Goal: Task Accomplishment & Management: Manage account settings

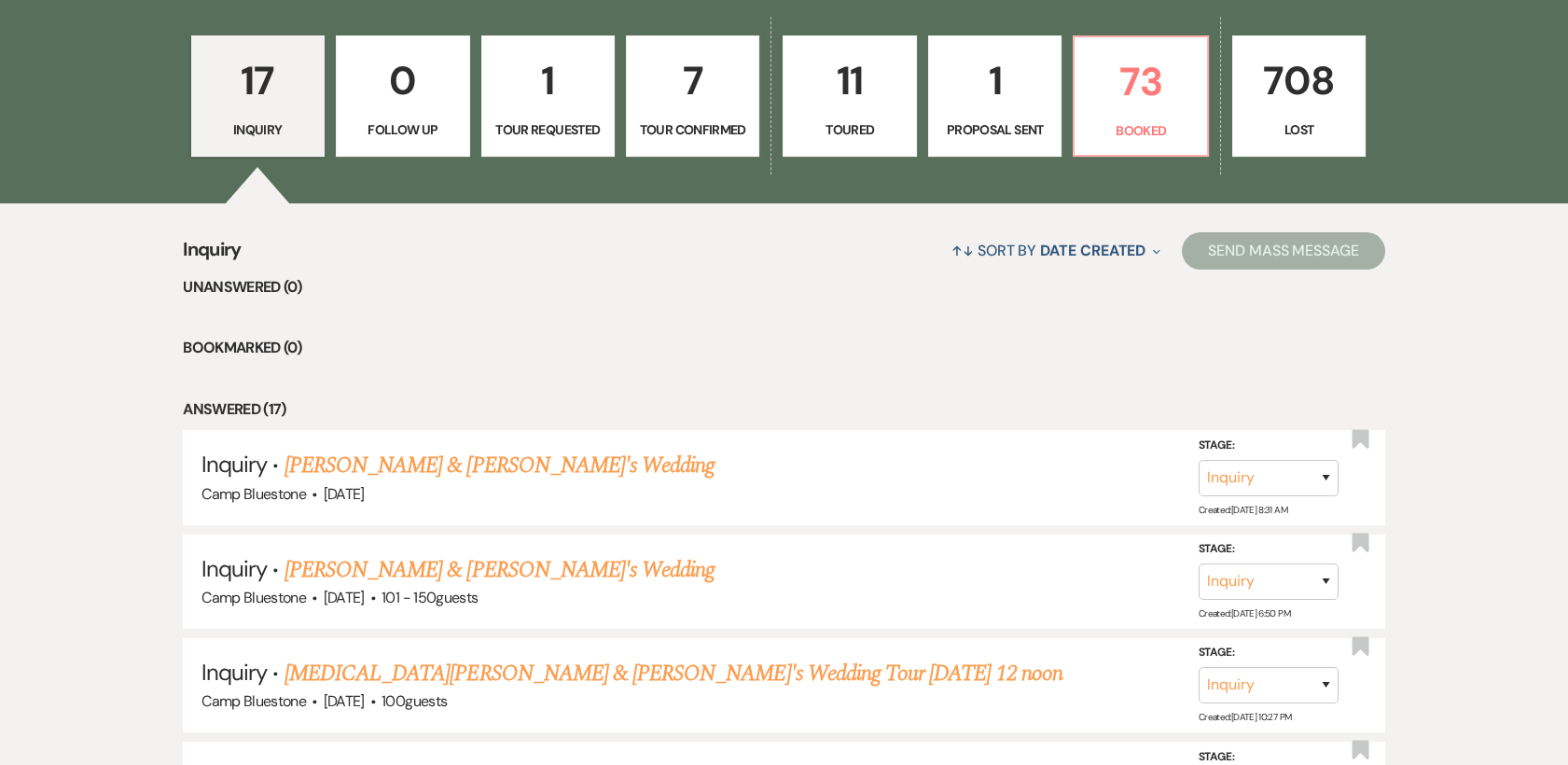
scroll to position [550, 0]
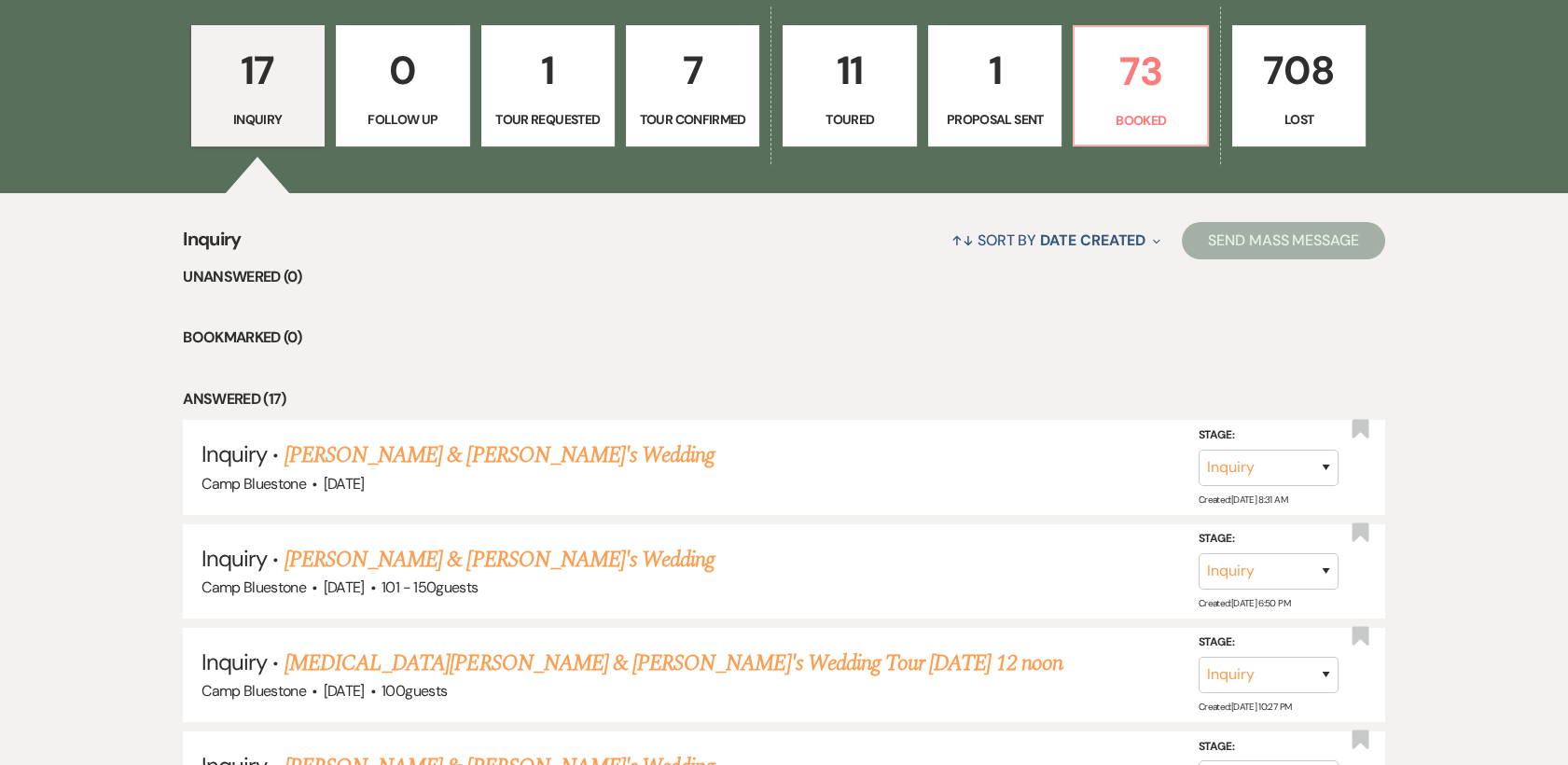
click at [995, 86] on p "1" at bounding box center [995, 69] width 109 height 63
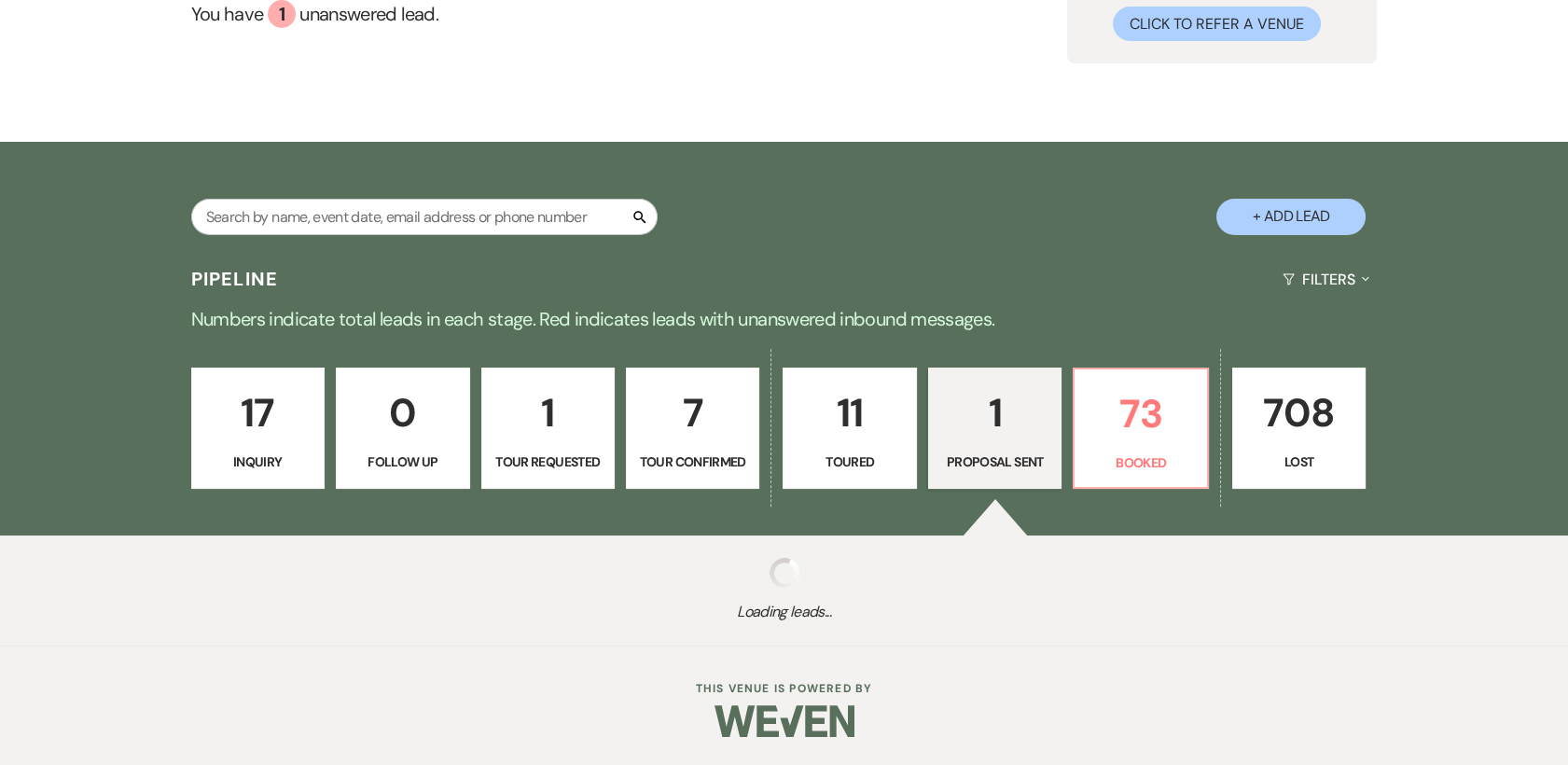
scroll to position [448, 0]
select select "6"
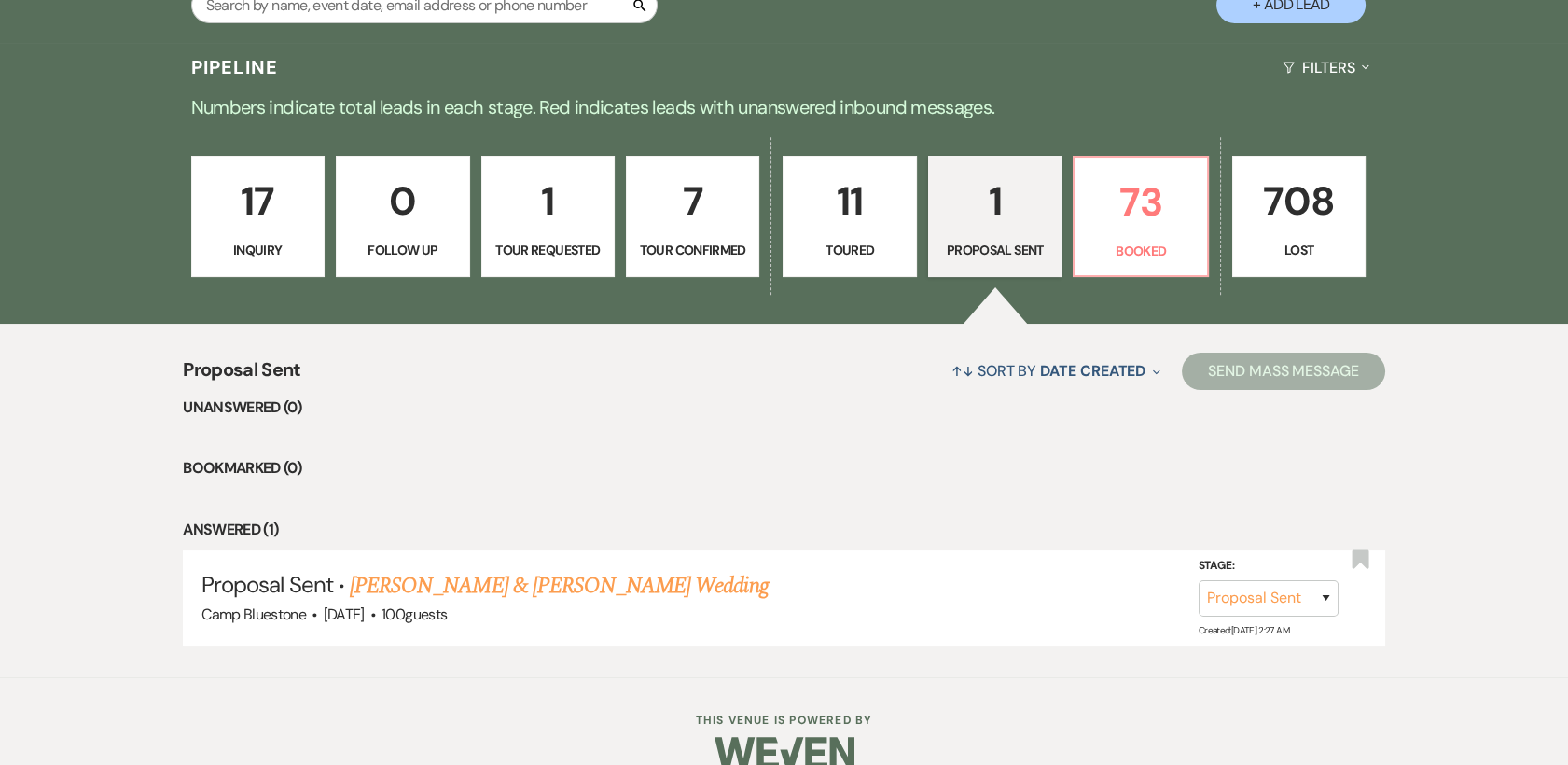
scroll to position [416, 0]
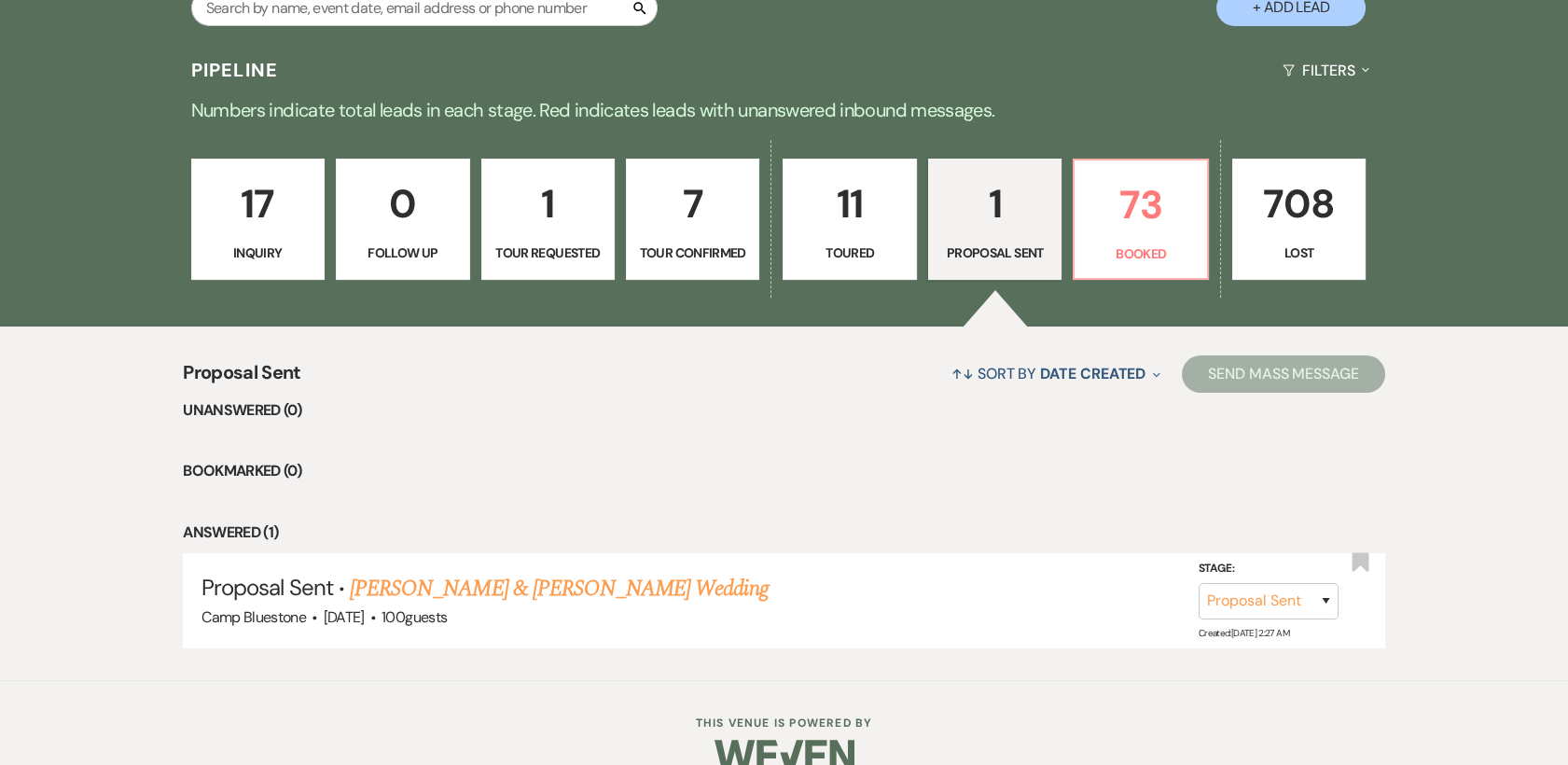
click at [679, 228] on p "7" at bounding box center [692, 203] width 109 height 63
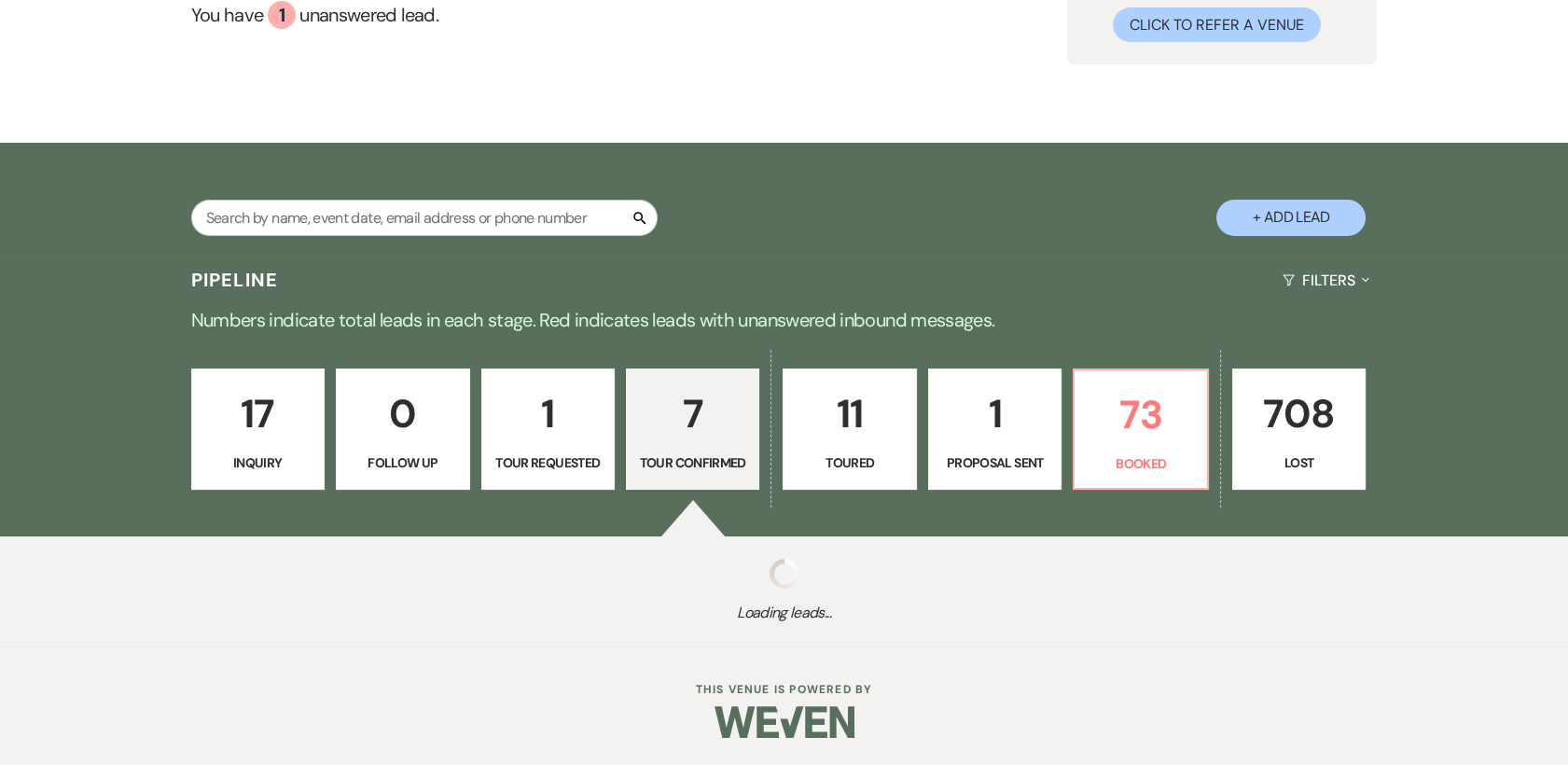
select select "4"
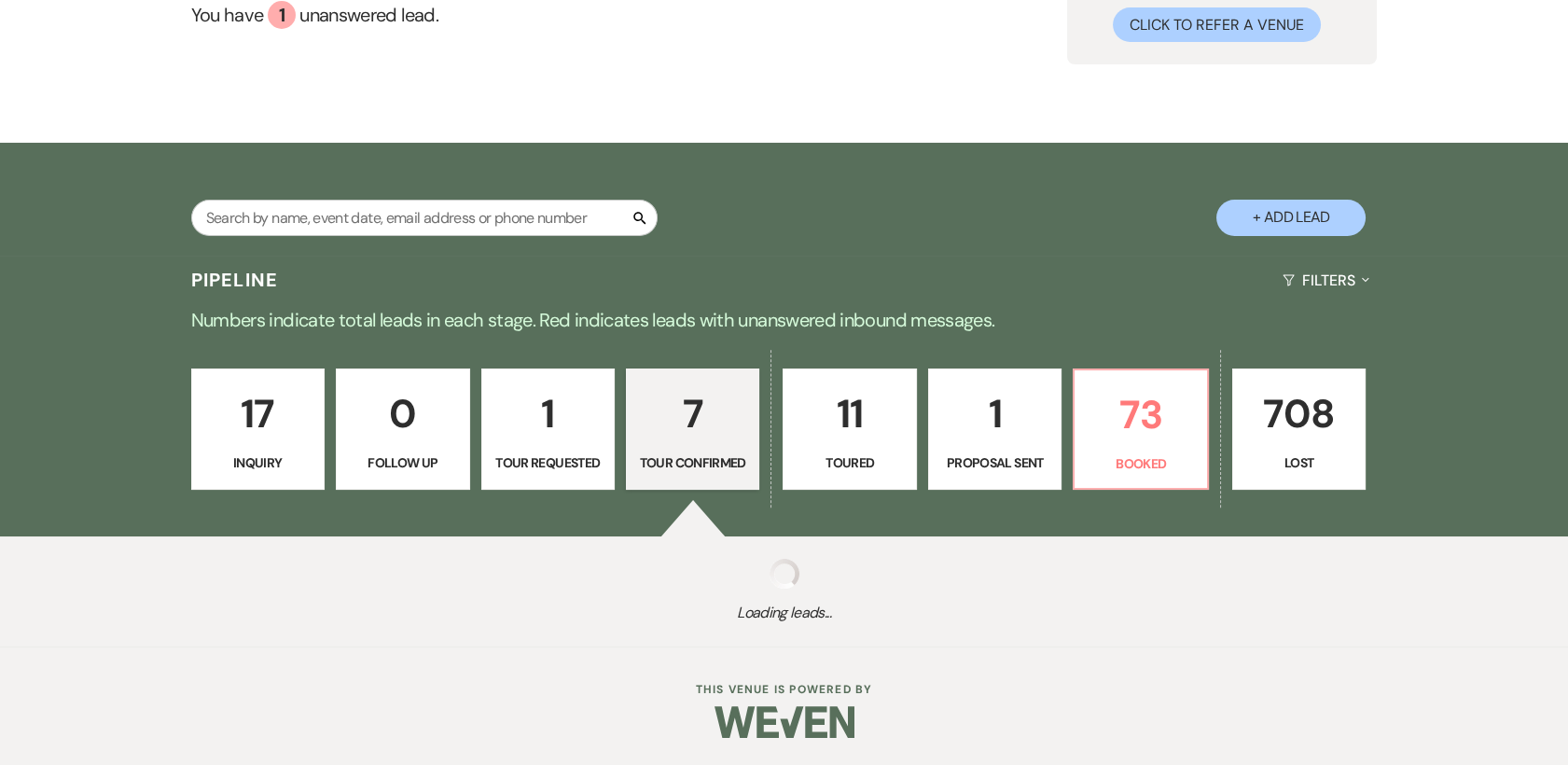
select select "4"
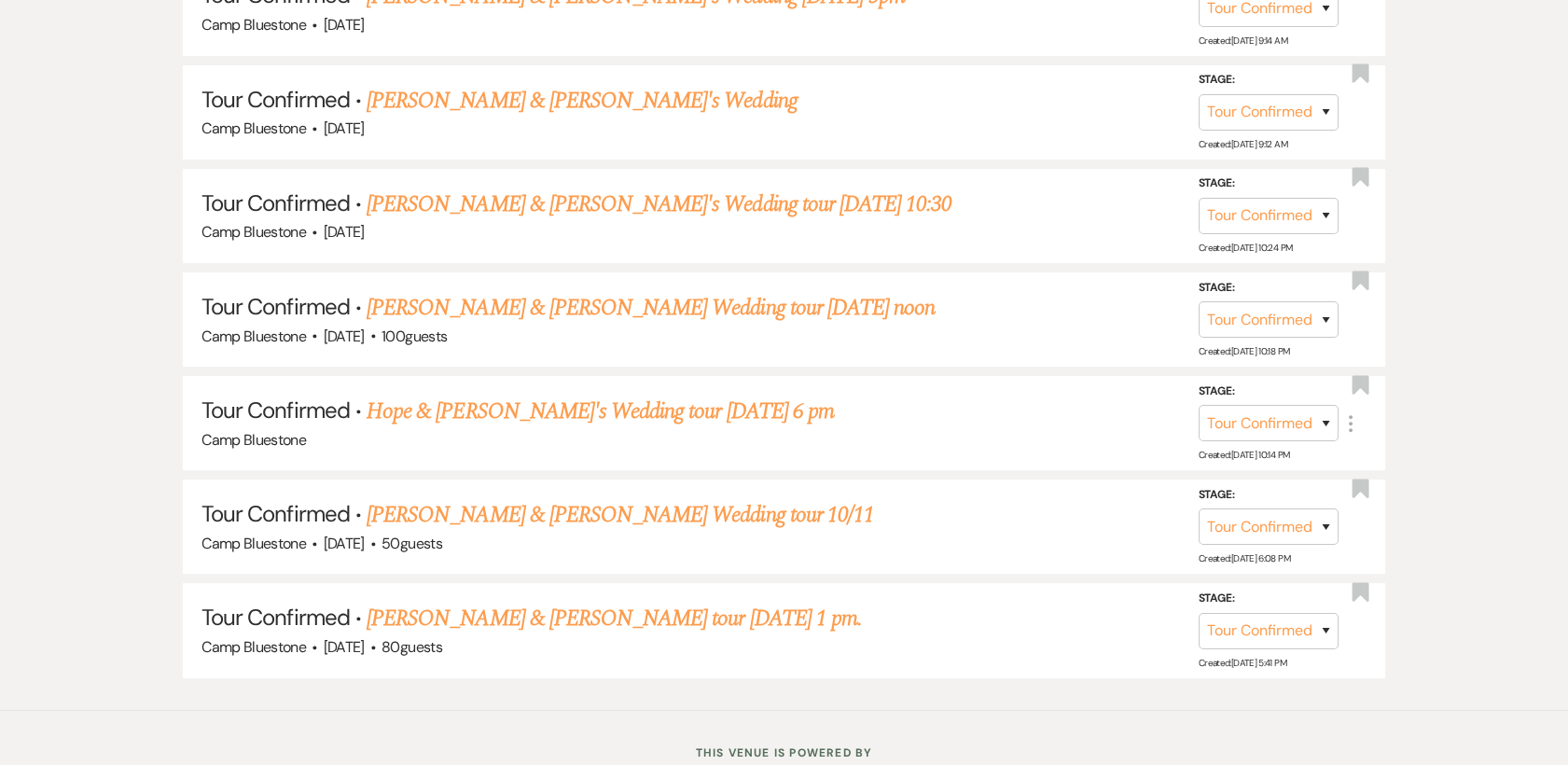
scroll to position [1028, 0]
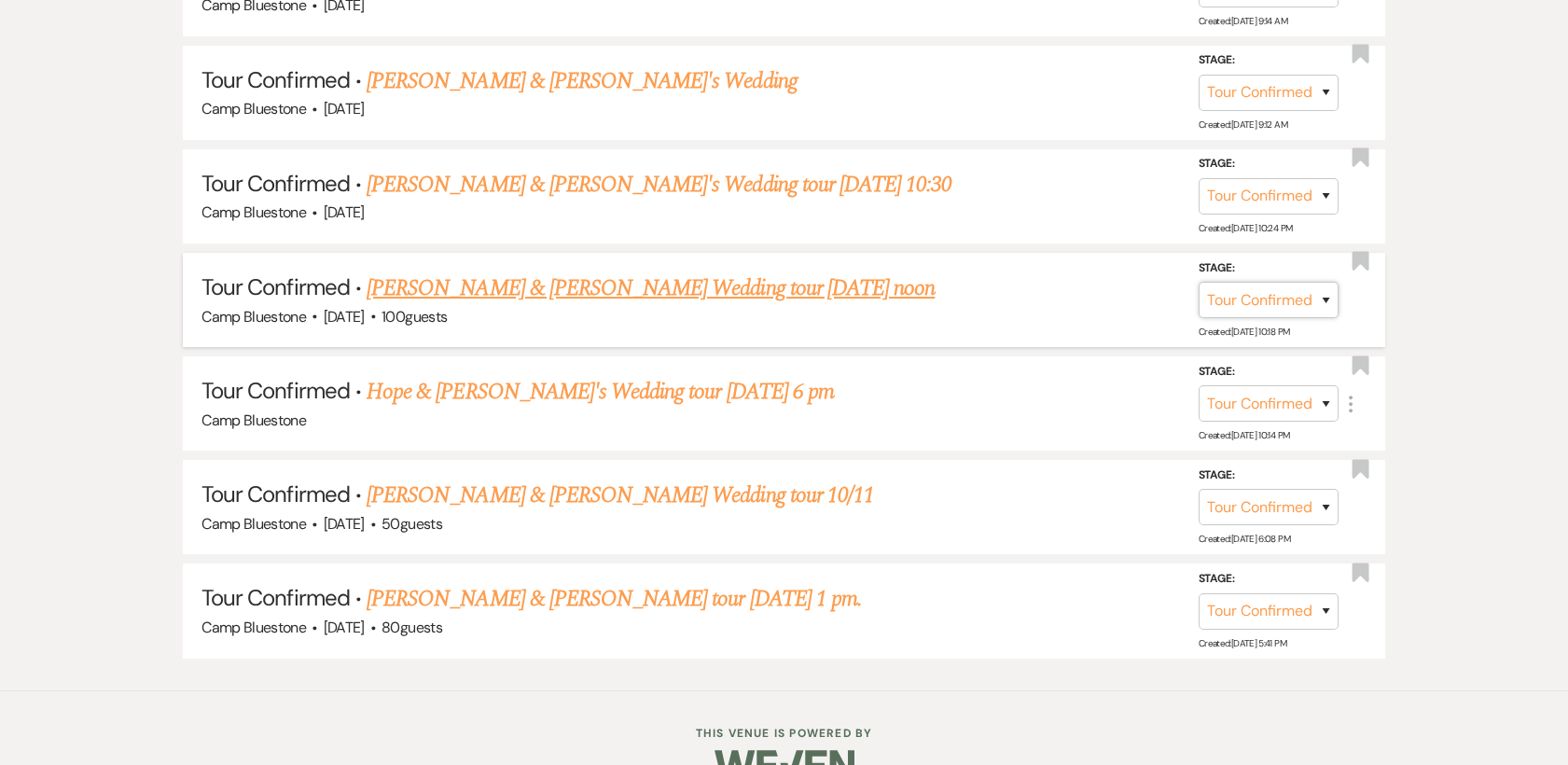
click at [1322, 295] on select "Inquiry Follow Up Tour Requested Tour Confirmed Toured Proposal Sent Booked Lost" at bounding box center [1267, 300] width 140 height 37
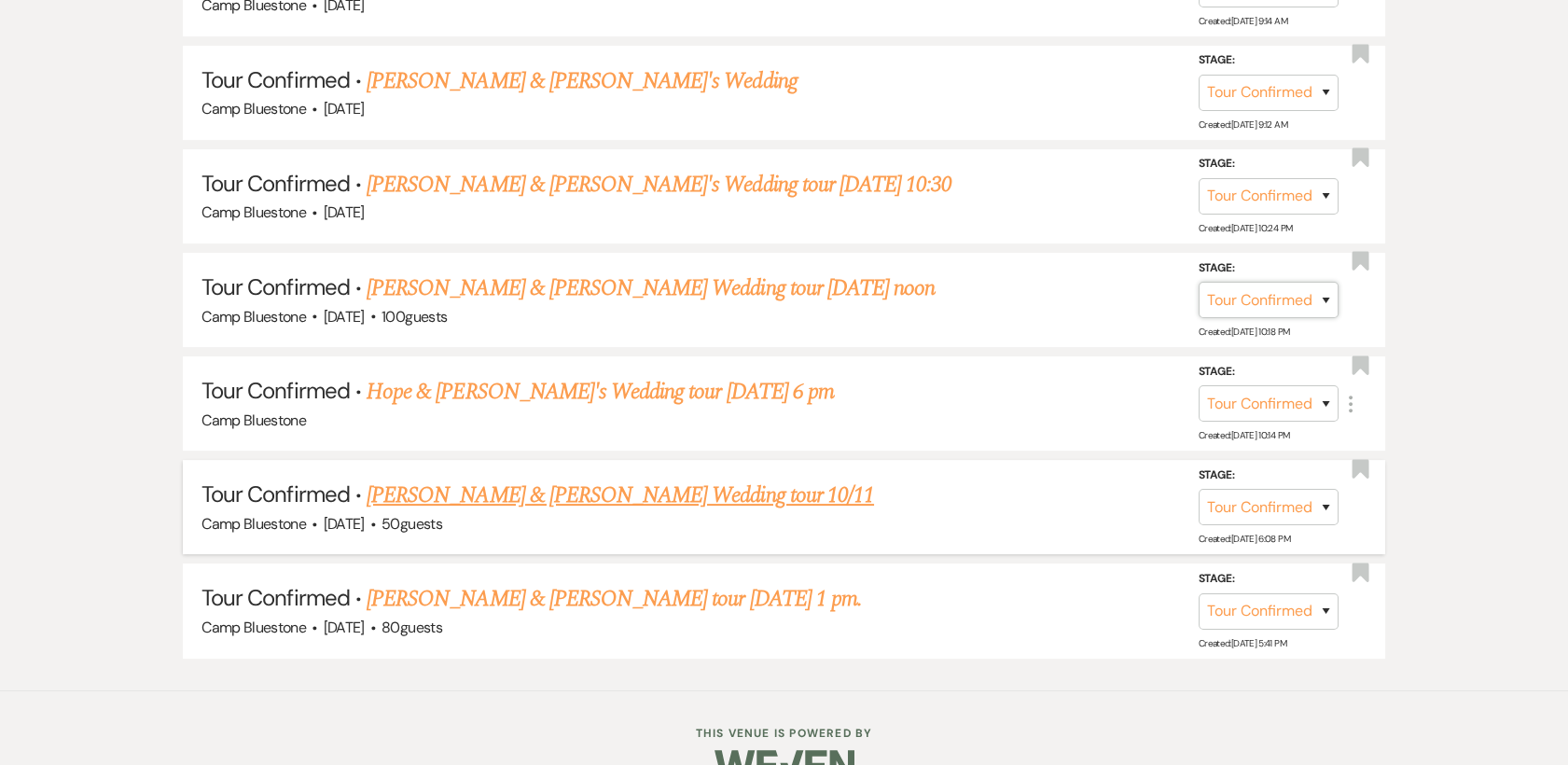
select select "8"
click at [1198, 282] on select "Inquiry Follow Up Tour Requested Tour Confirmed Toured Proposal Sent Booked Lost" at bounding box center [1267, 300] width 140 height 37
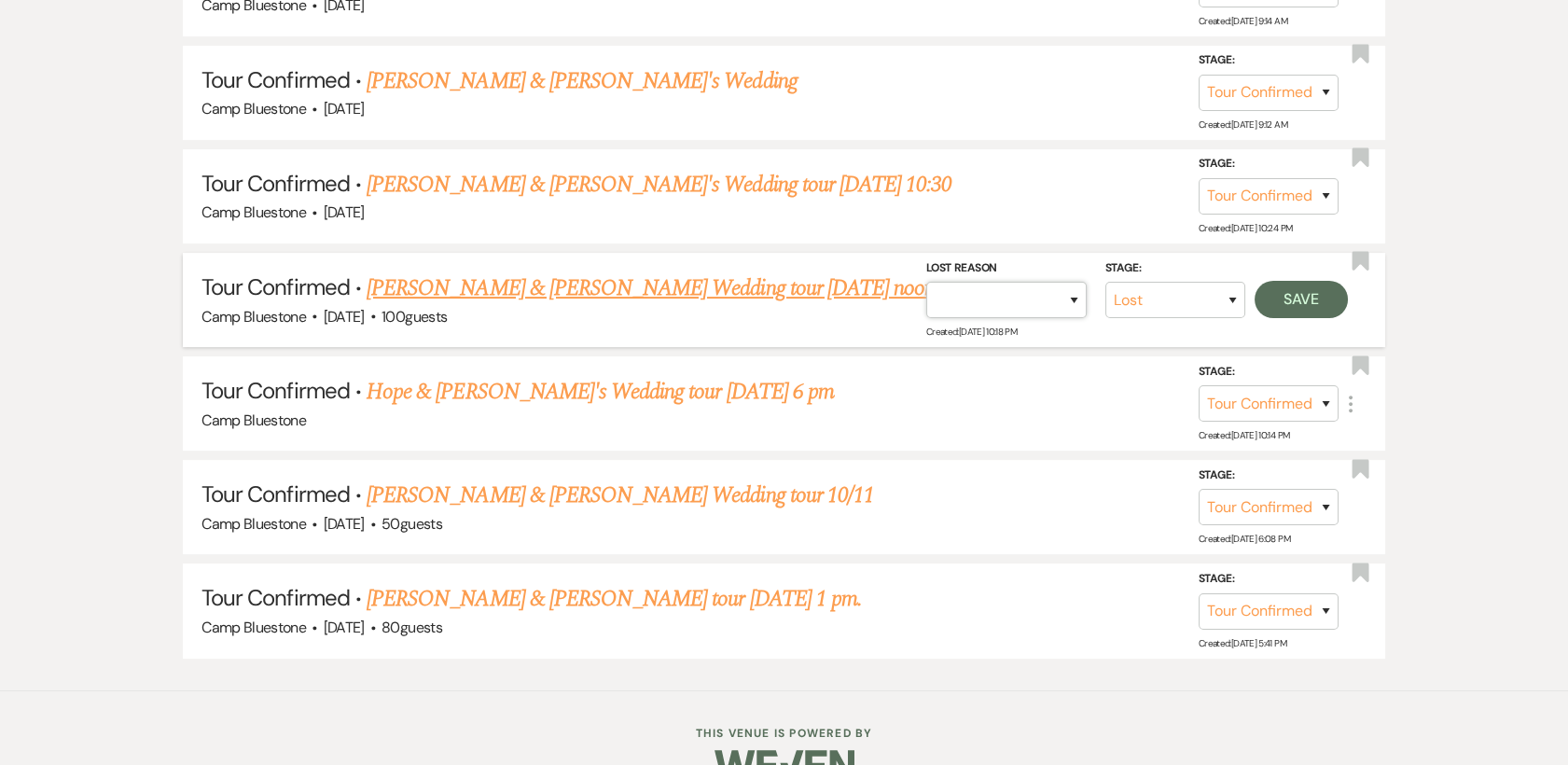
click at [1074, 299] on select "Booked Elsewhere Budget Date Unavailable No Response Not a Good Match Capacity …" at bounding box center [1007, 300] width 161 height 37
select select "5"
click at [926, 282] on select "Booked Elsewhere Budget Date Unavailable No Response Not a Good Match Capacity …" at bounding box center [1007, 300] width 161 height 37
click at [1287, 289] on button "Save" at bounding box center [1301, 300] width 93 height 38
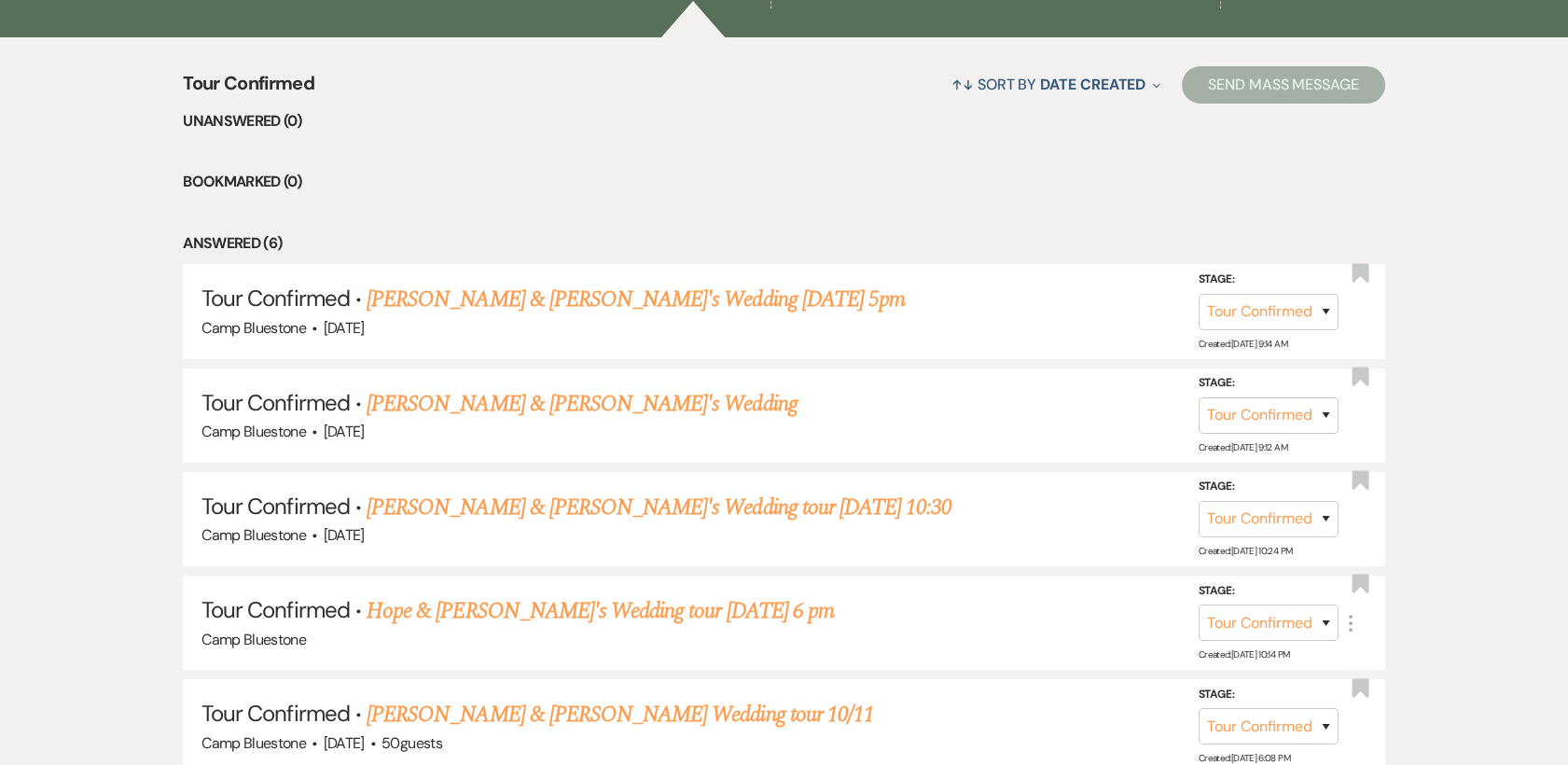
scroll to position [717, 0]
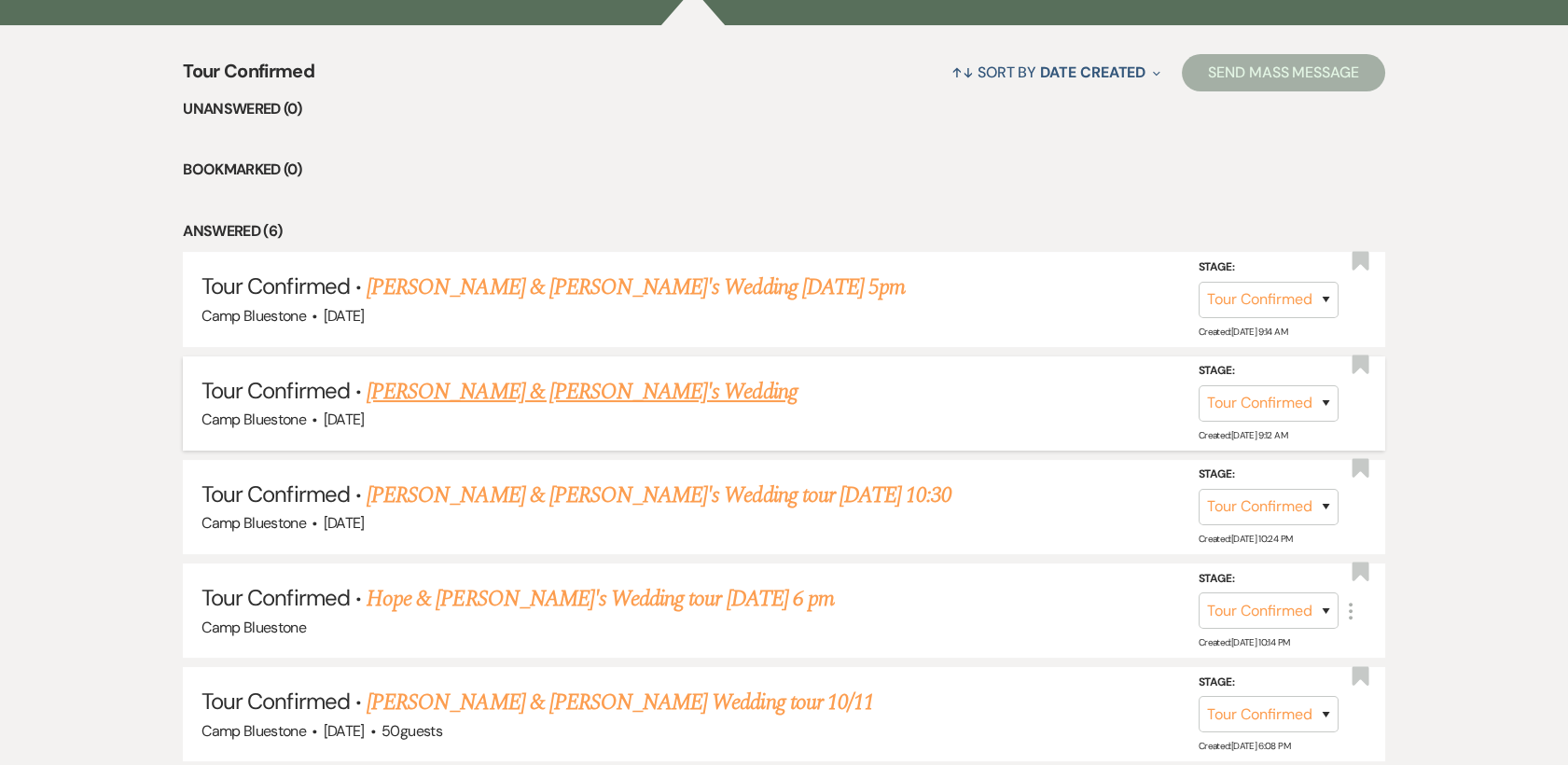
click at [526, 395] on link "John Hughes & Fiance's Wedding" at bounding box center [582, 392] width 430 height 34
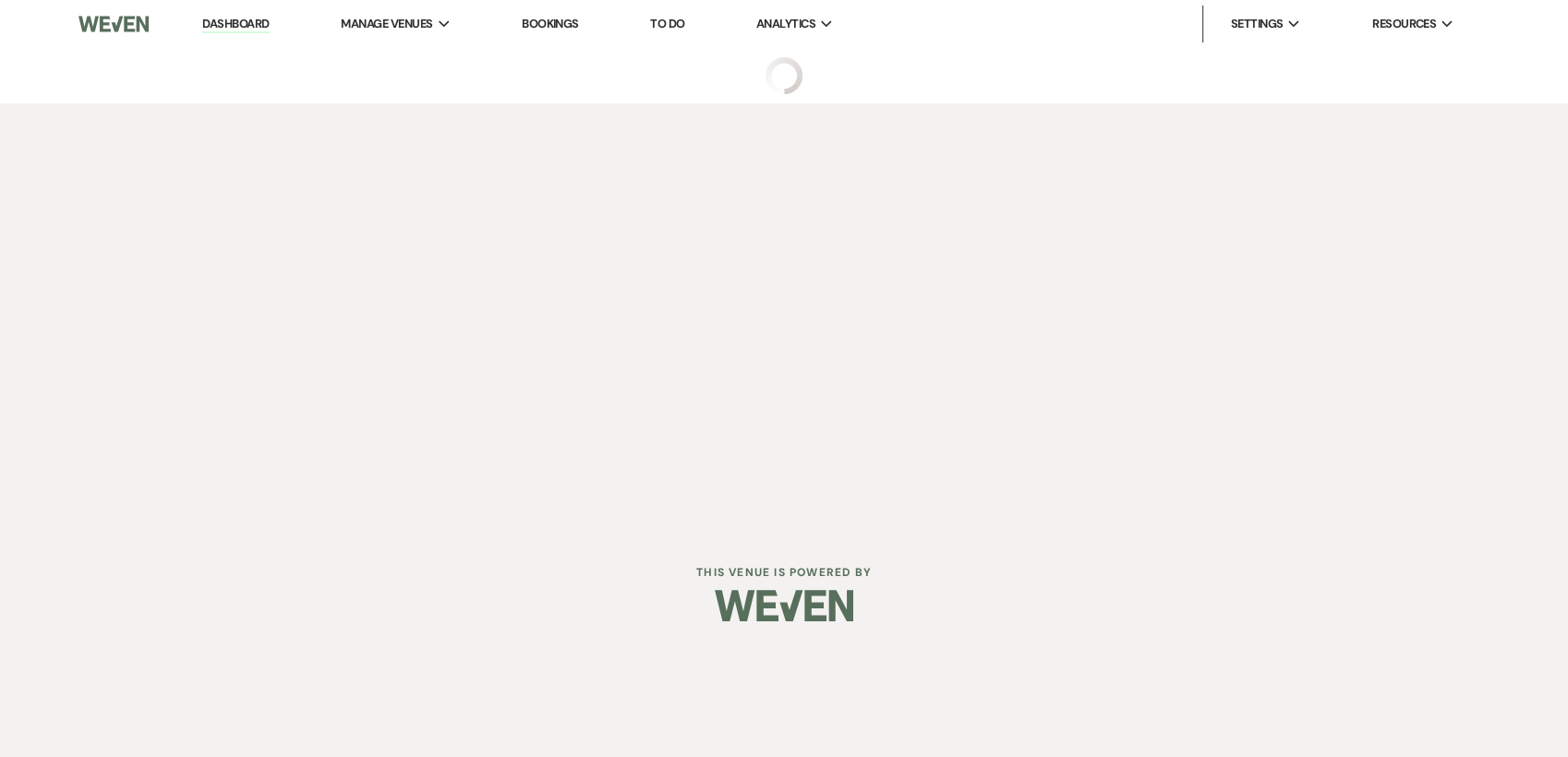
select select "4"
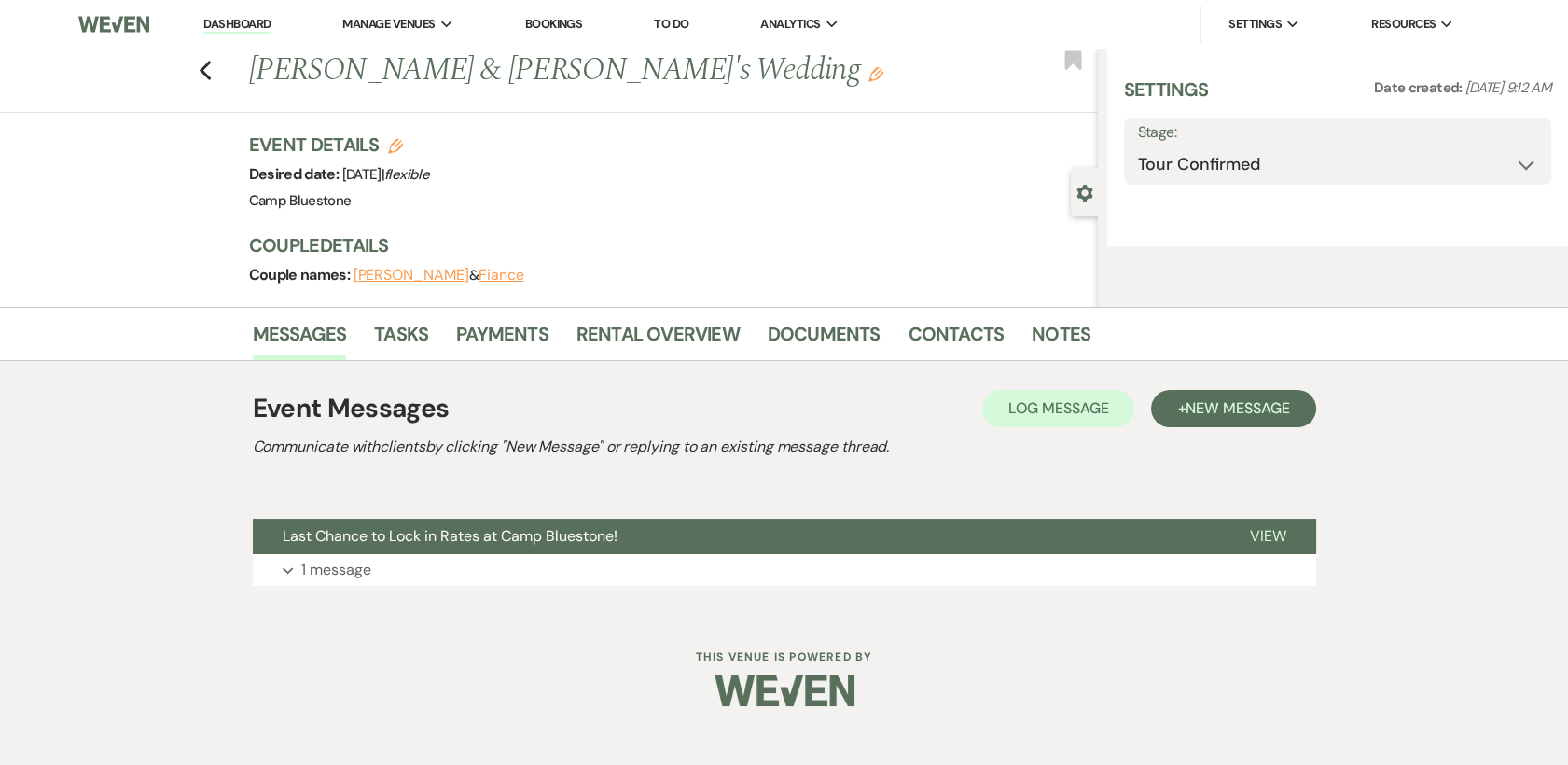
select select "23"
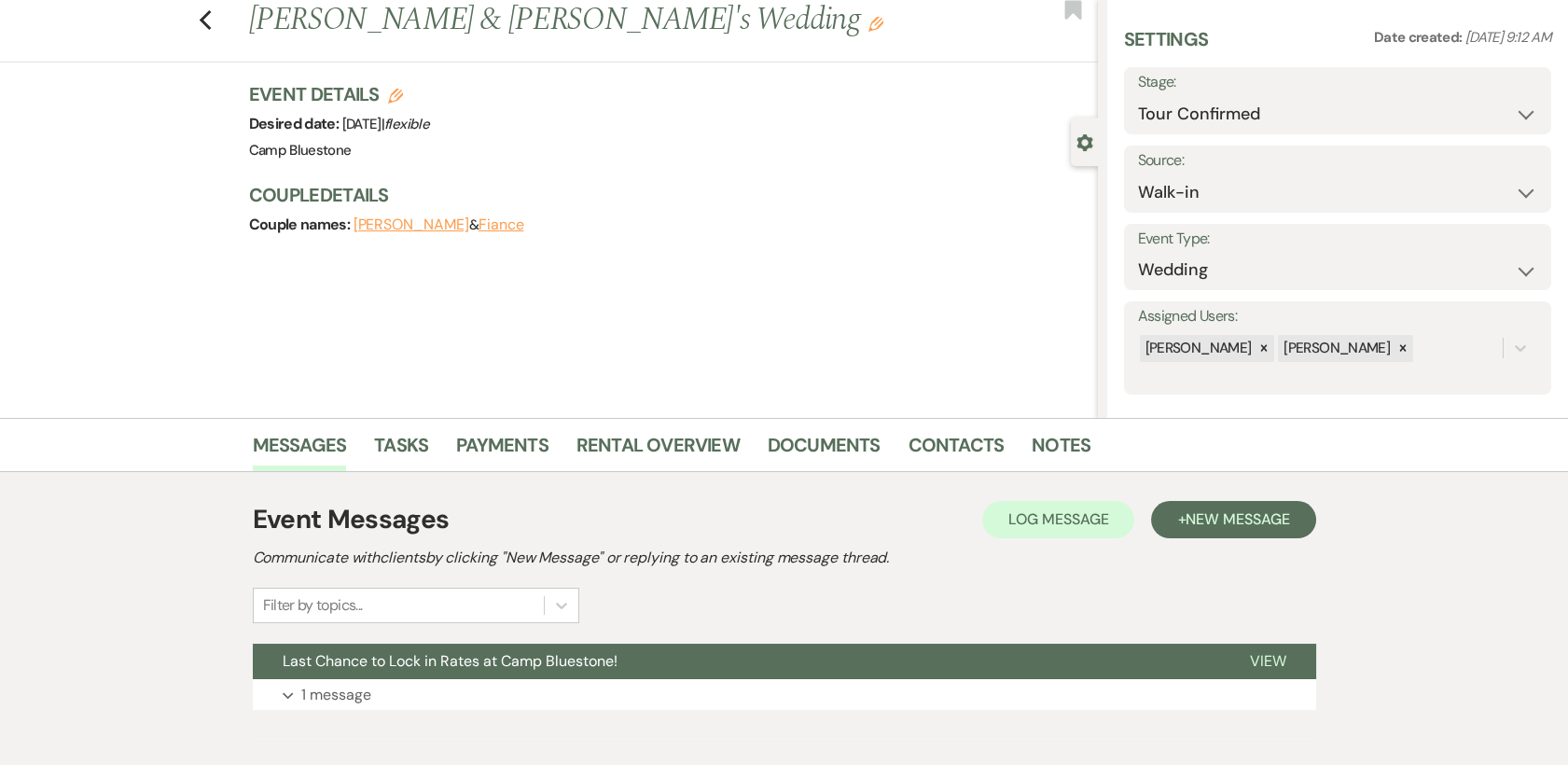
scroll to position [142, 0]
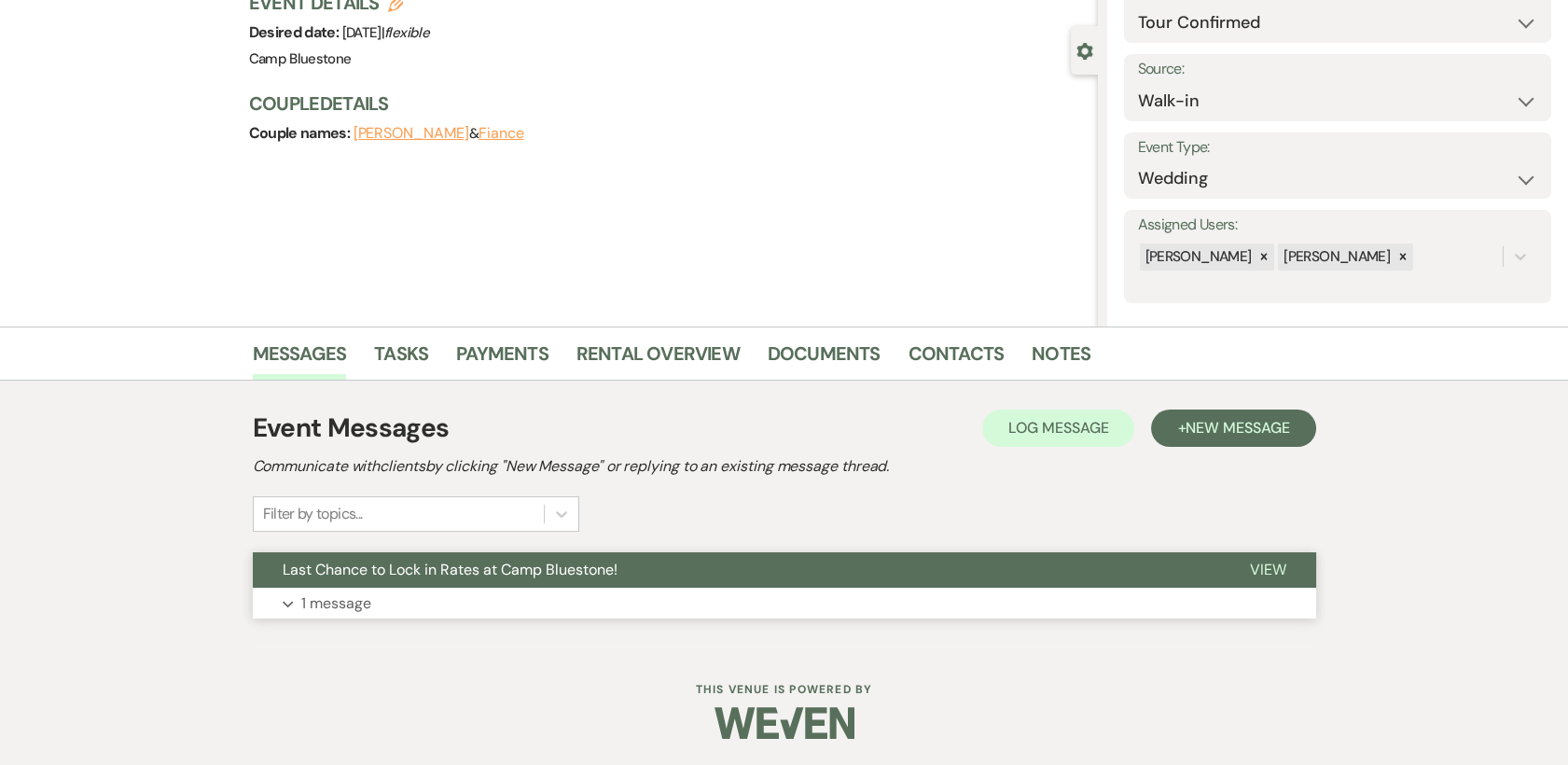
click at [1268, 563] on span "View" at bounding box center [1267, 570] width 37 height 20
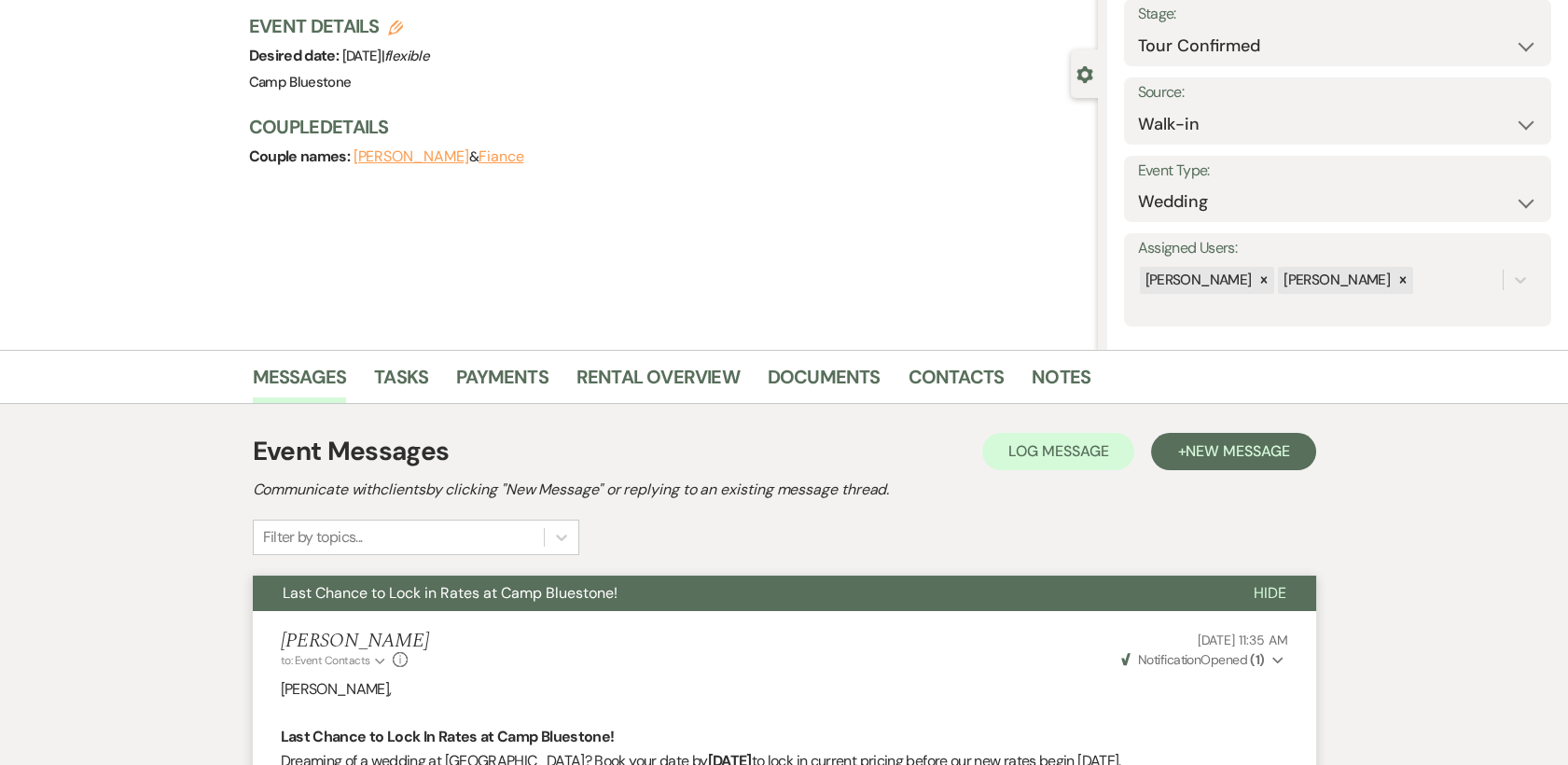
scroll to position [0, 0]
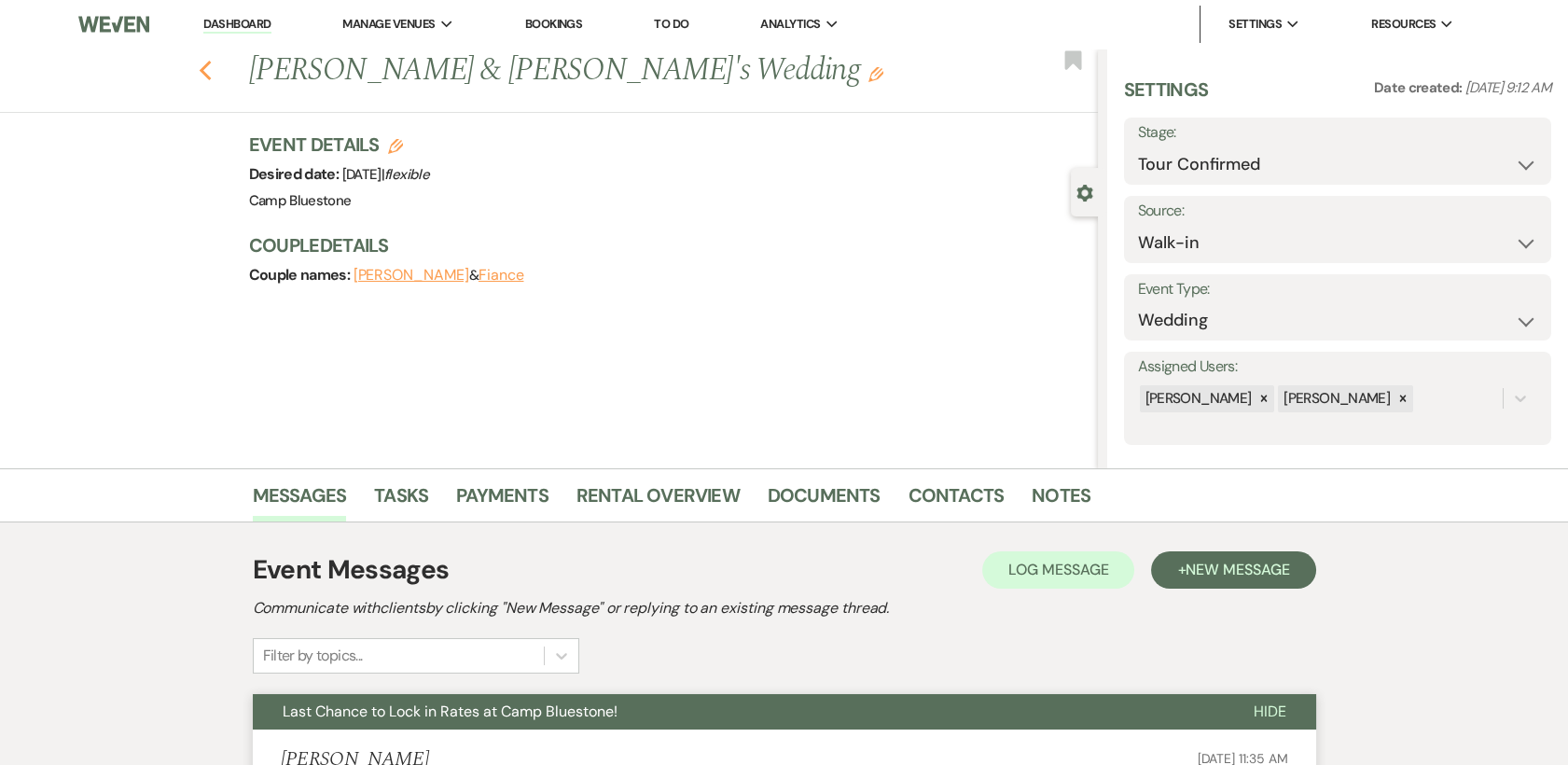
click at [210, 77] on icon "Previous" at bounding box center [205, 70] width 14 height 23
select select "4"
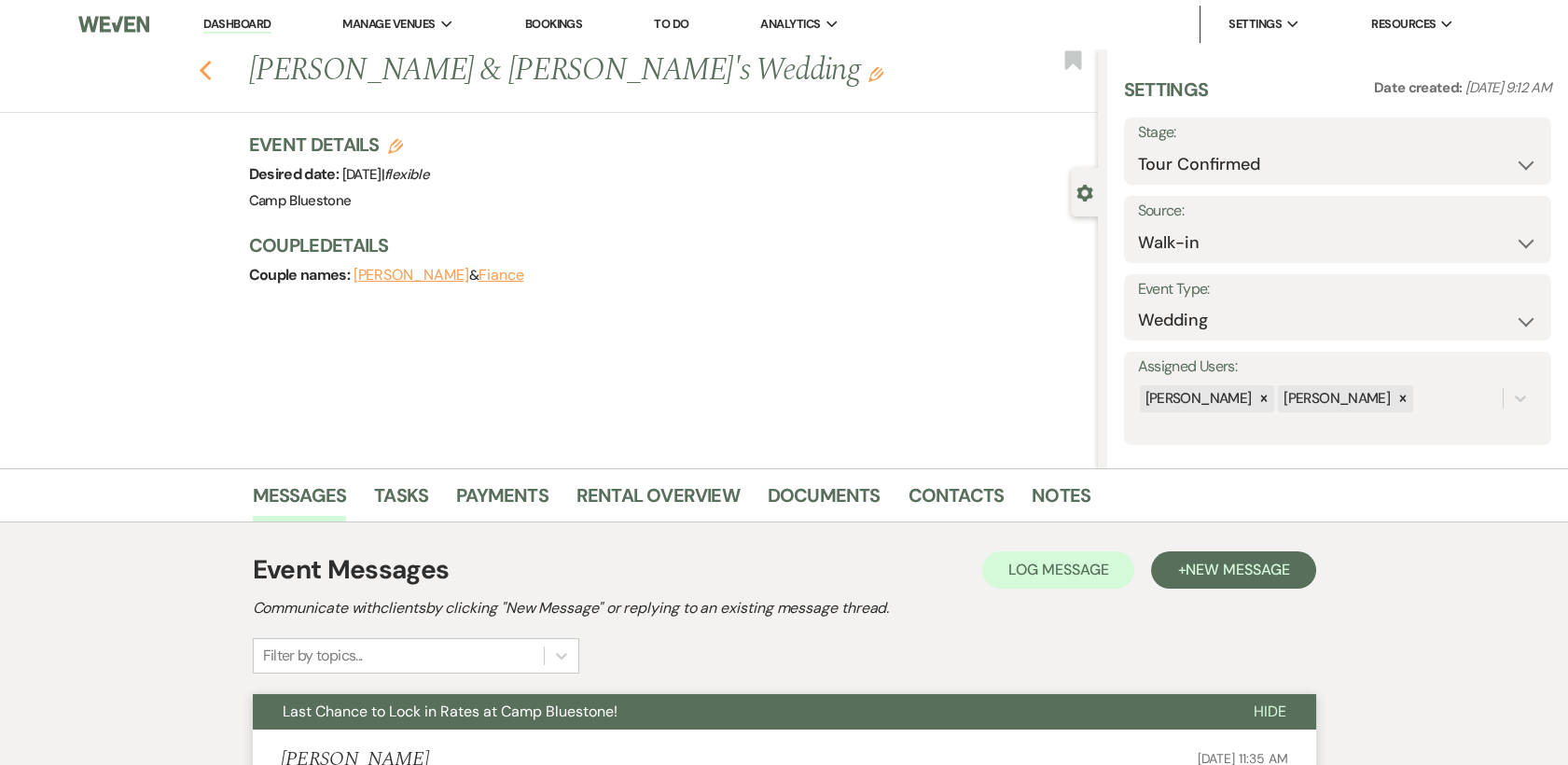
select select "4"
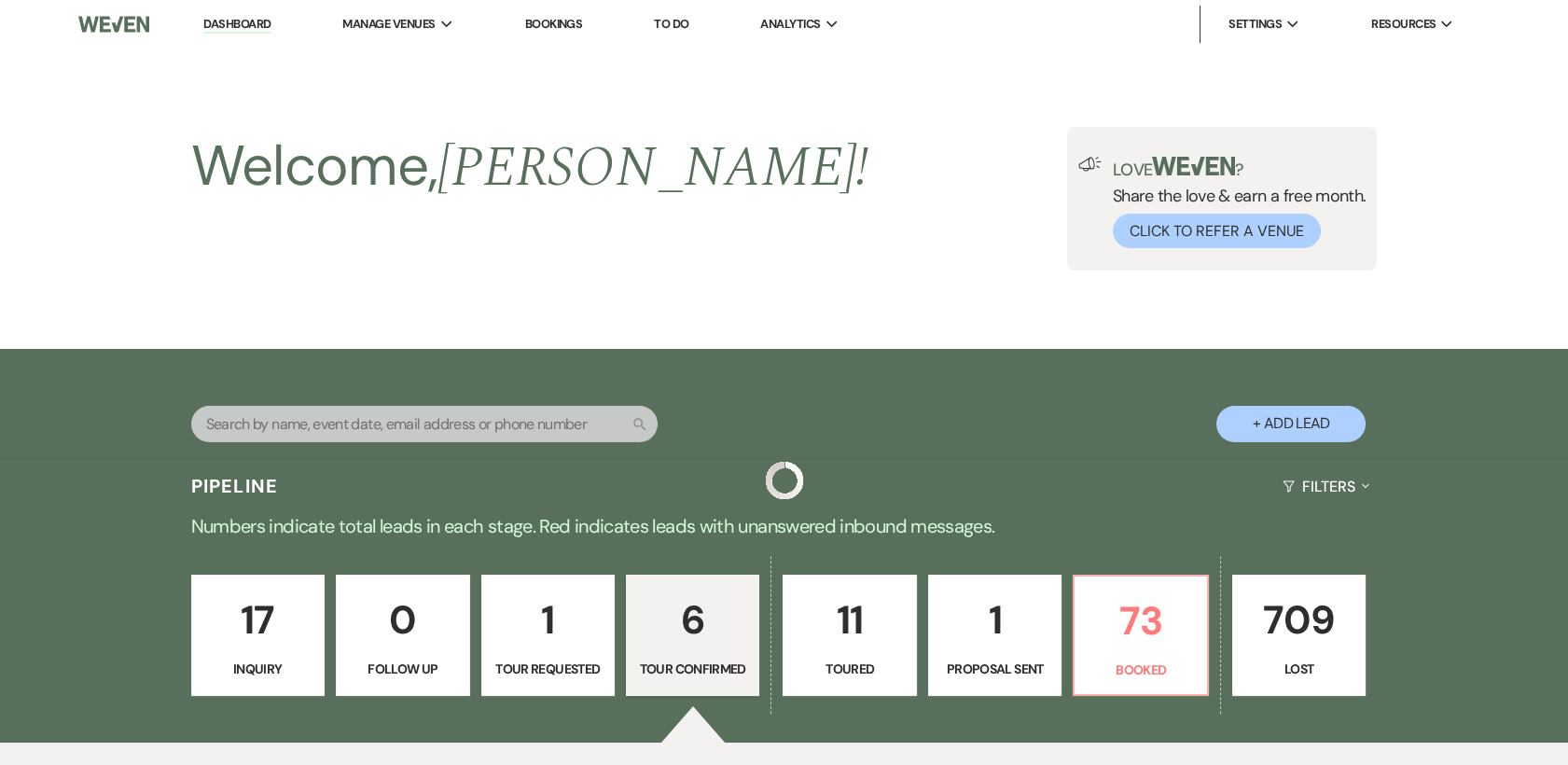
scroll to position [717, 0]
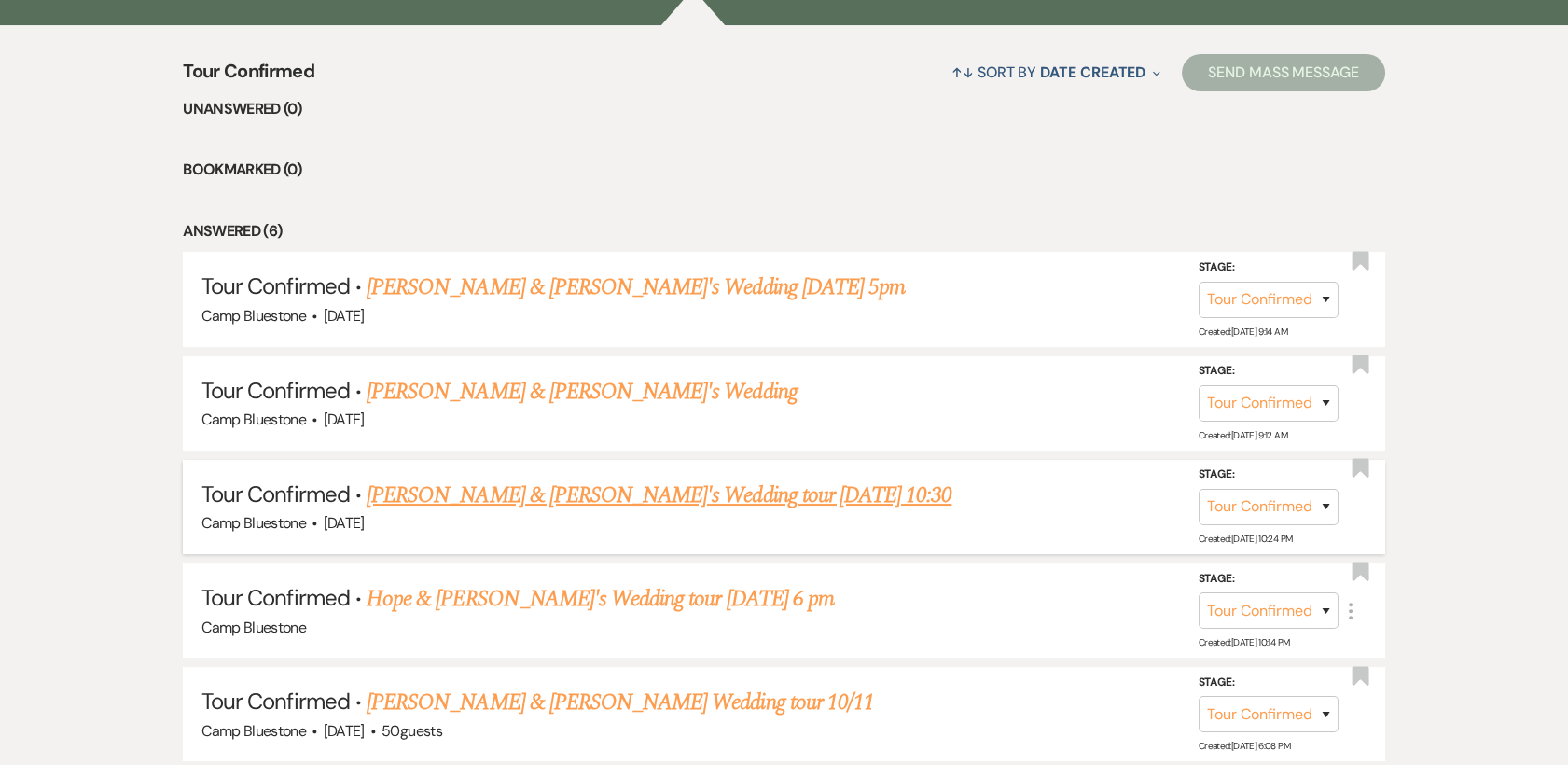
click at [547, 499] on link "Alexander Hamme & Fiance's Wedding tour 9/6/25 10:30" at bounding box center [660, 495] width 585 height 34
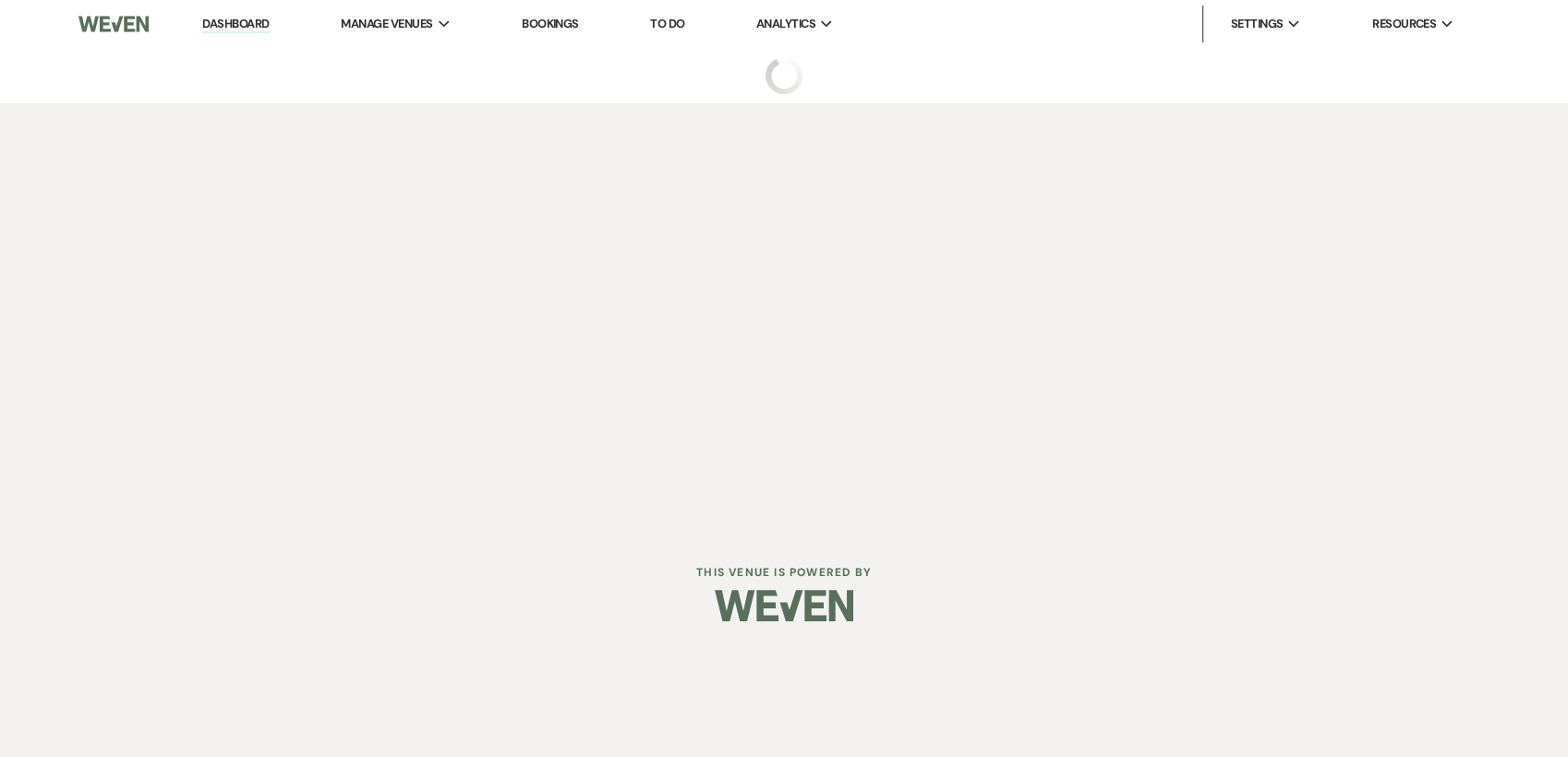
select select "4"
select select "14"
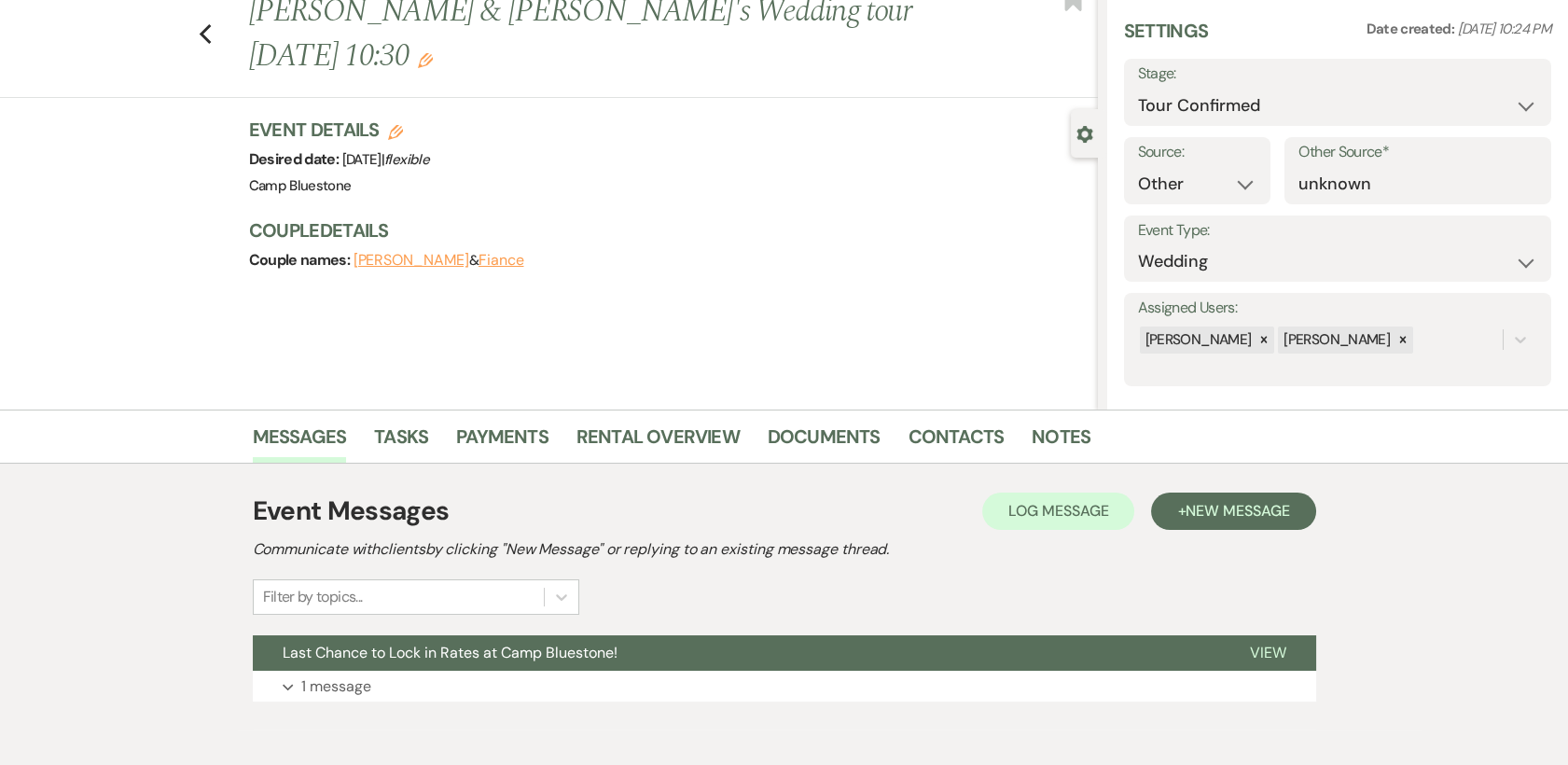
scroll to position [142, 0]
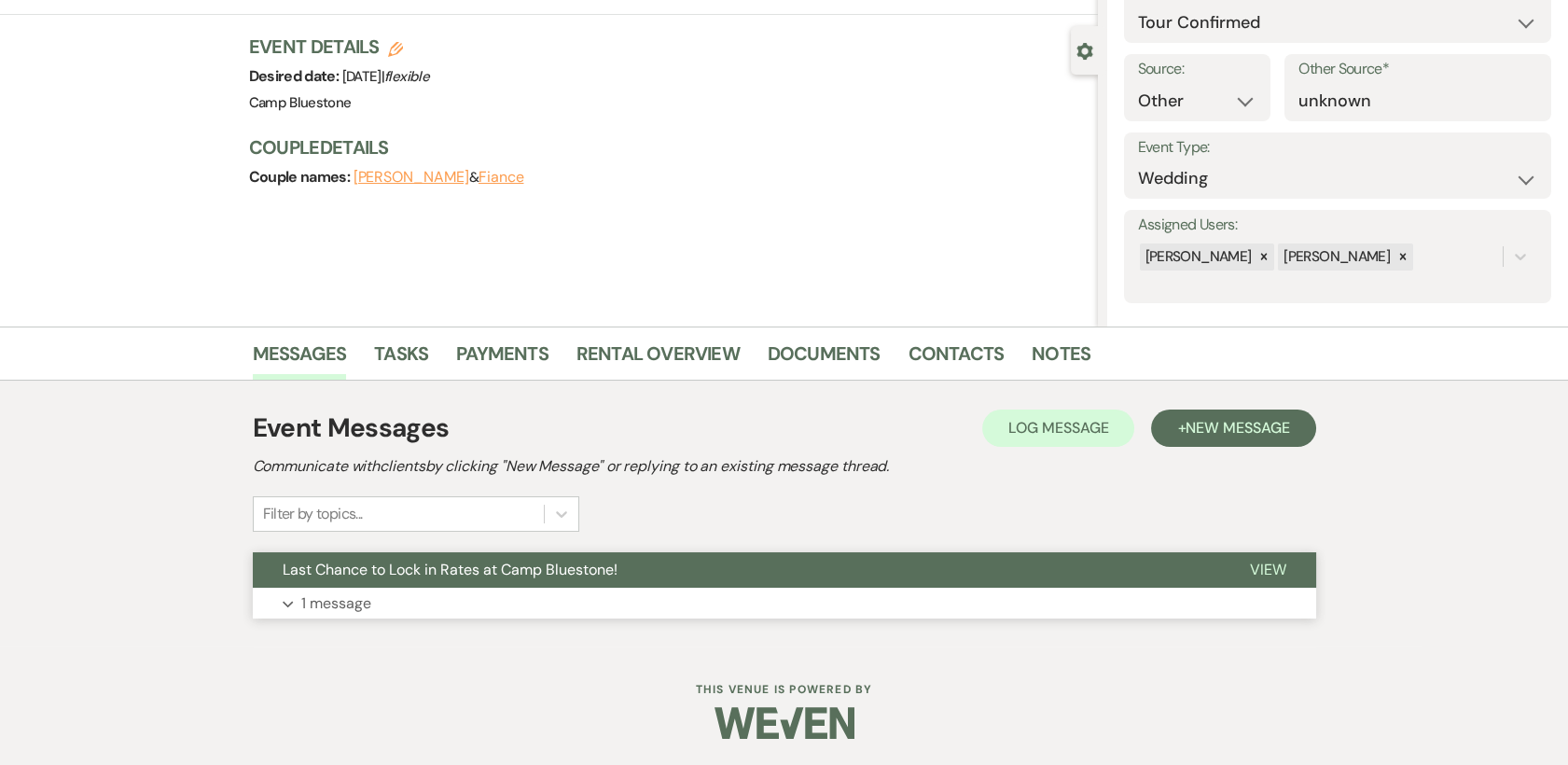
click at [1268, 556] on button "View" at bounding box center [1267, 571] width 96 height 36
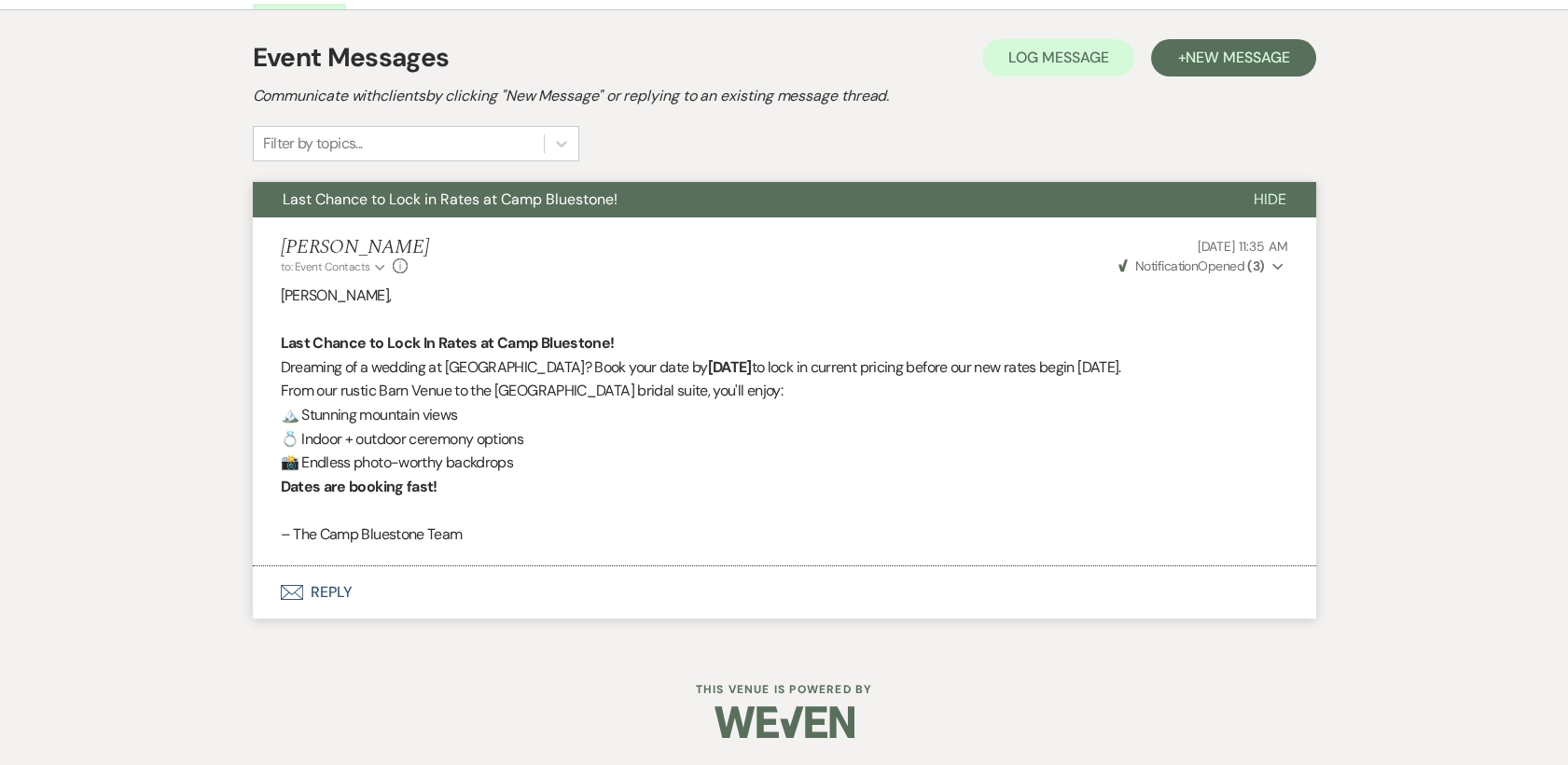
scroll to position [0, 0]
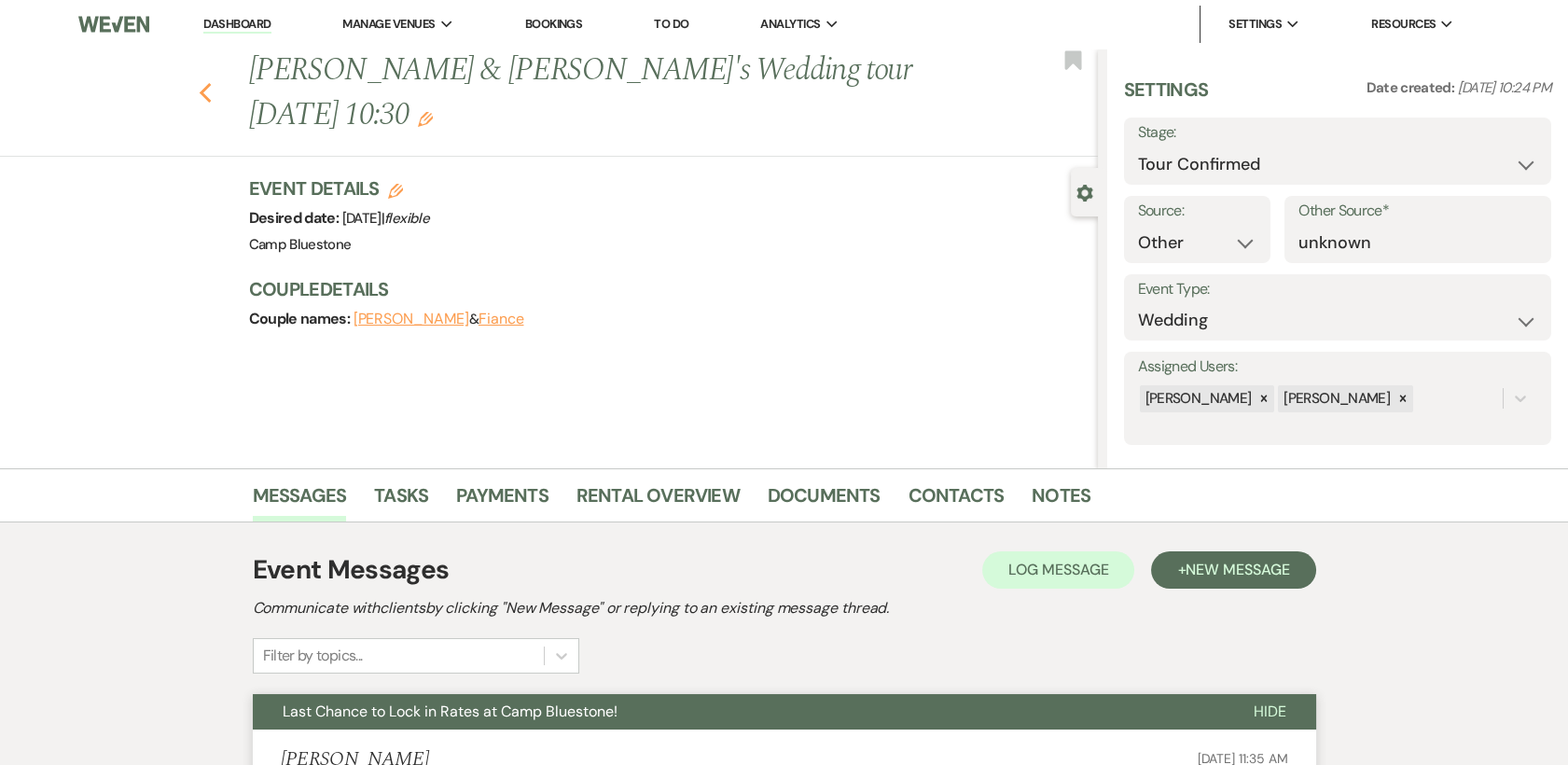
click at [210, 89] on use "button" at bounding box center [204, 93] width 12 height 21
select select "4"
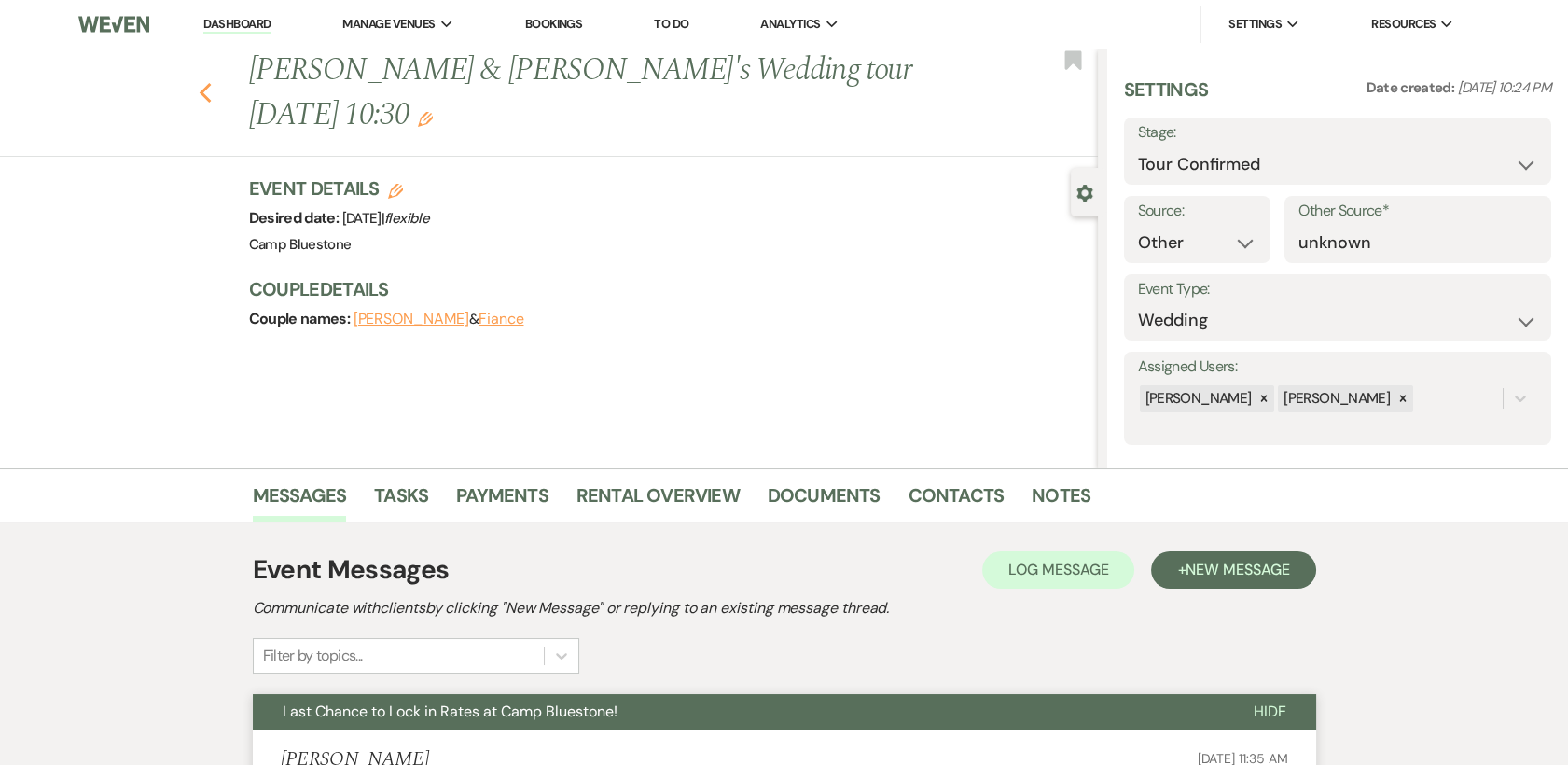
select select "4"
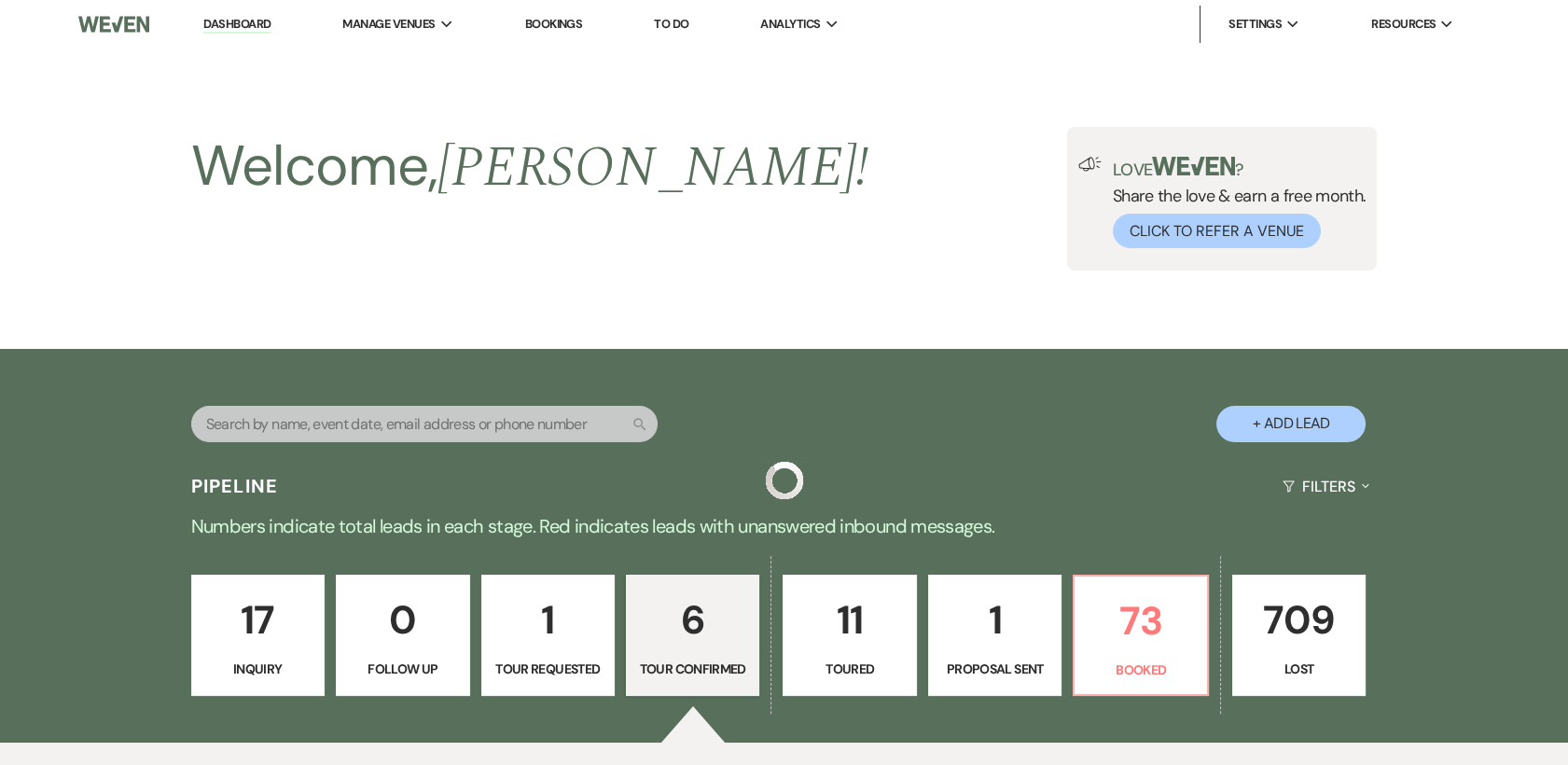
scroll to position [717, 0]
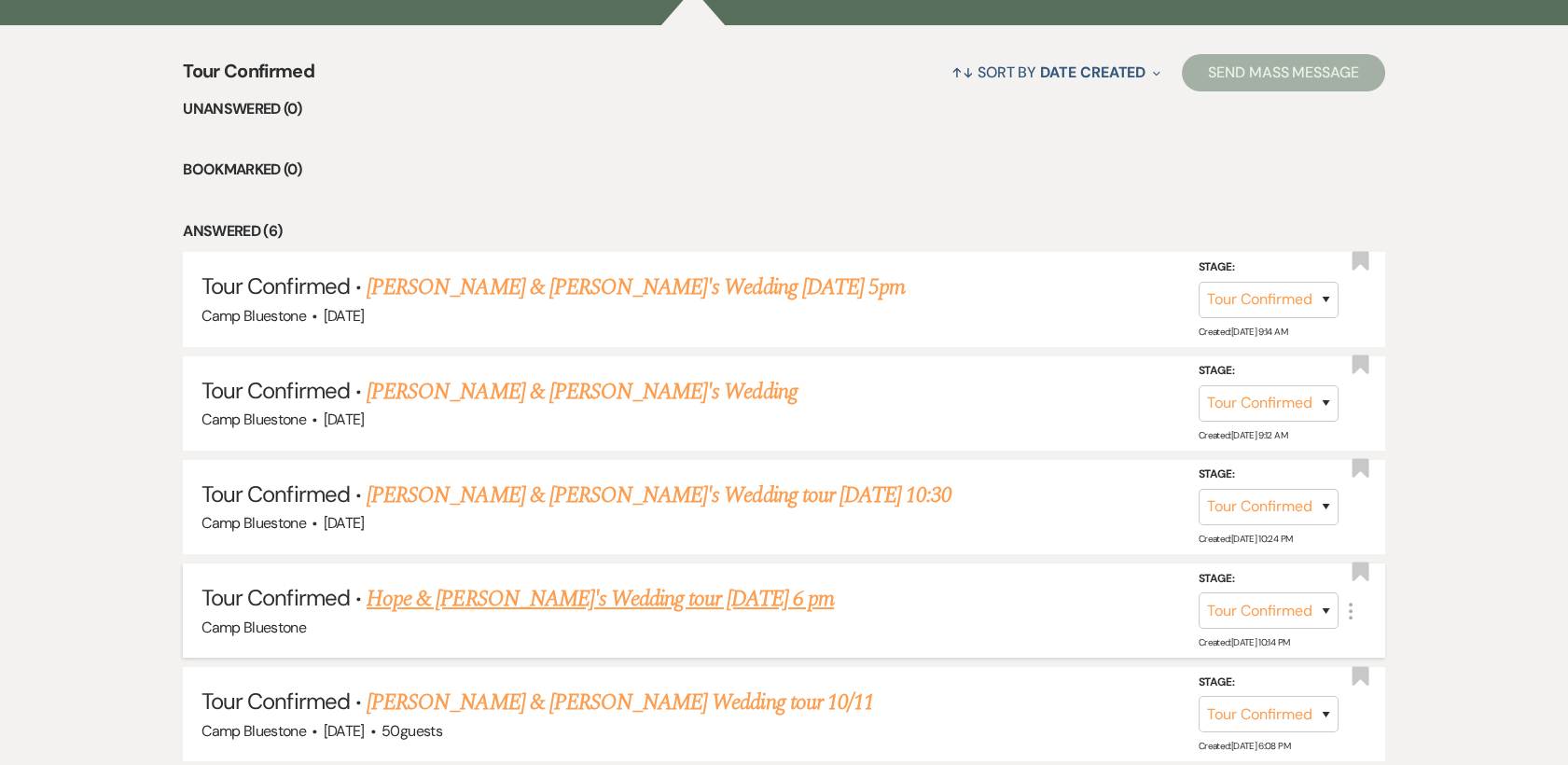
click at [502, 600] on link "Hope & Fiance's Wedding tour 9/3 6 pm" at bounding box center [600, 599] width 467 height 34
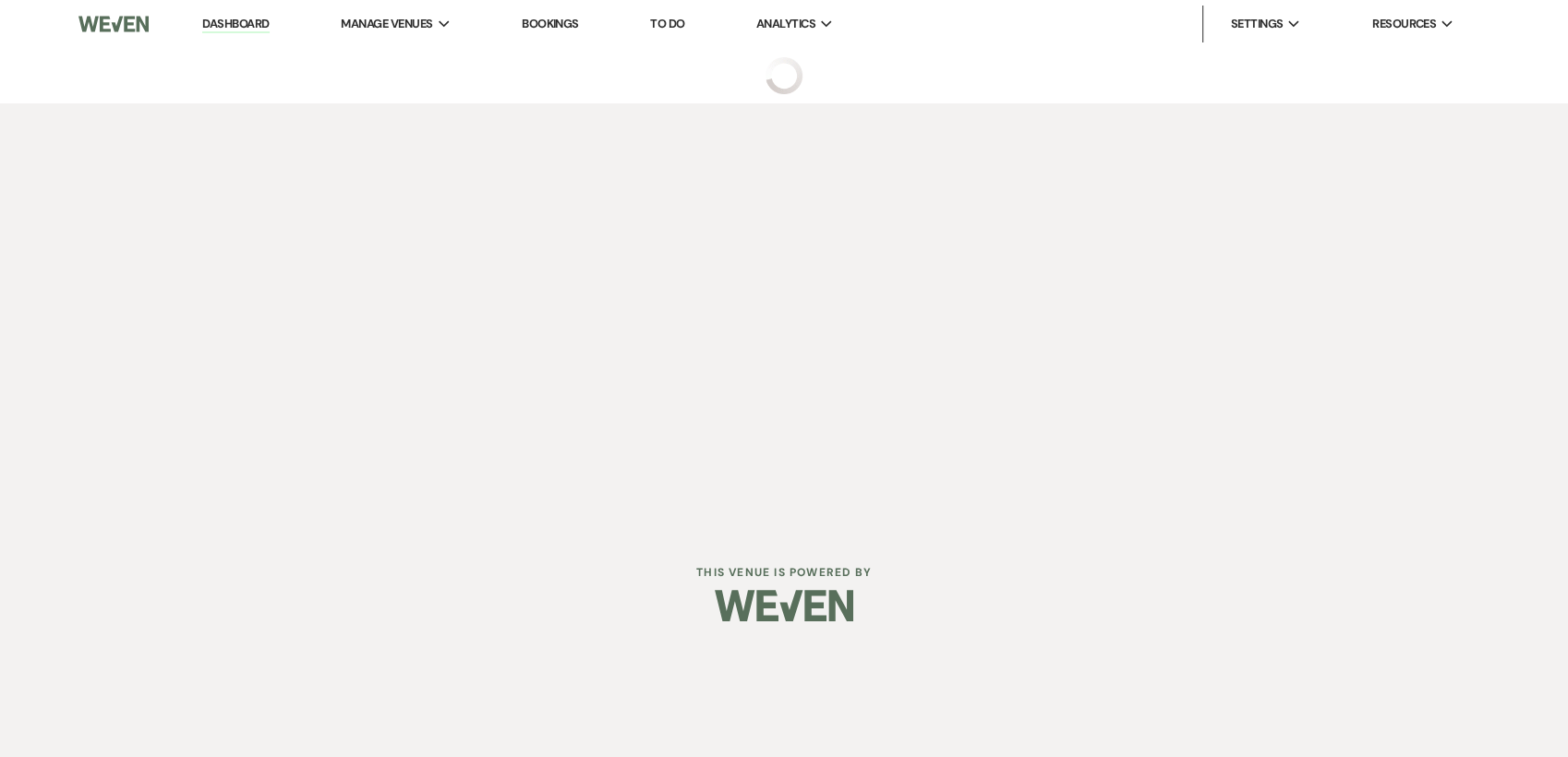
select select "4"
select select "14"
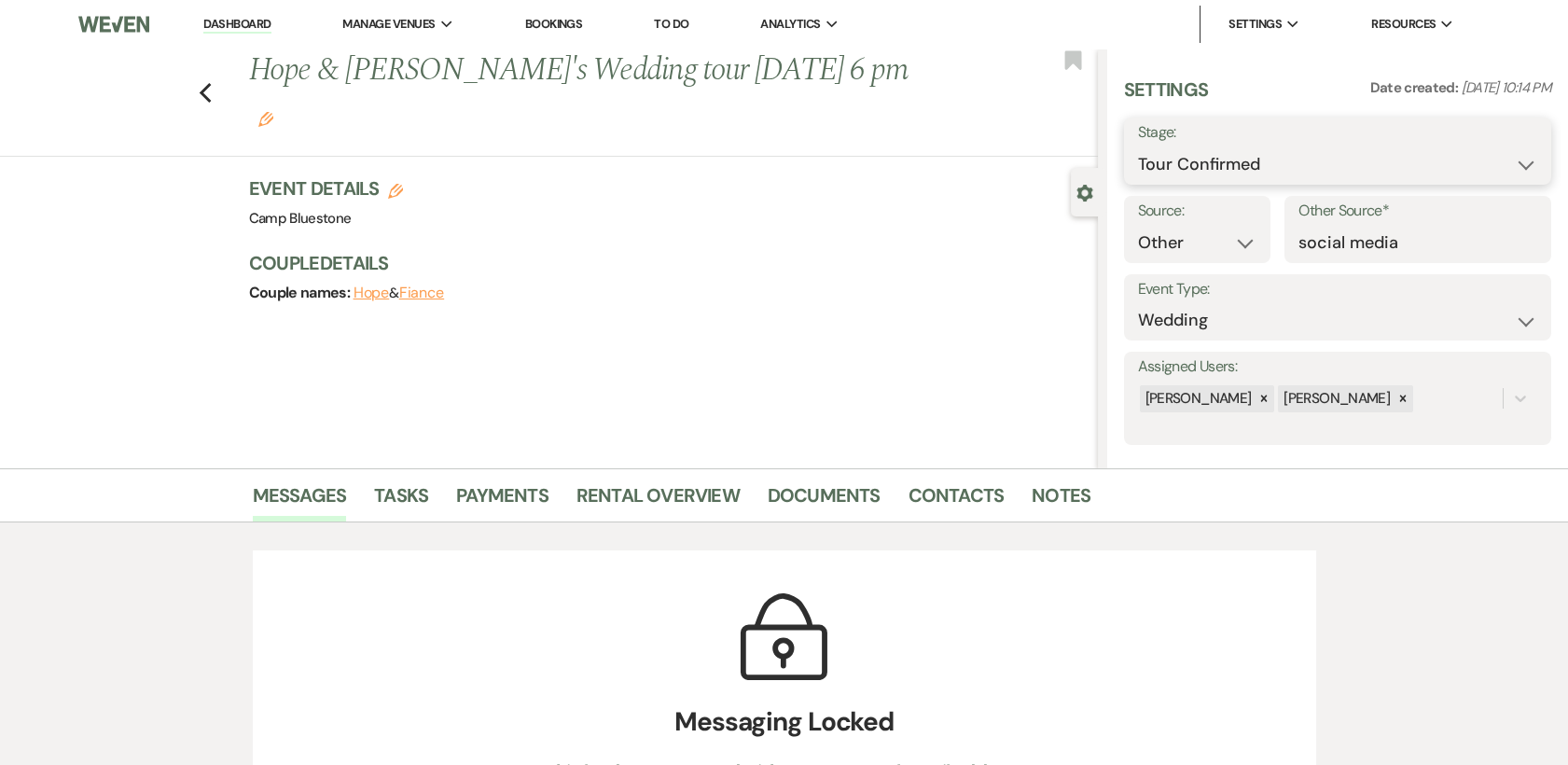
click at [1507, 165] on select "Inquiry Follow Up Tour Requested Tour Confirmed Toured Proposal Sent Booked Lost" at bounding box center [1337, 165] width 399 height 37
select select "8"
click at [1138, 147] on select "Inquiry Follow Up Tour Requested Tour Confirmed Toured Proposal Sent Booked Lost" at bounding box center [1337, 165] width 399 height 37
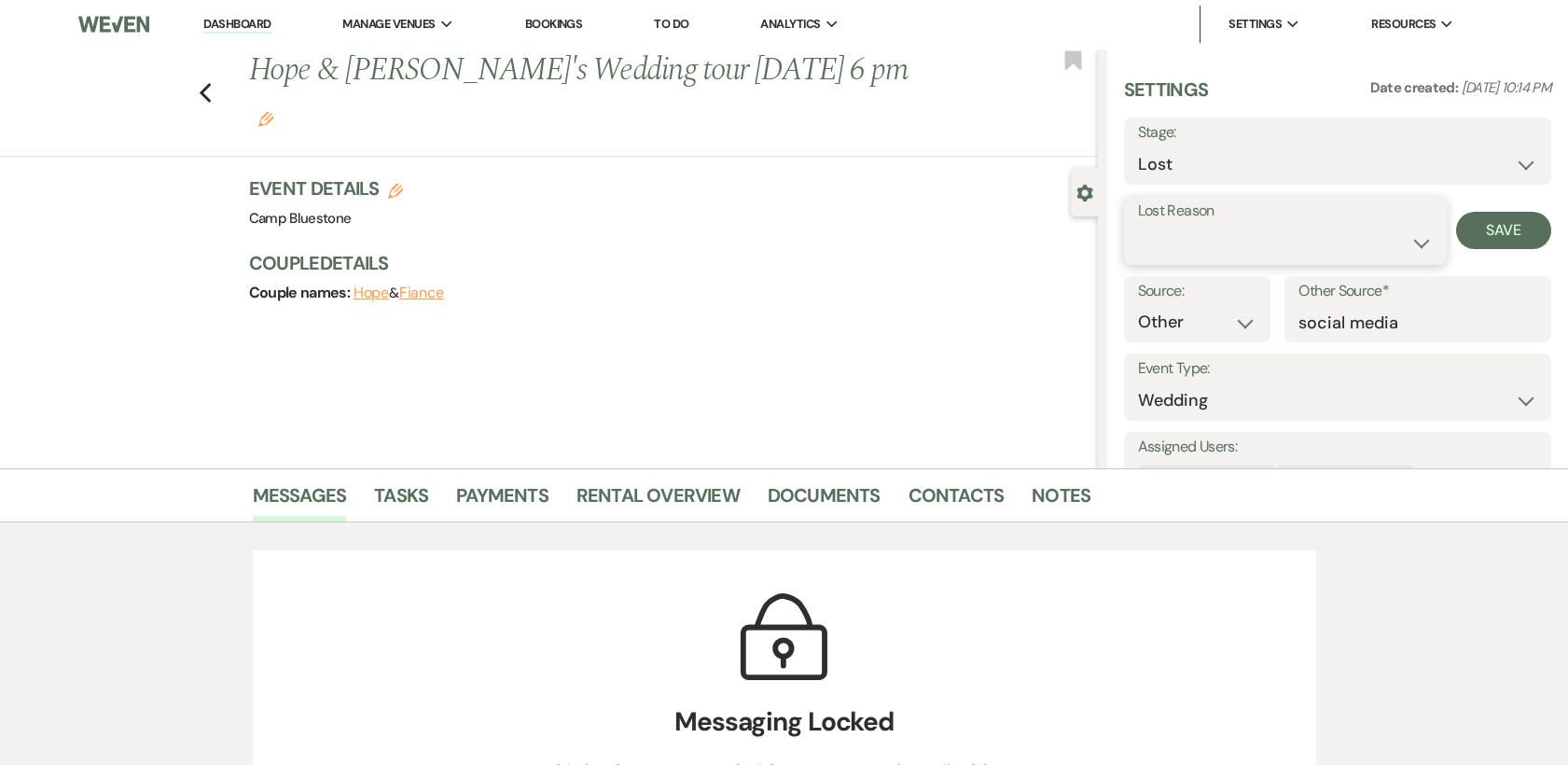
click at [1416, 240] on select "Booked Elsewhere Budget Date Unavailable No Response Not a Good Match Capacity …" at bounding box center [1284, 243] width 295 height 37
select select "5"
click at [1138, 225] on select "Booked Elsewhere Budget Date Unavailable No Response Not a Good Match Capacity …" at bounding box center [1284, 243] width 295 height 37
click at [1498, 228] on button "Save" at bounding box center [1504, 230] width 95 height 38
click at [210, 83] on use "button" at bounding box center [204, 93] width 12 height 21
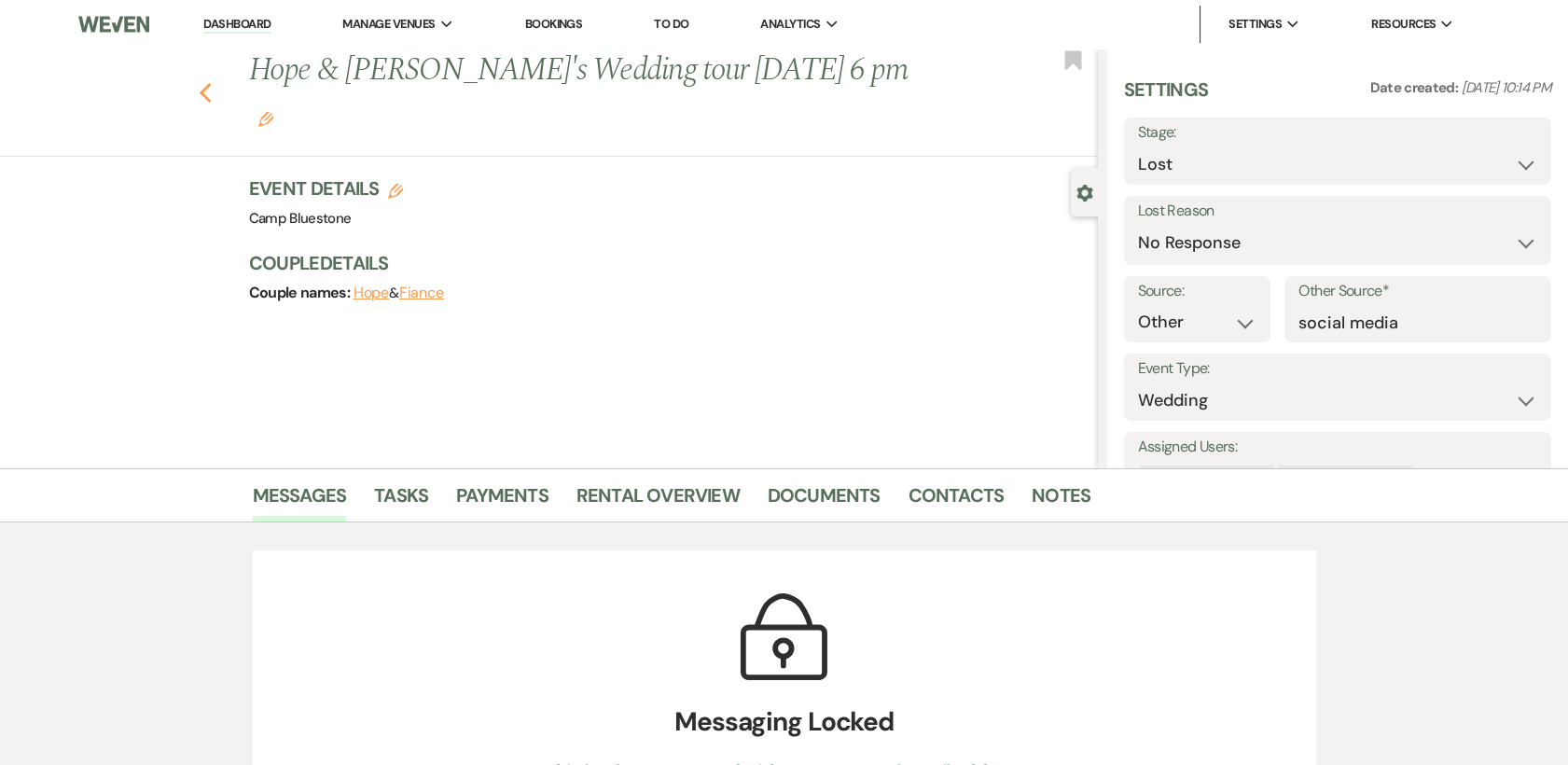
scroll to position [717, 0]
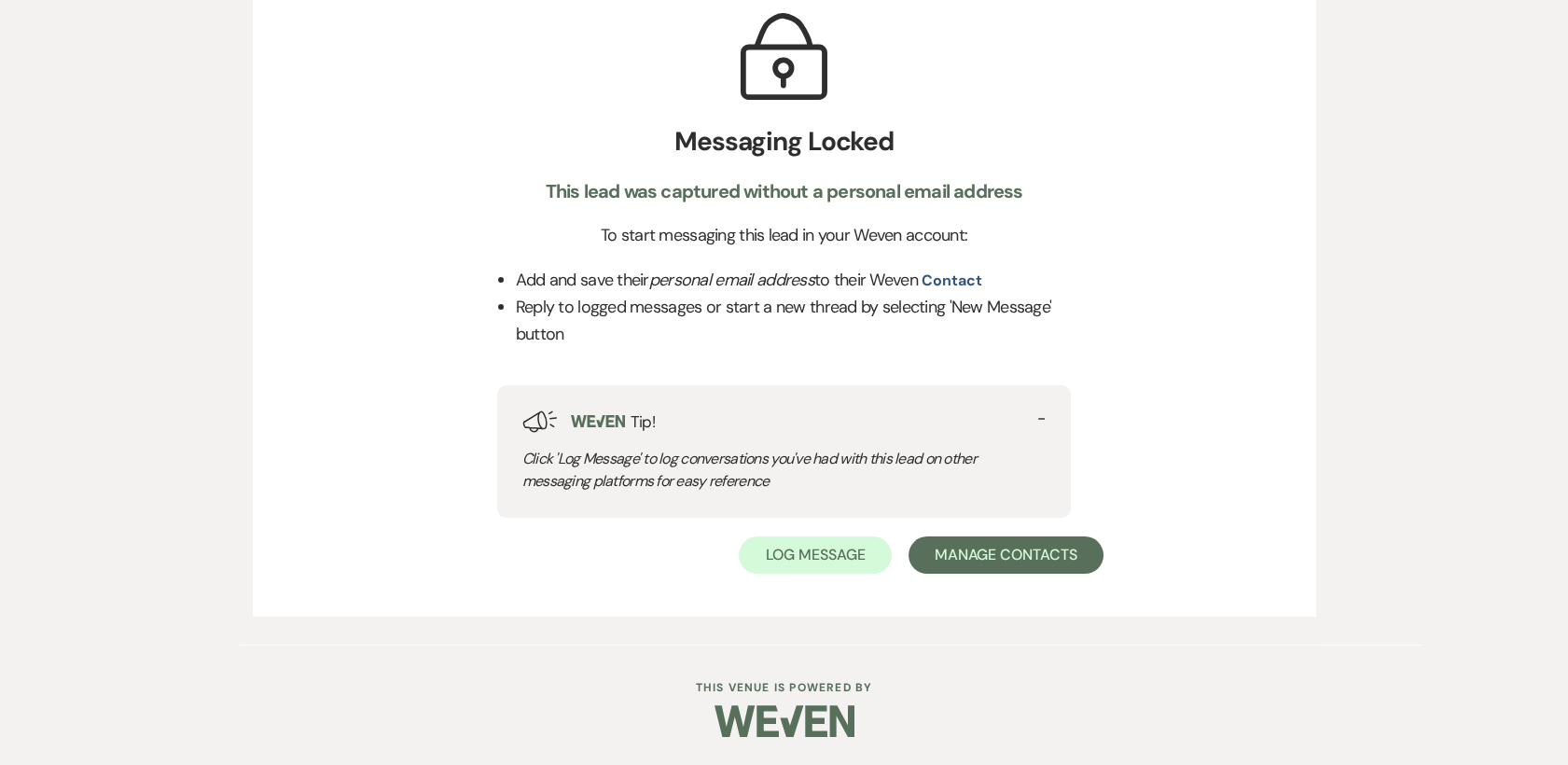
select select "4"
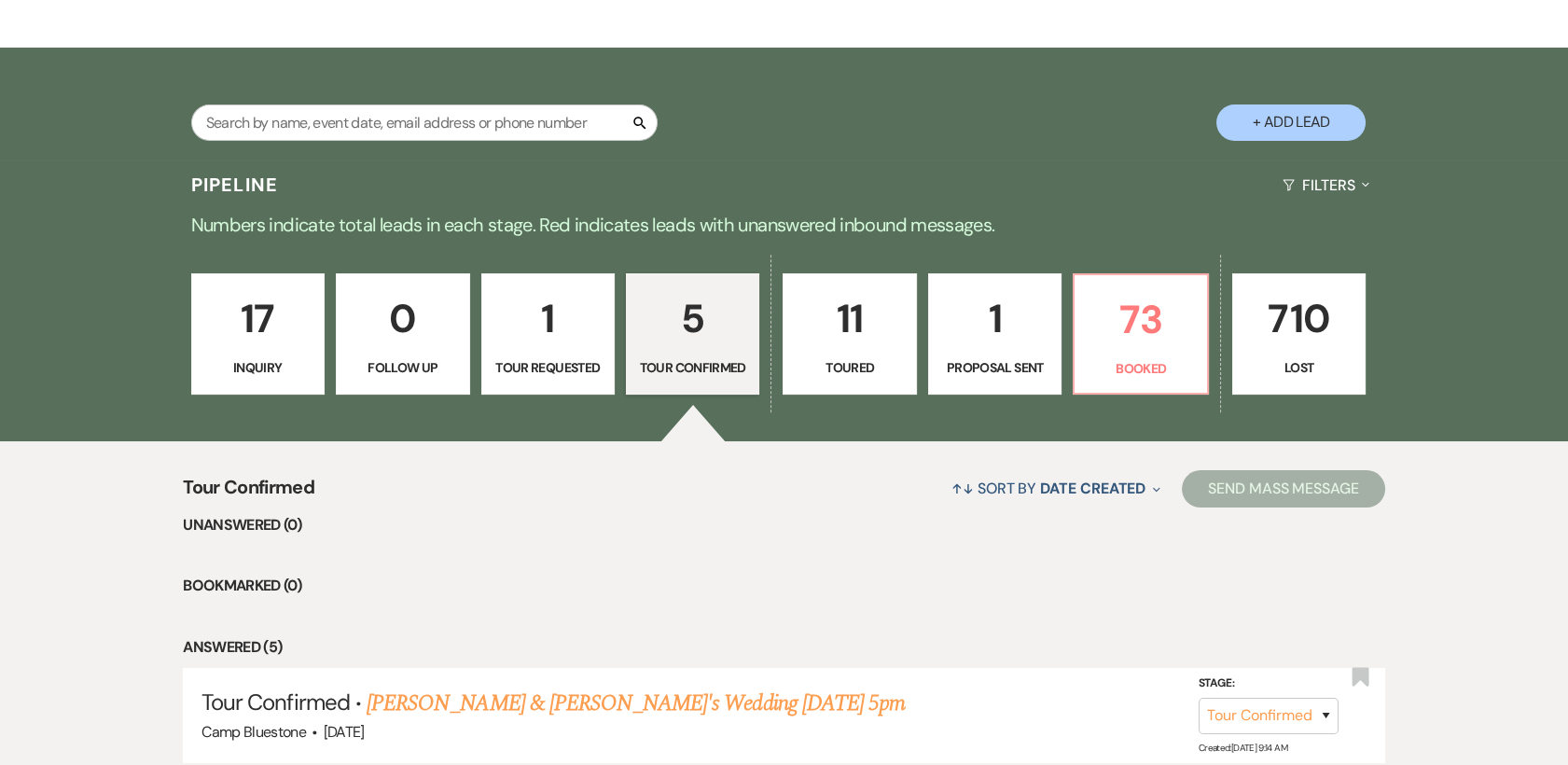
scroll to position [299, 0]
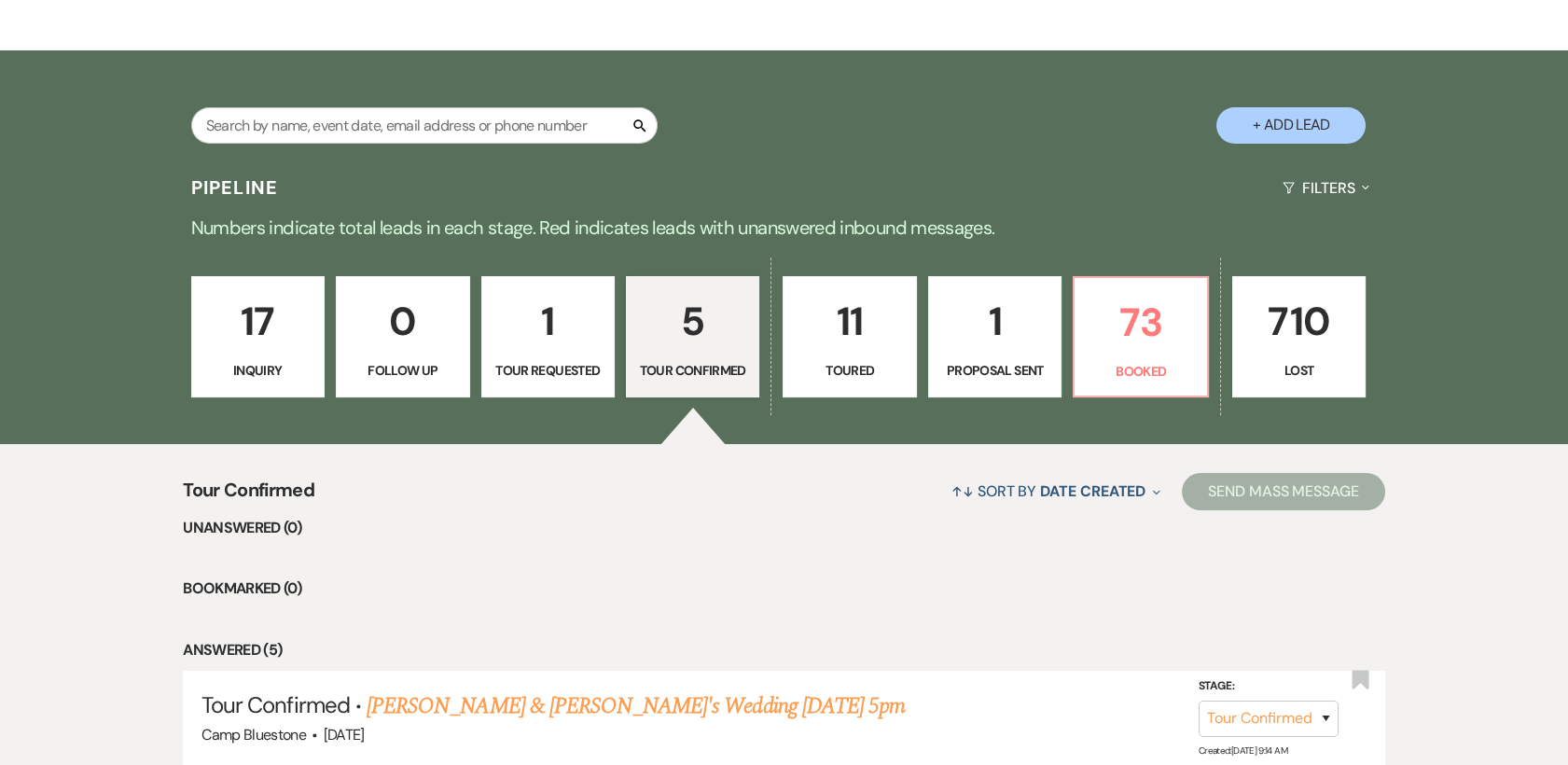
click at [852, 346] on p "11" at bounding box center [849, 320] width 109 height 63
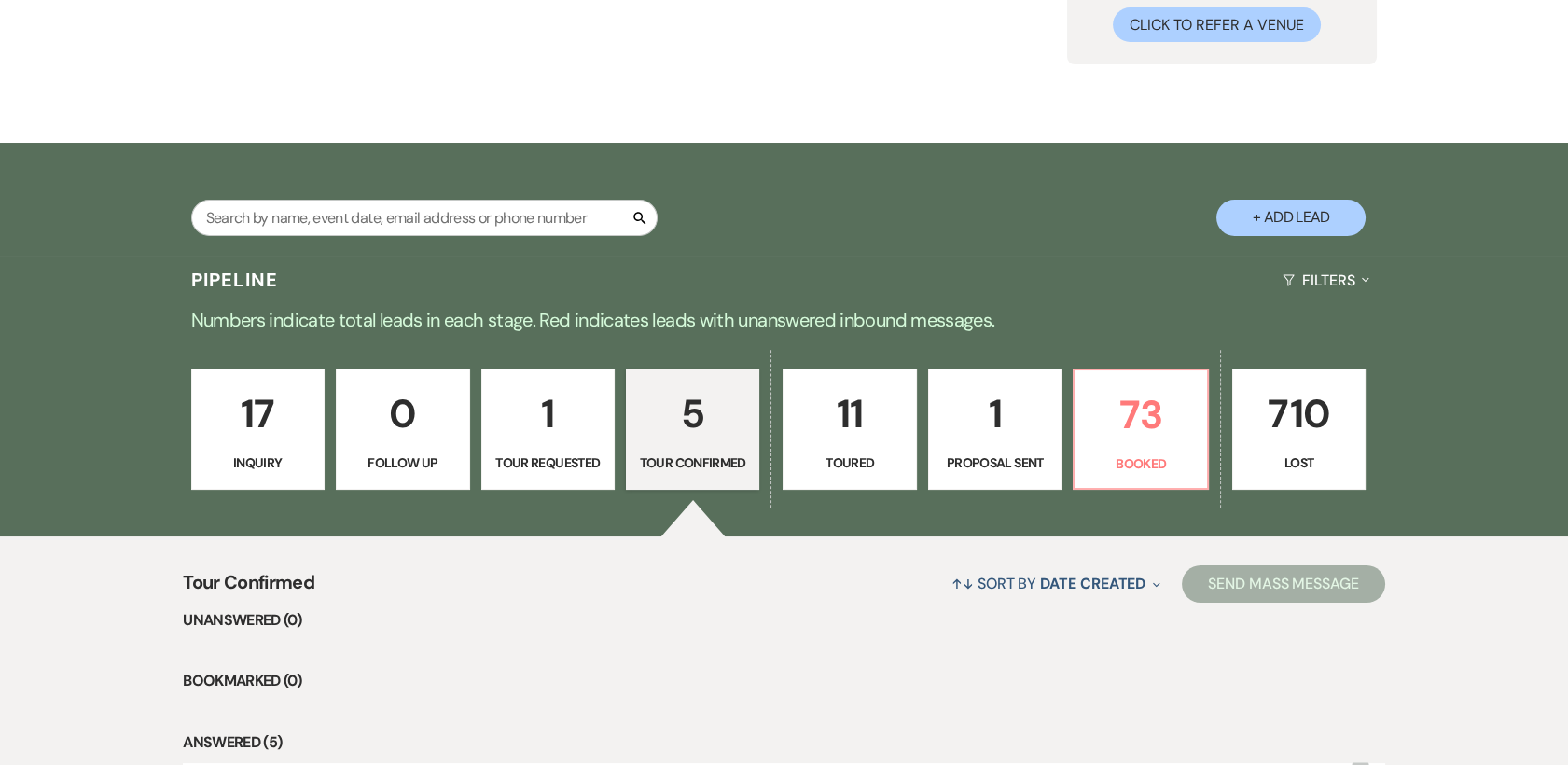
select select "5"
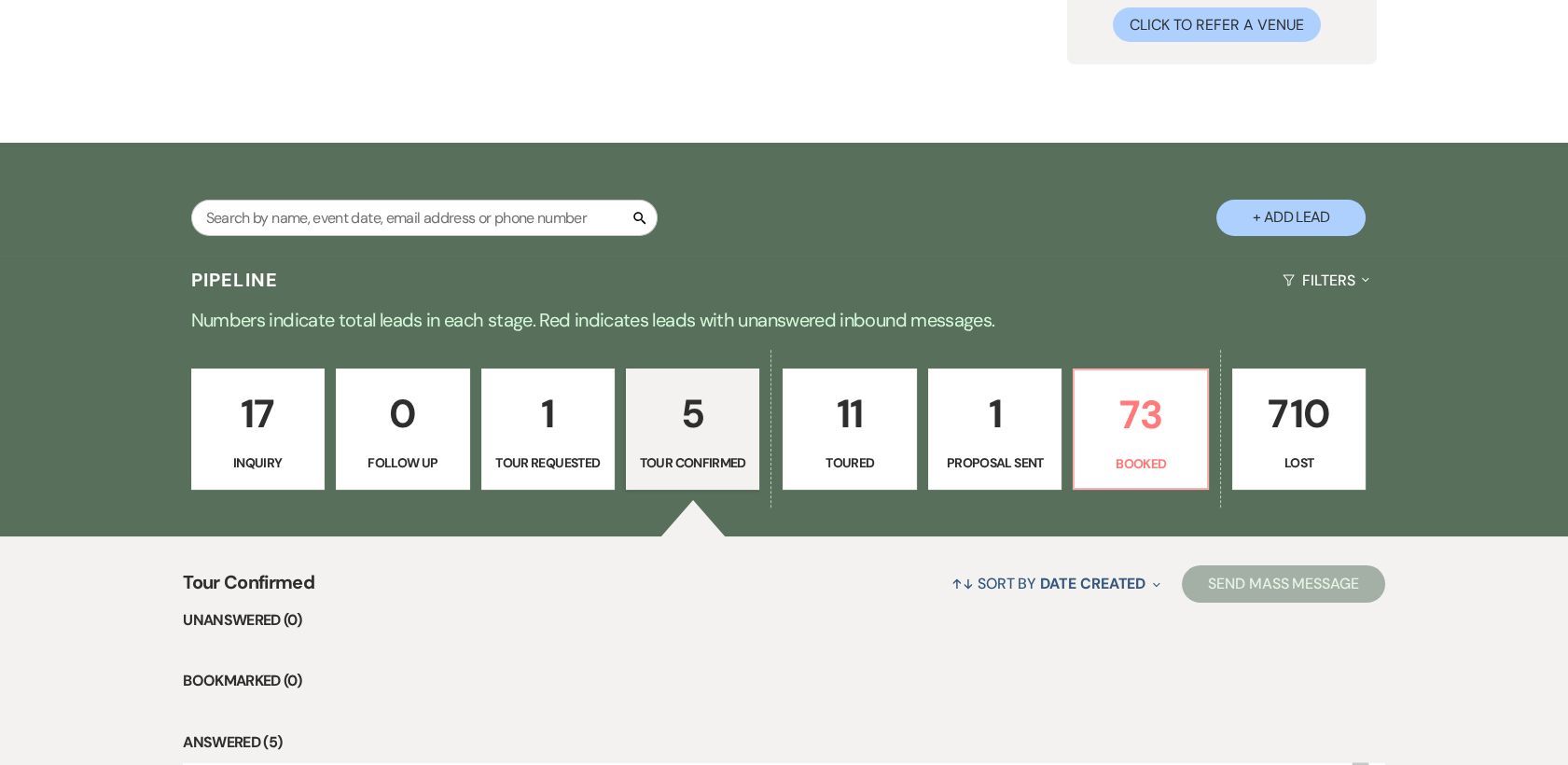
select select "5"
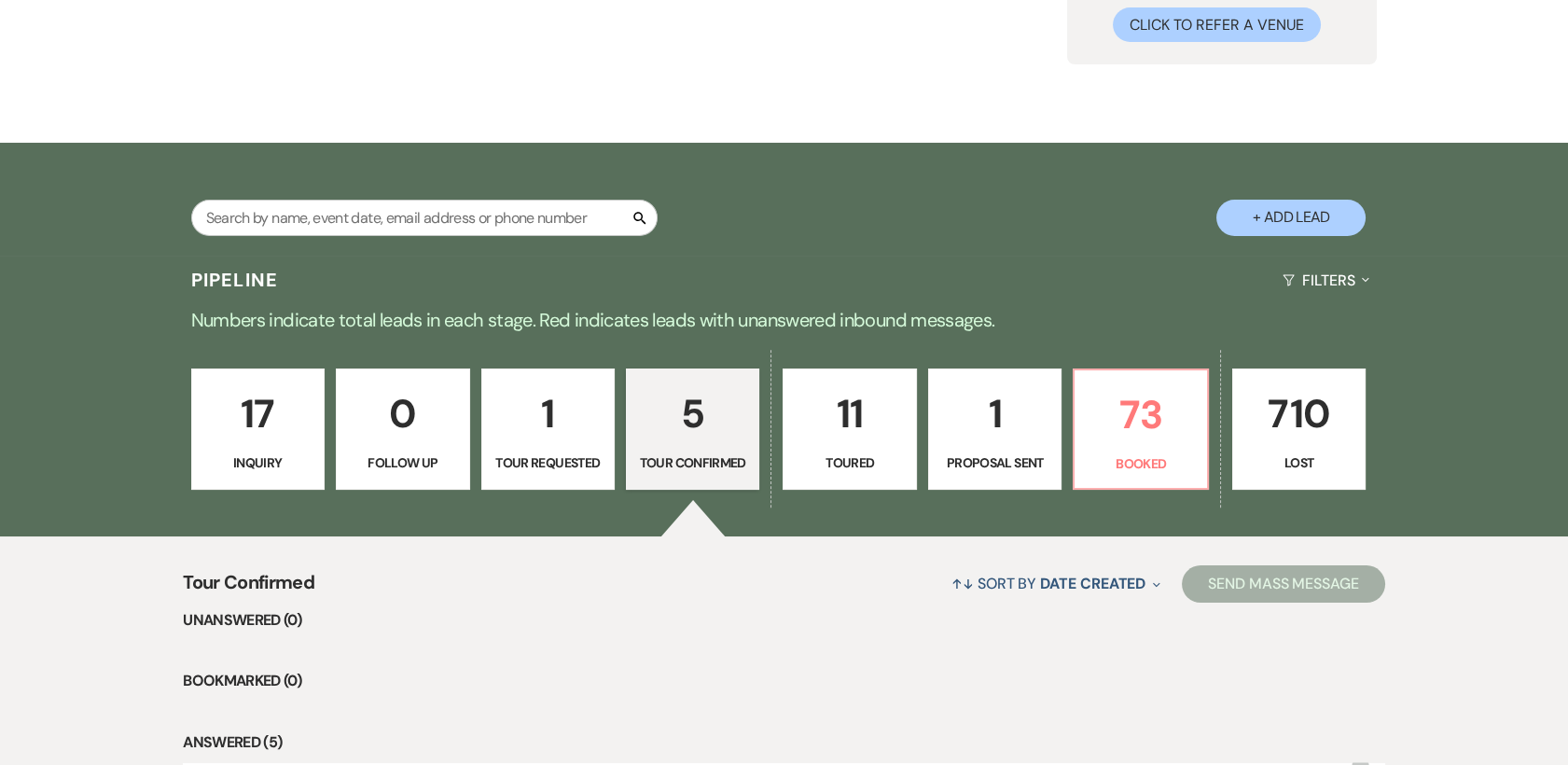
select select "5"
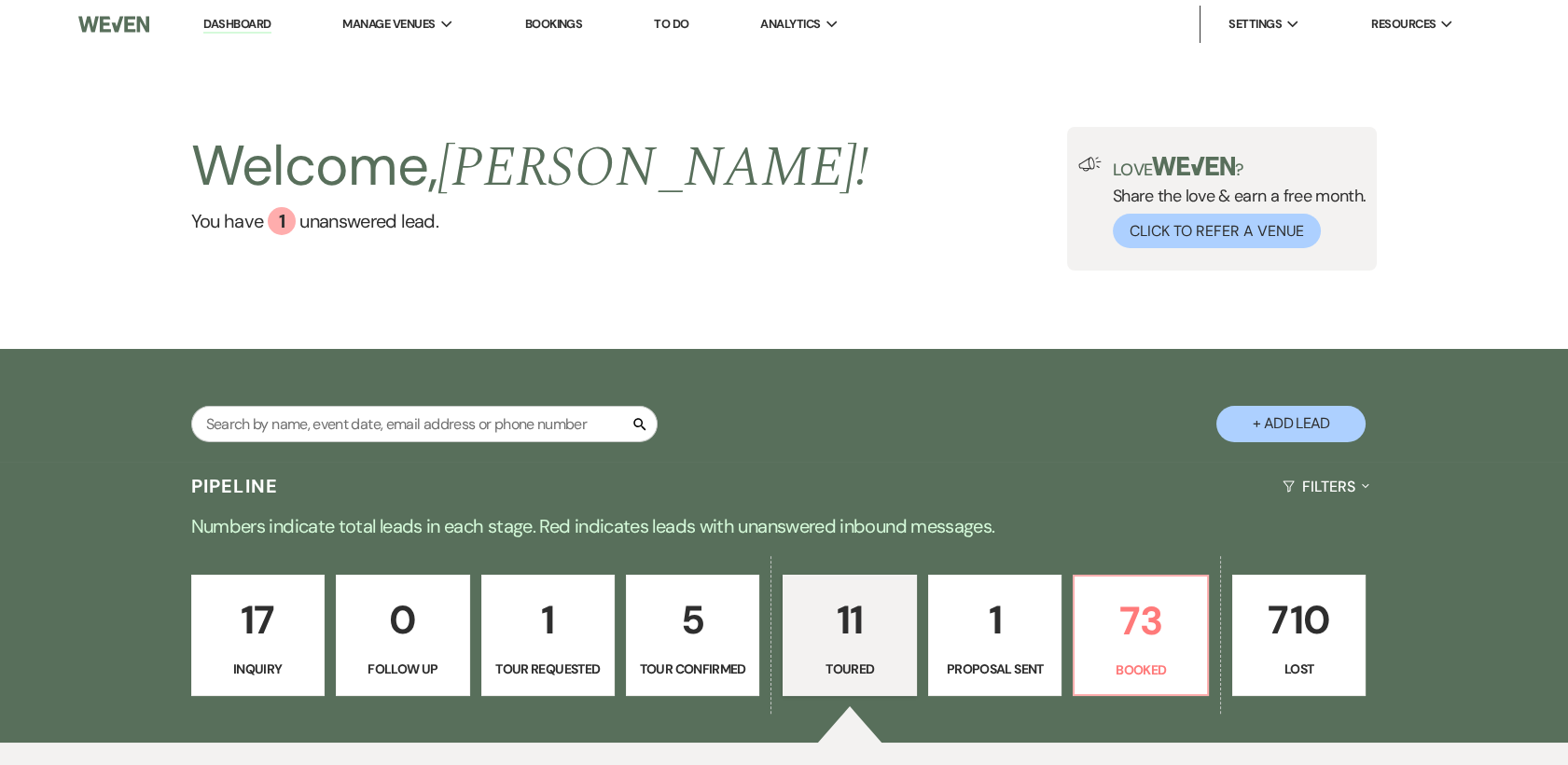
click at [690, 648] on p "5" at bounding box center [692, 619] width 109 height 63
select select "4"
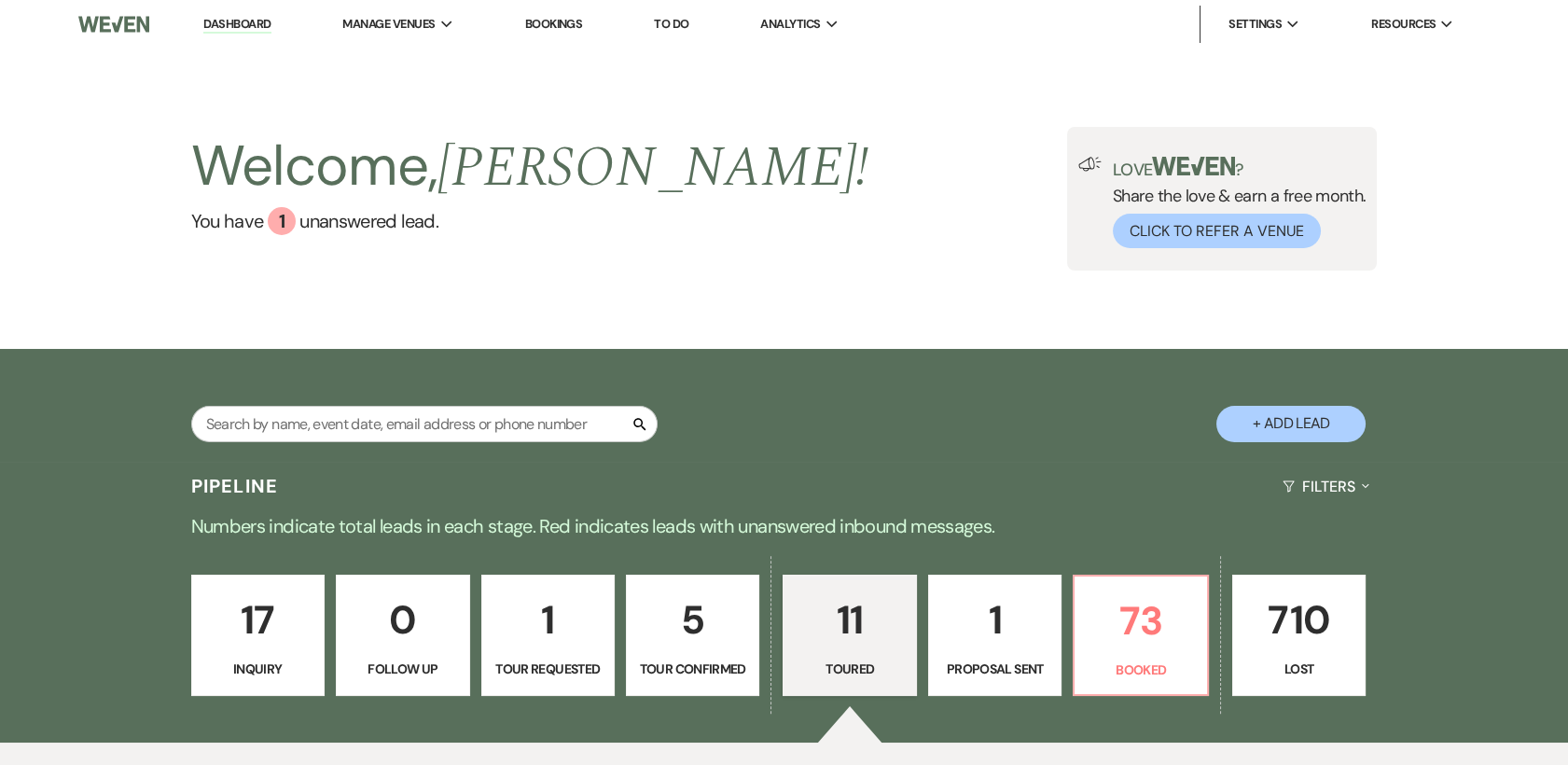
select select "4"
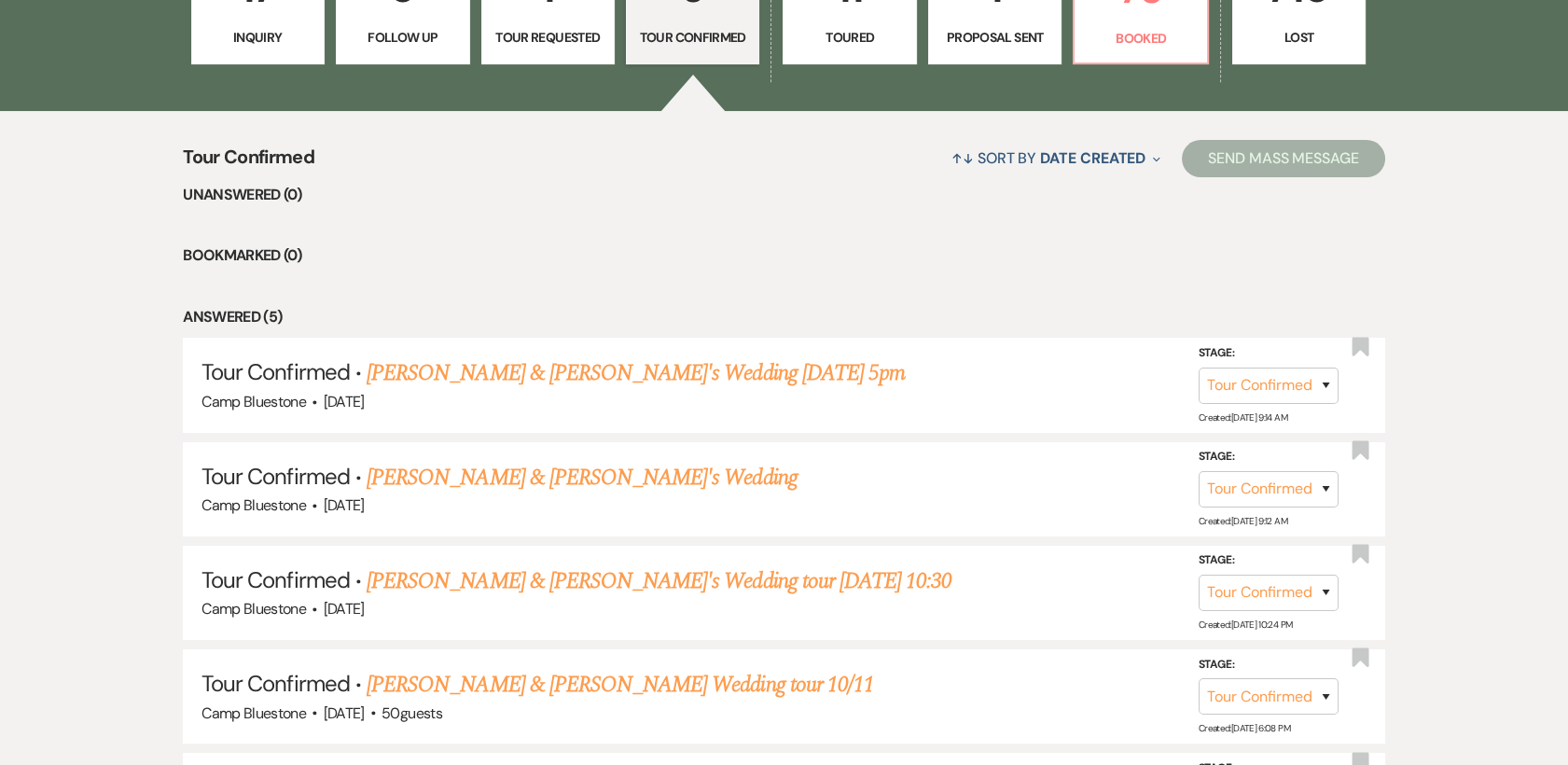
scroll to position [634, 0]
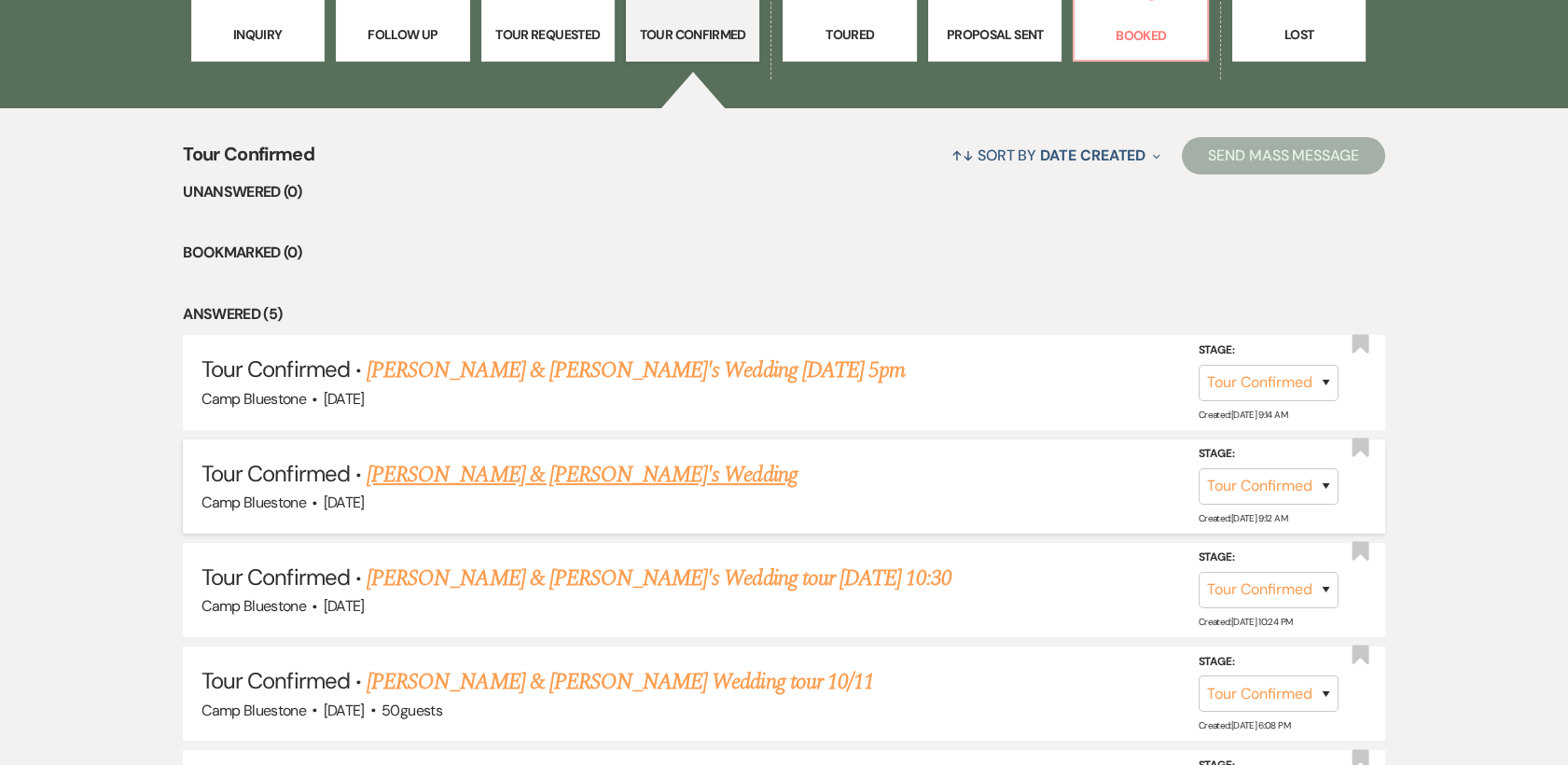
click at [484, 478] on link "John Hughes & Fiance's Wedding" at bounding box center [582, 475] width 430 height 34
select select "4"
select select "23"
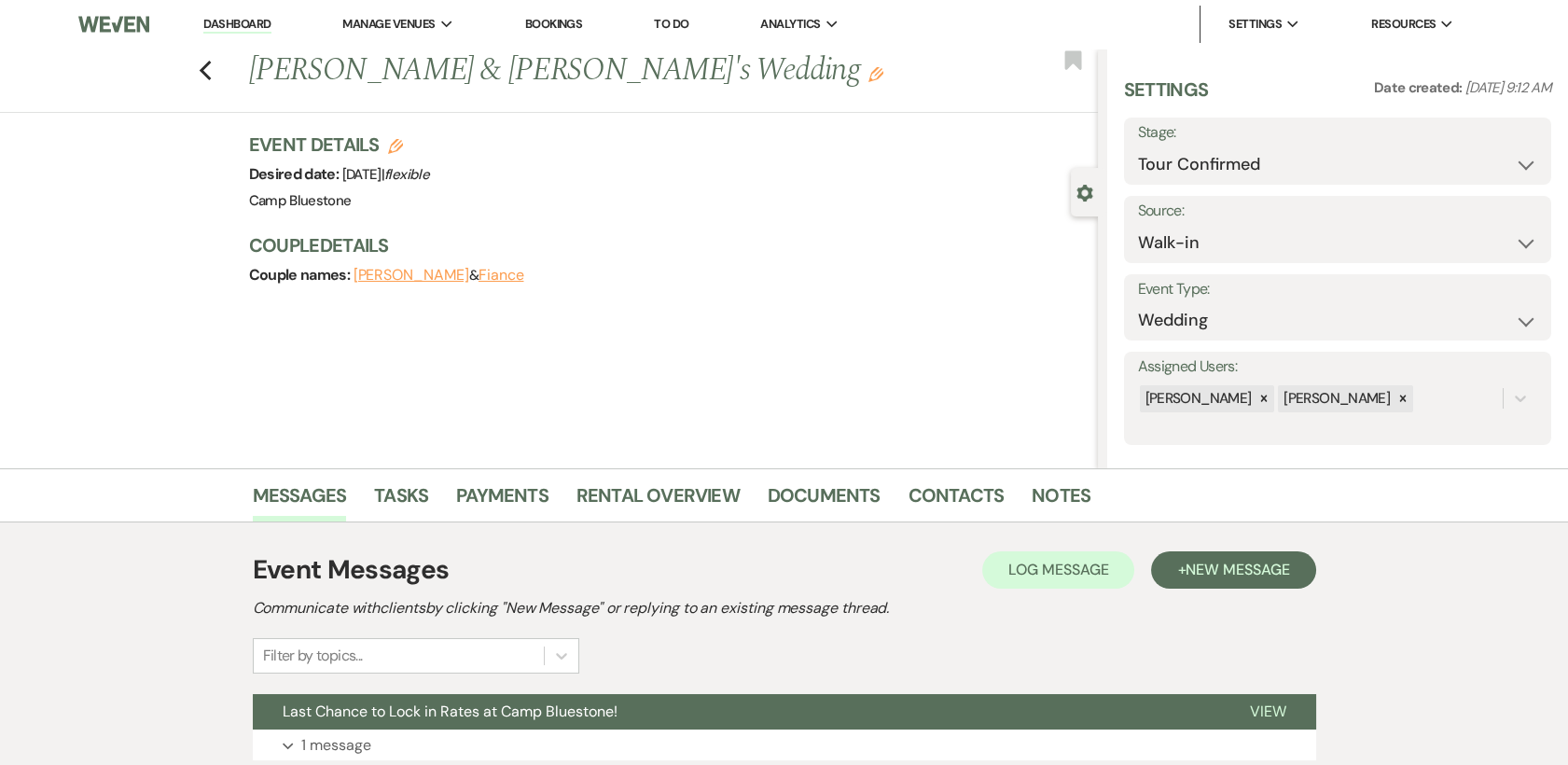
click at [868, 72] on icon "Edit" at bounding box center [875, 74] width 15 height 15
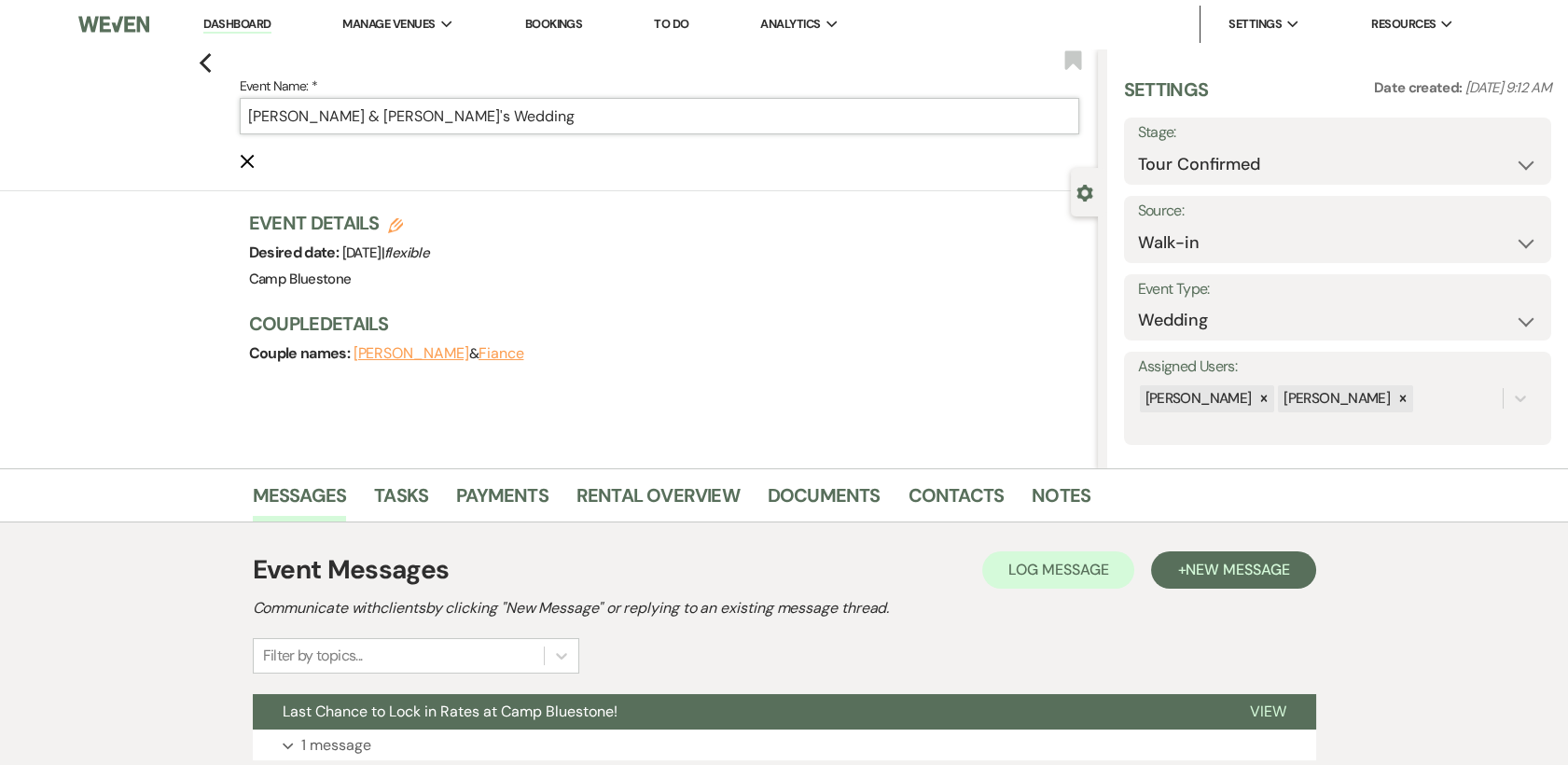
click at [497, 122] on input "John Hughes & Fiance's Wedding" at bounding box center [660, 116] width 839 height 37
click at [495, 126] on input "John Hughes & Fiance's Wedding" at bounding box center [660, 116] width 839 height 37
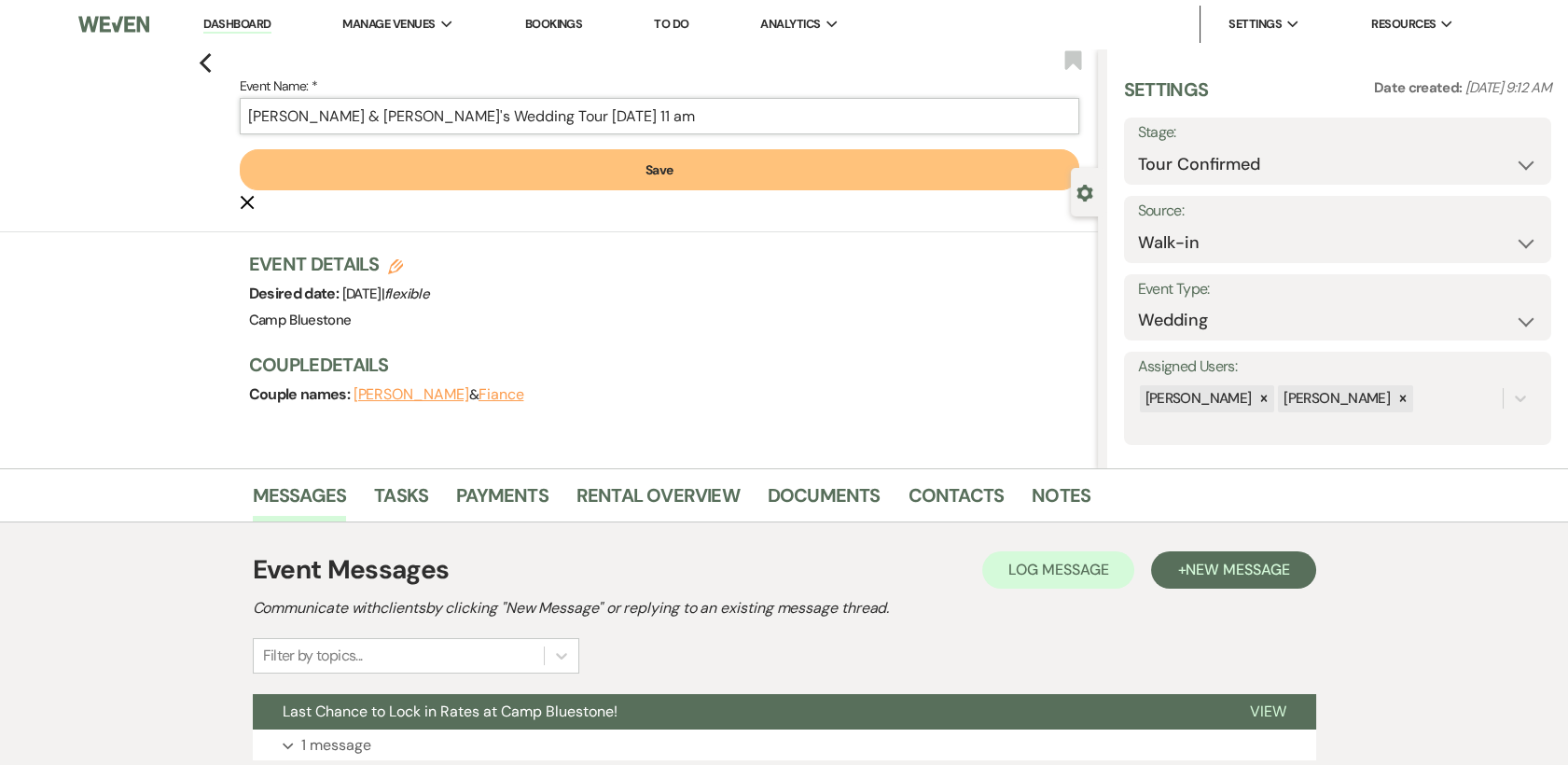
type input "John Hughes & Fiance's Wedding Tour 10/18 11 am"
click at [669, 173] on button "Save" at bounding box center [660, 169] width 839 height 41
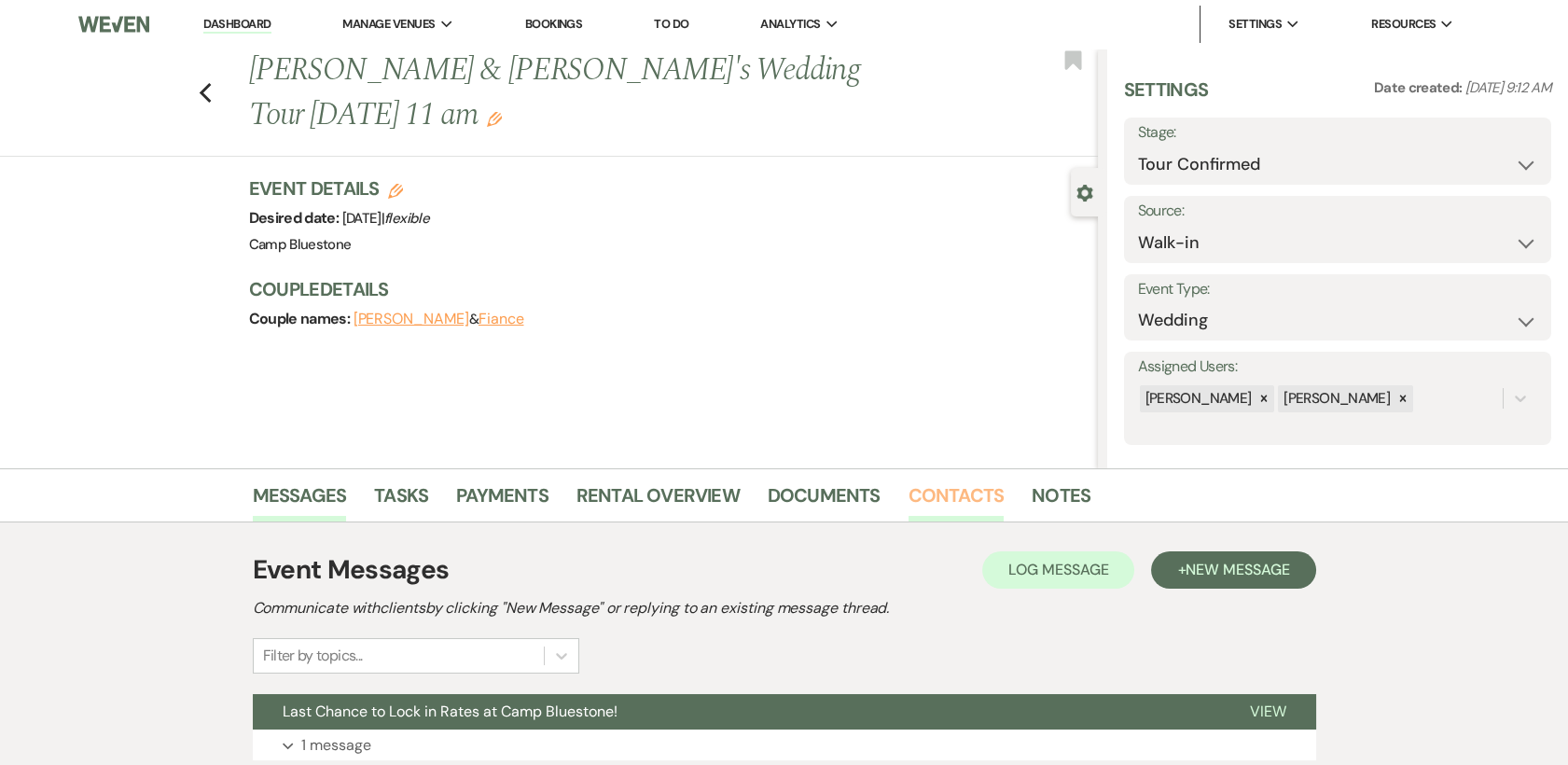
click at [962, 497] on link "Contacts" at bounding box center [956, 500] width 96 height 41
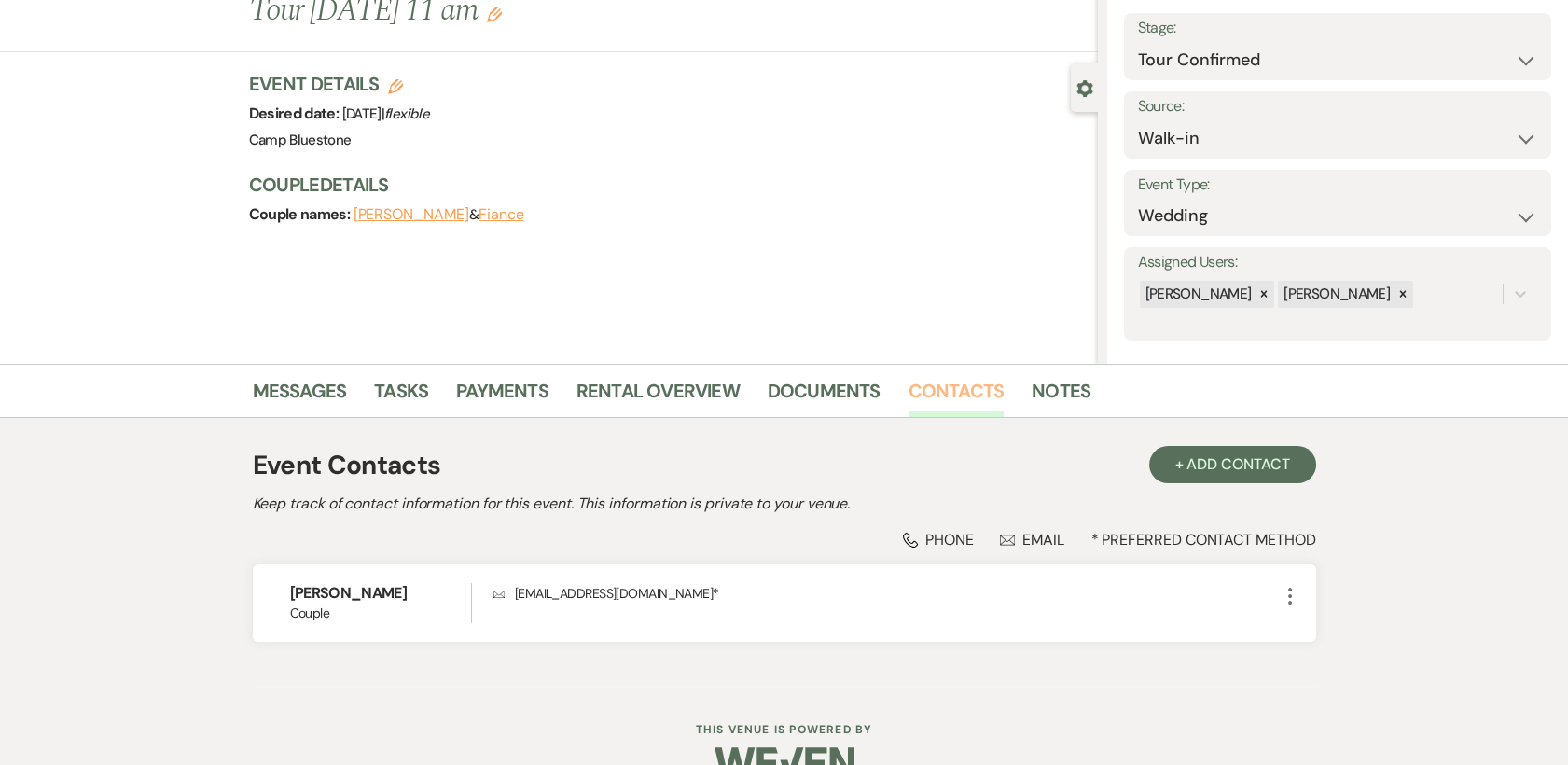
scroll to position [146, 0]
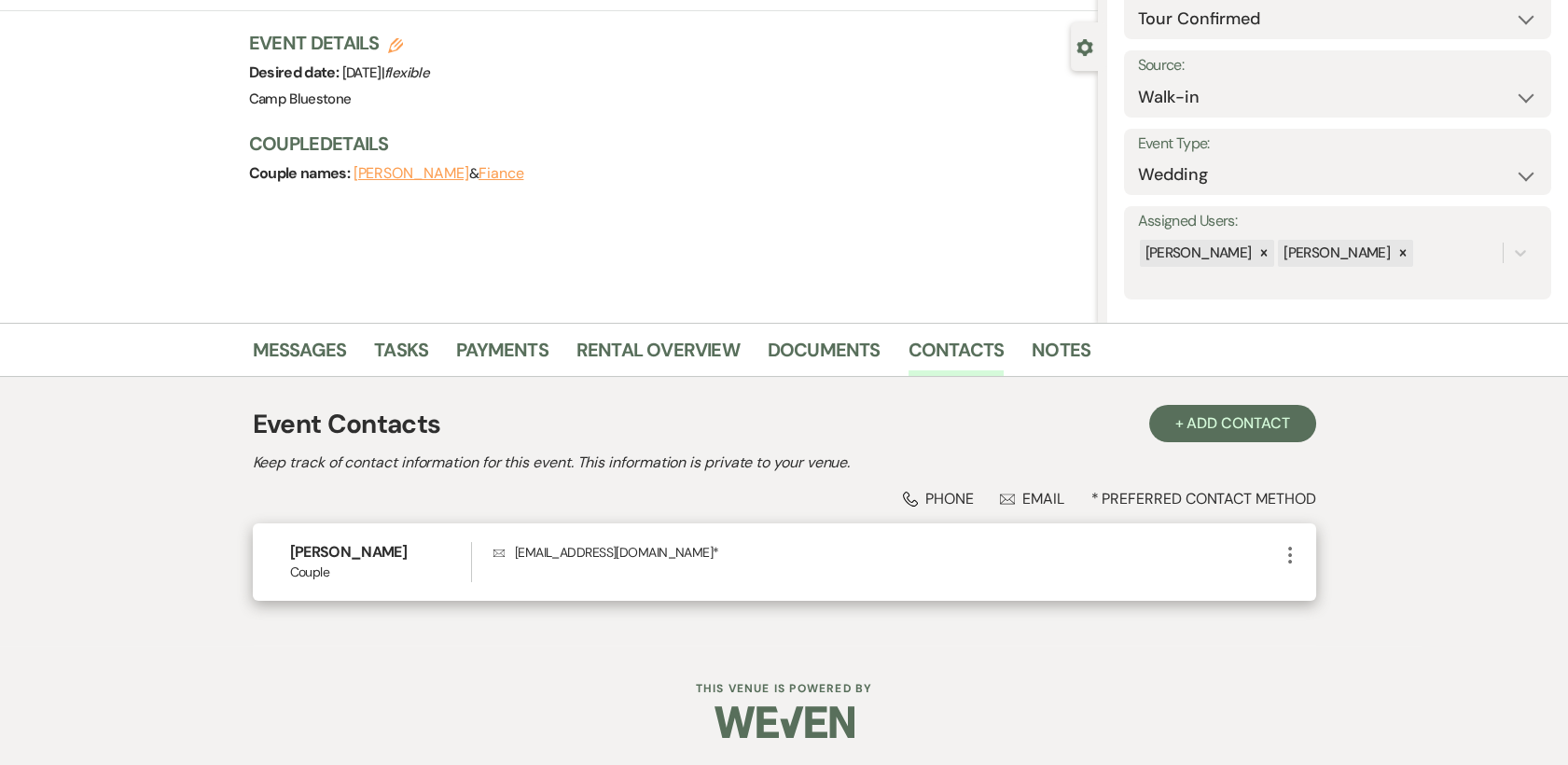
click at [1290, 554] on use "button" at bounding box center [1290, 555] width 4 height 17
click at [1330, 591] on button "Pencil Edit" at bounding box center [1334, 591] width 111 height 32
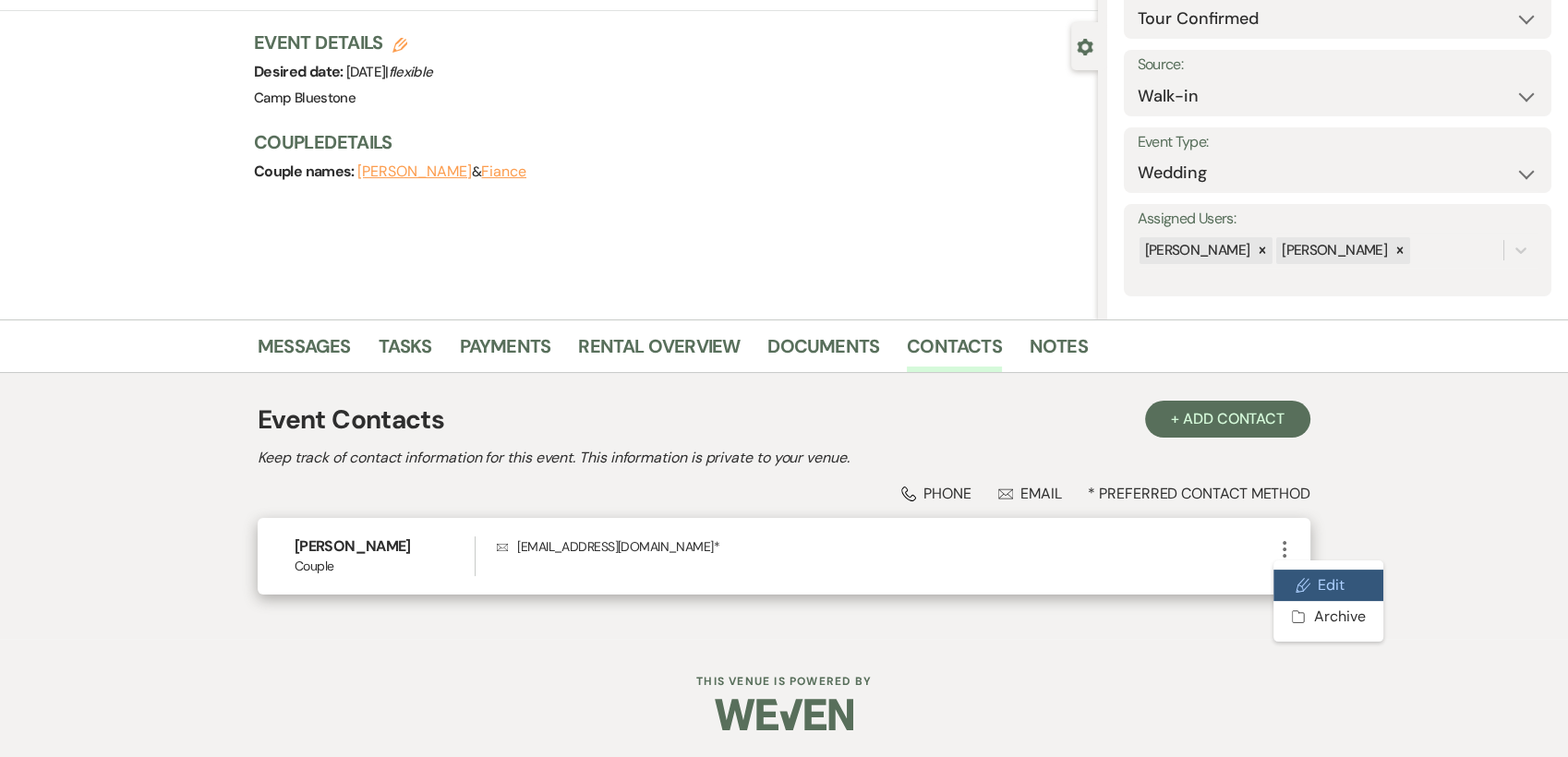
select select "email"
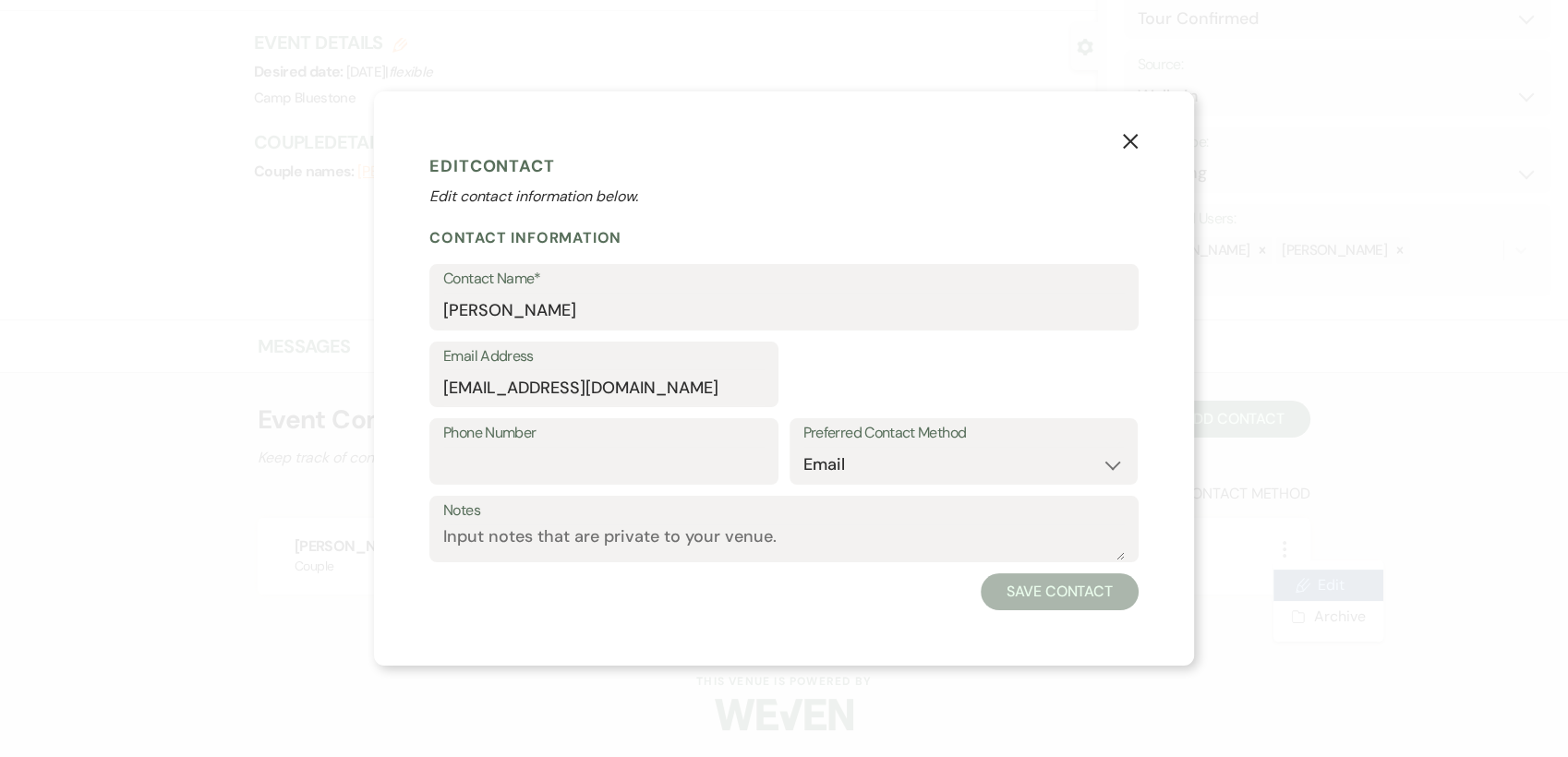
select select "1"
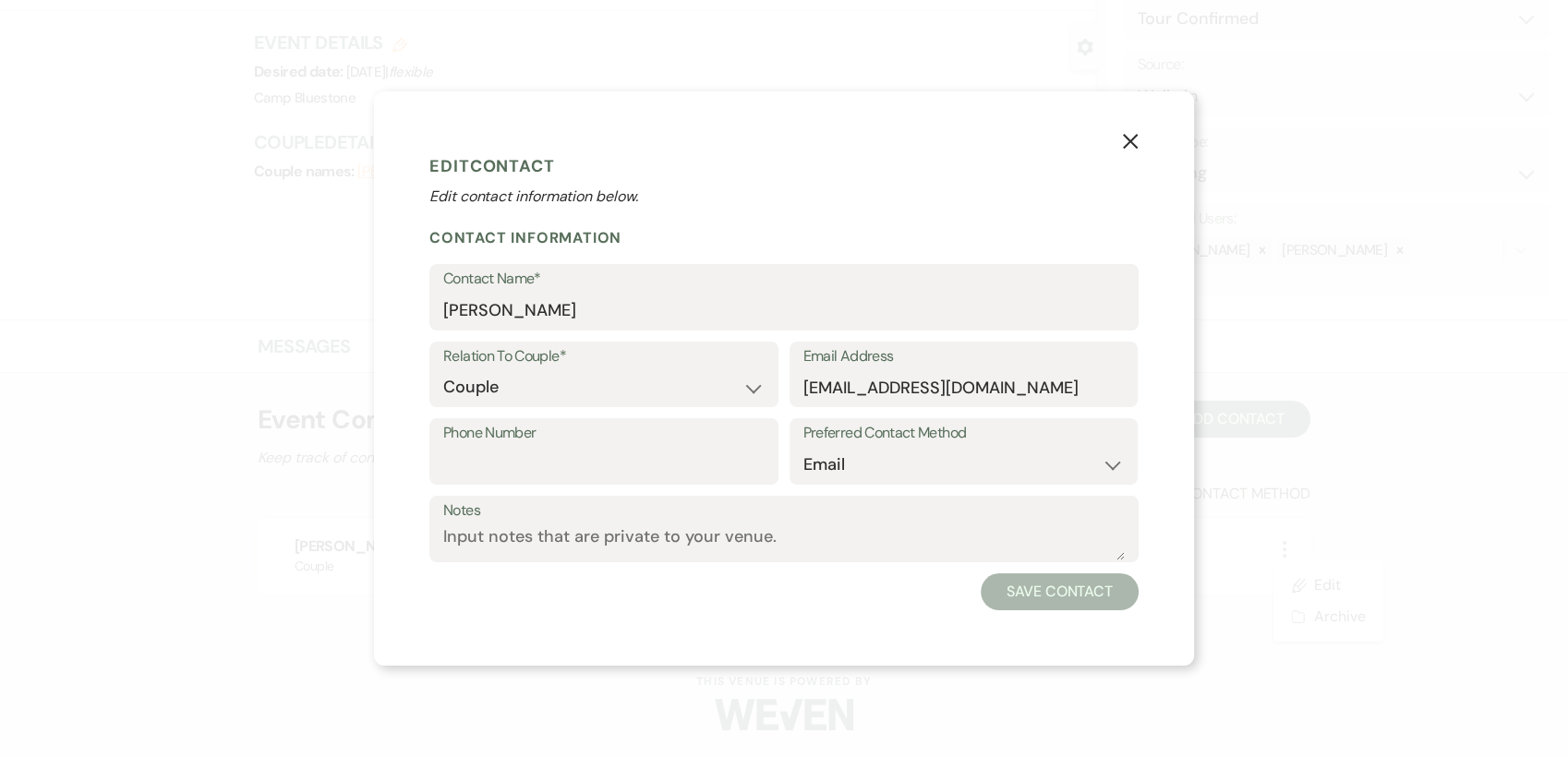
click at [1136, 142] on icon "X" at bounding box center [1129, 140] width 17 height 17
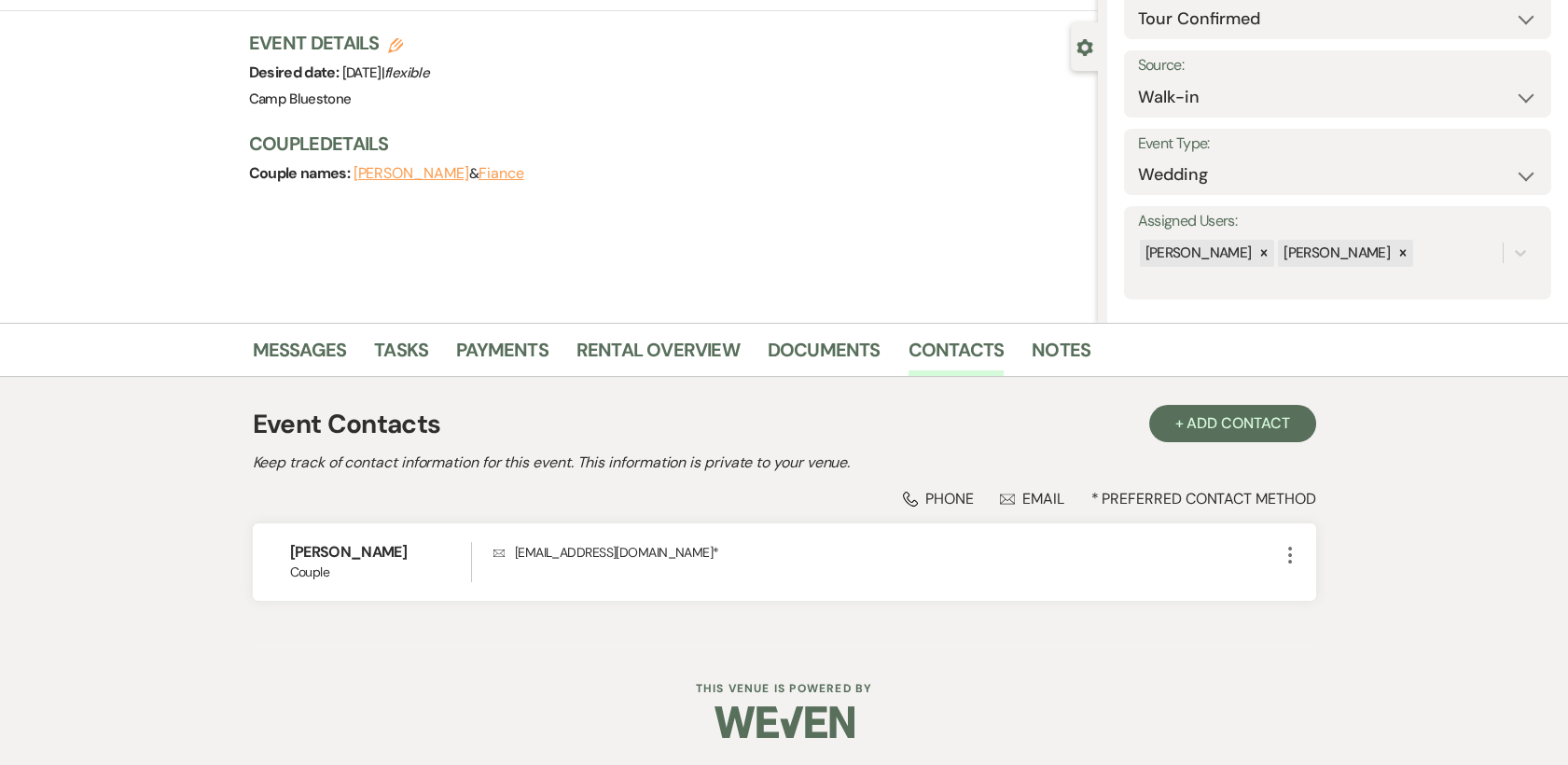
scroll to position [0, 0]
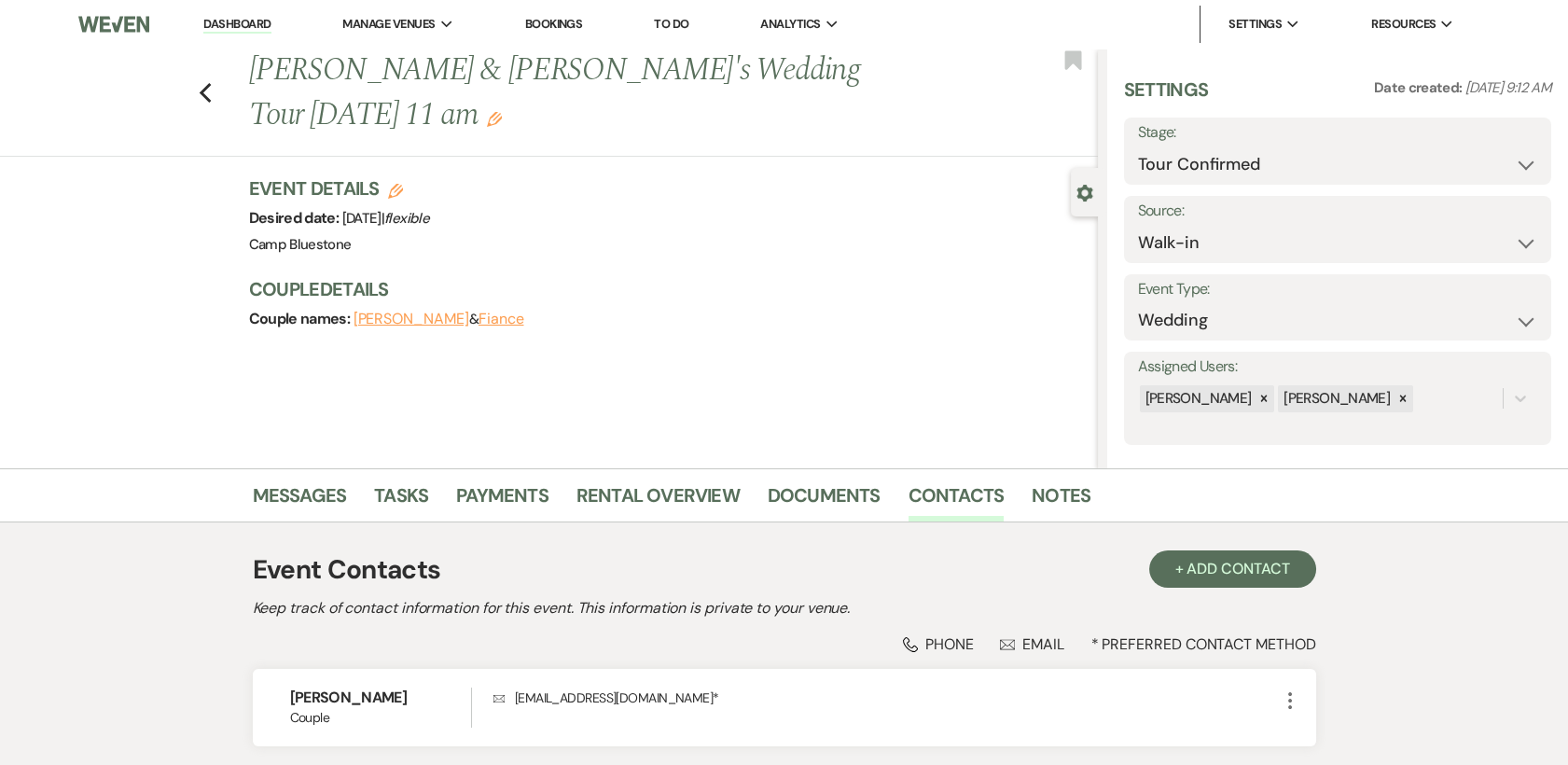
click at [246, 24] on link "Dashboard" at bounding box center [237, 25] width 67 height 18
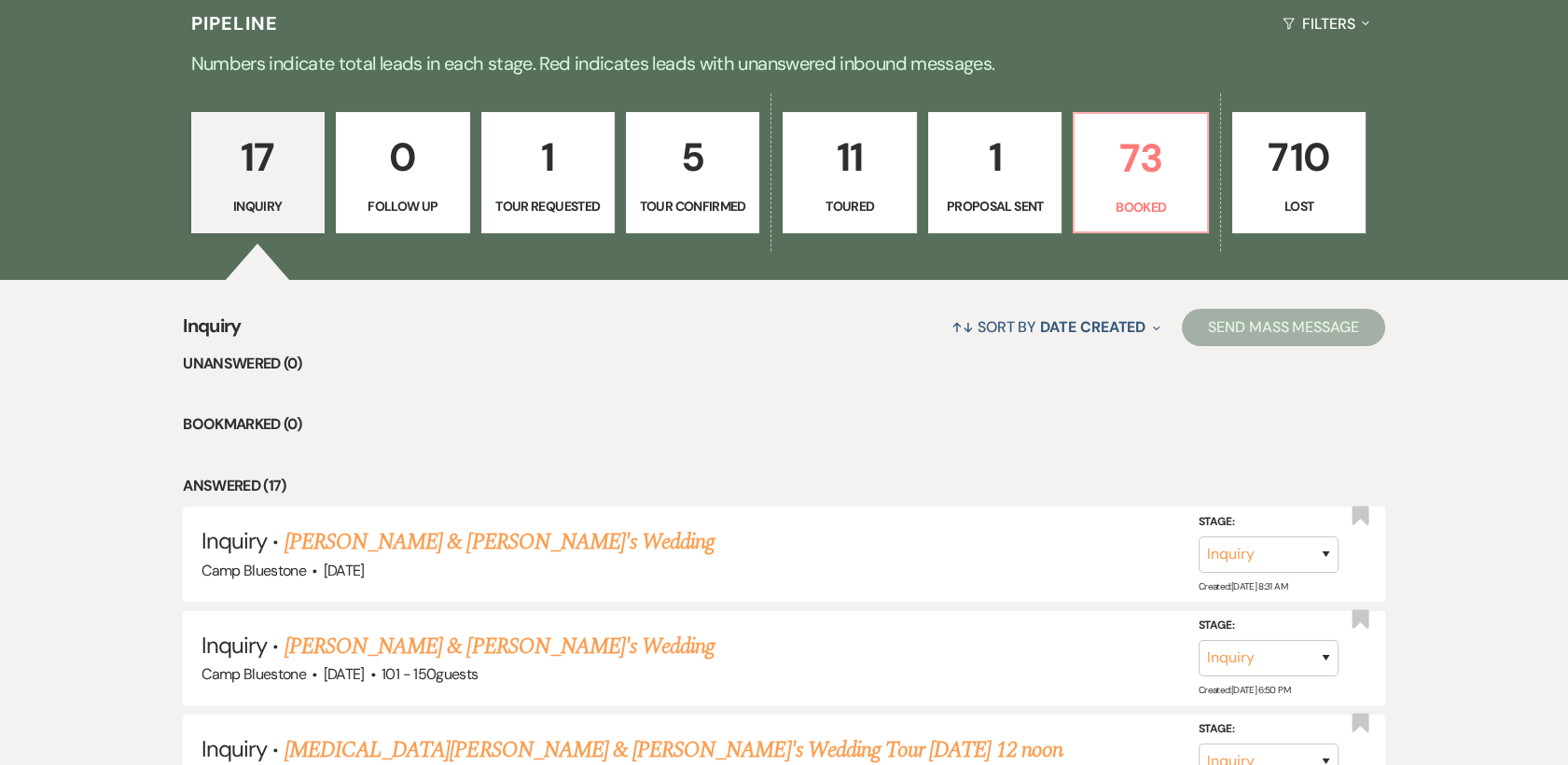
scroll to position [456, 0]
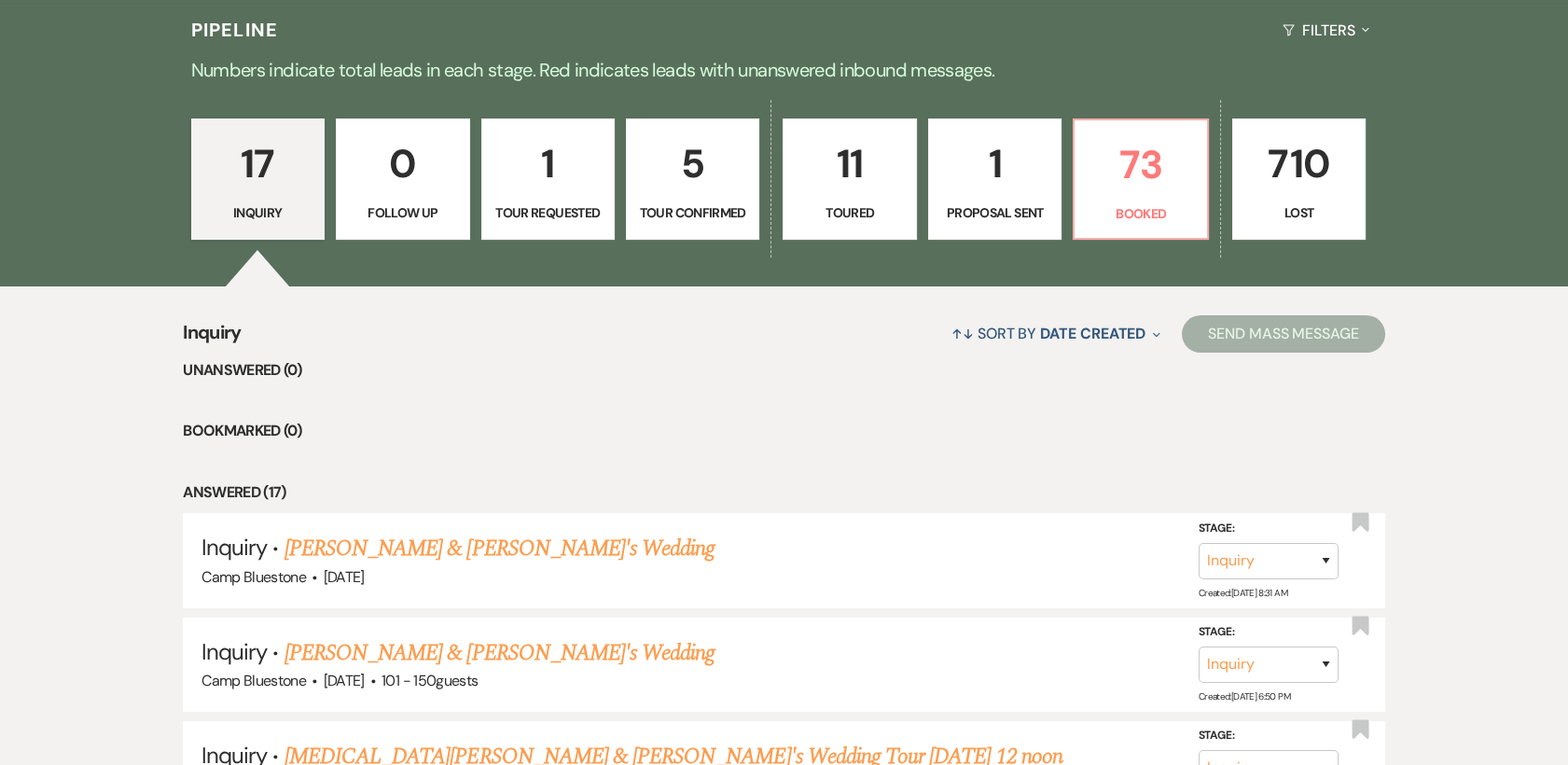
click at [703, 178] on p "5" at bounding box center [692, 164] width 109 height 63
select select "4"
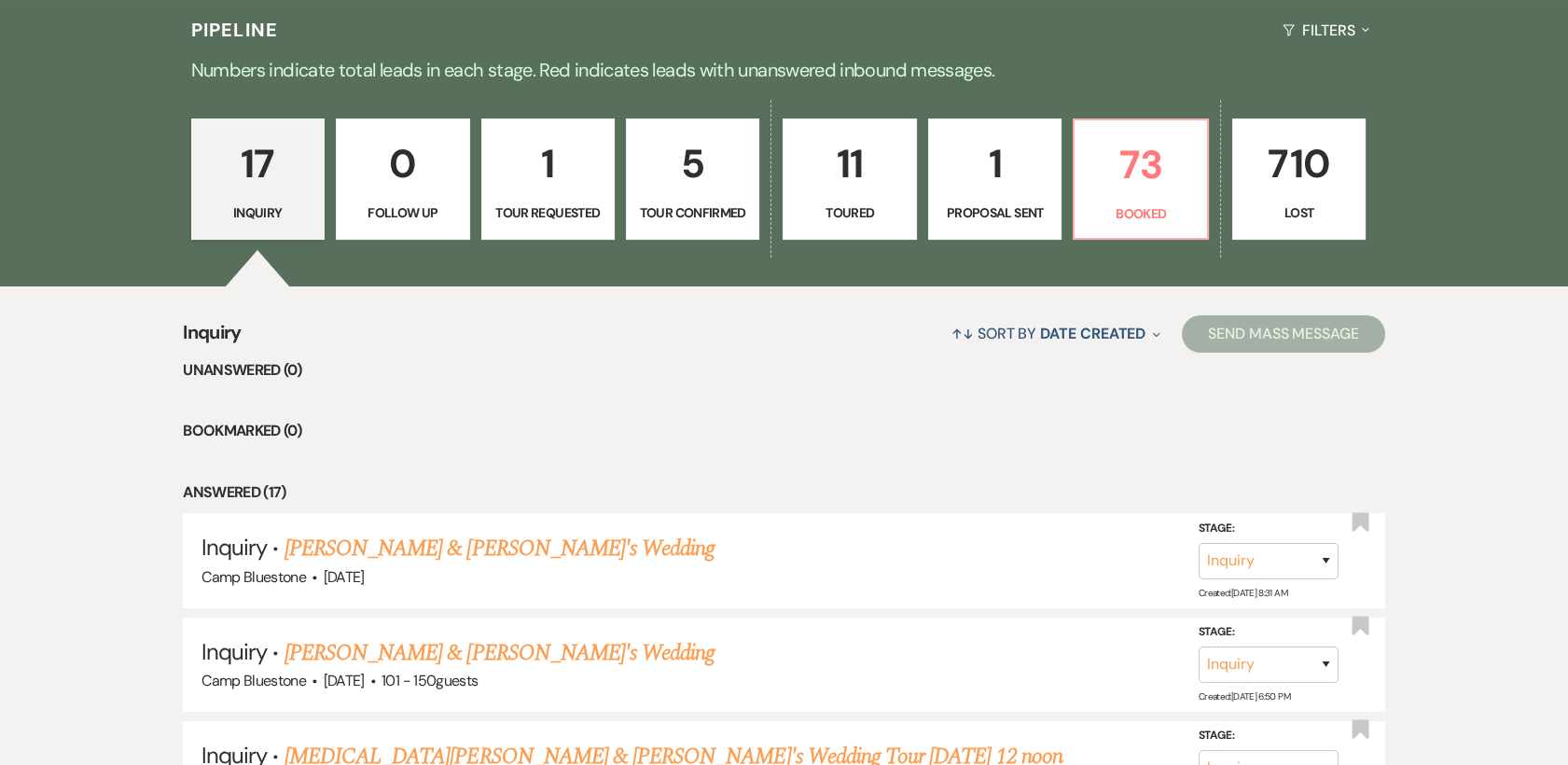
select select "4"
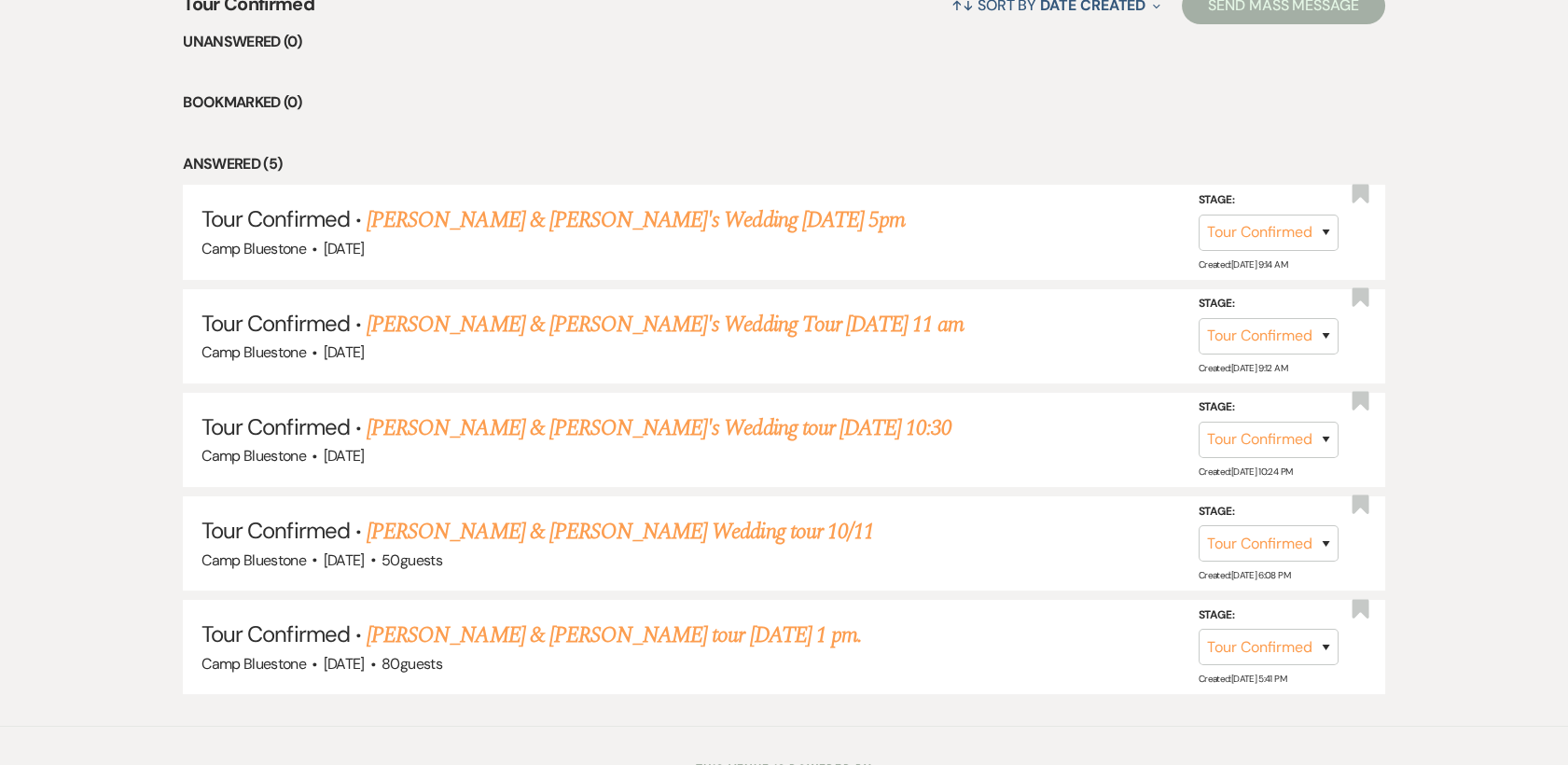
scroll to position [814, 0]
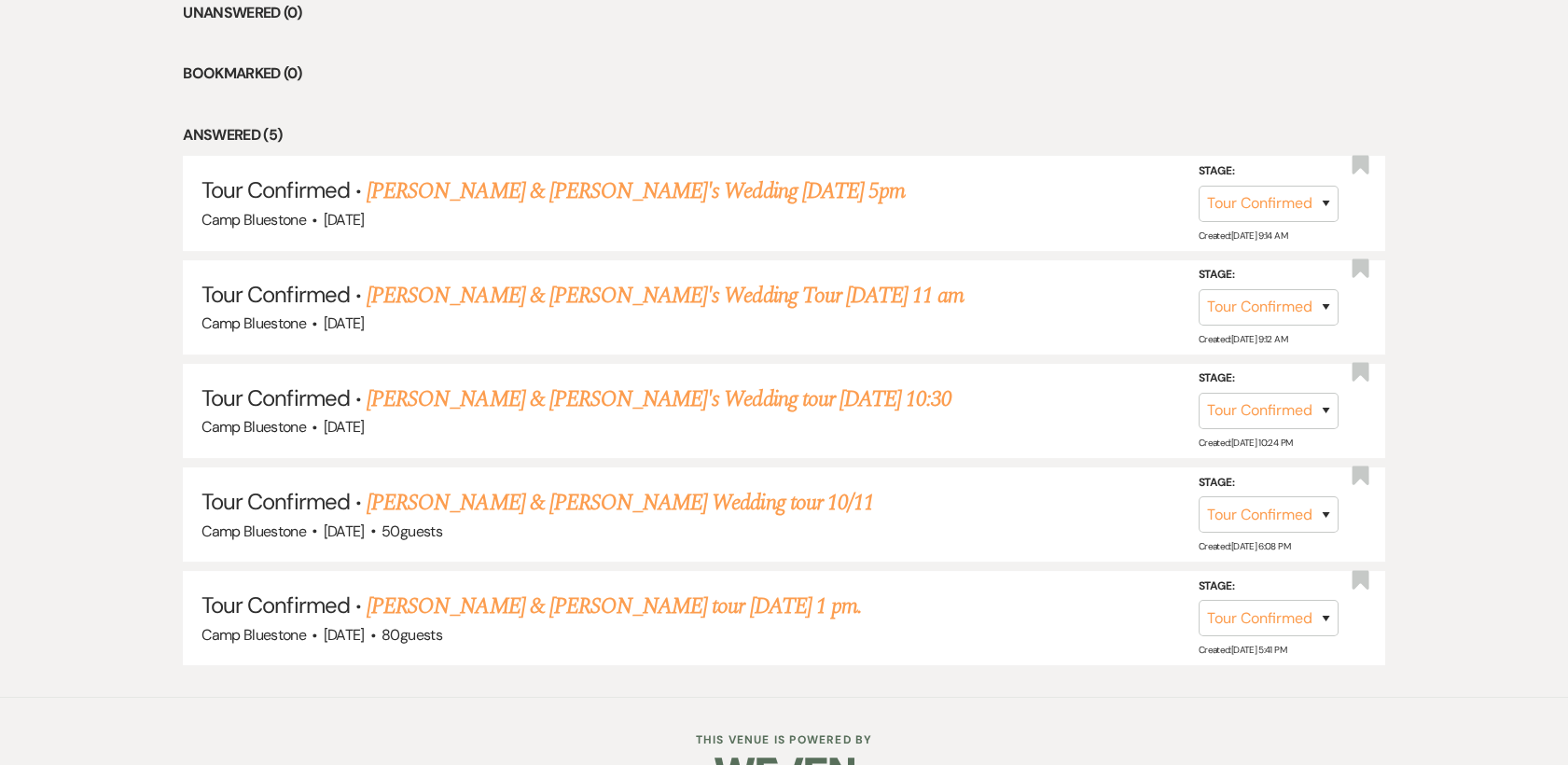
select select "4"
select select "23"
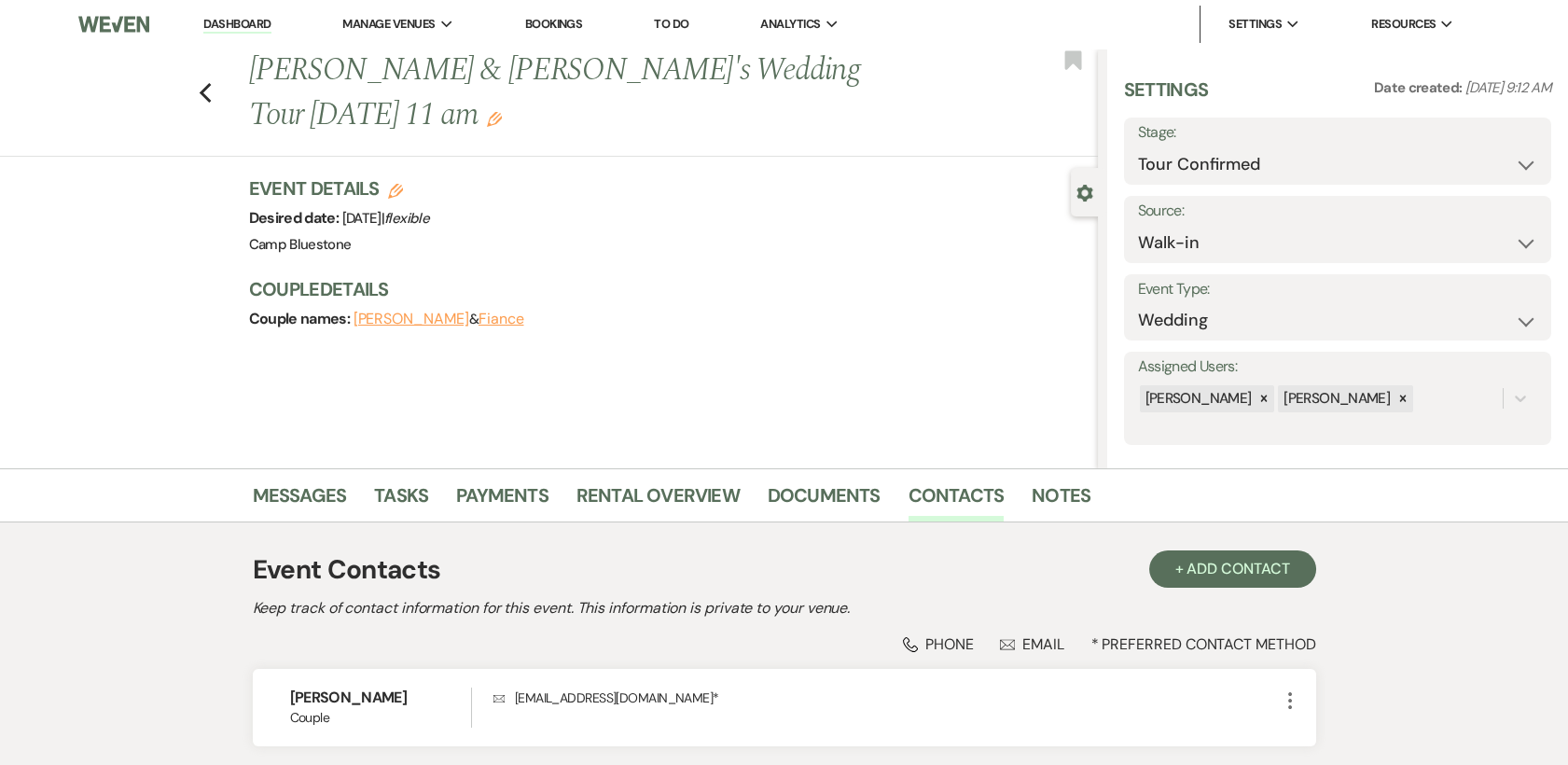
click at [263, 19] on link "Dashboard" at bounding box center [237, 25] width 67 height 18
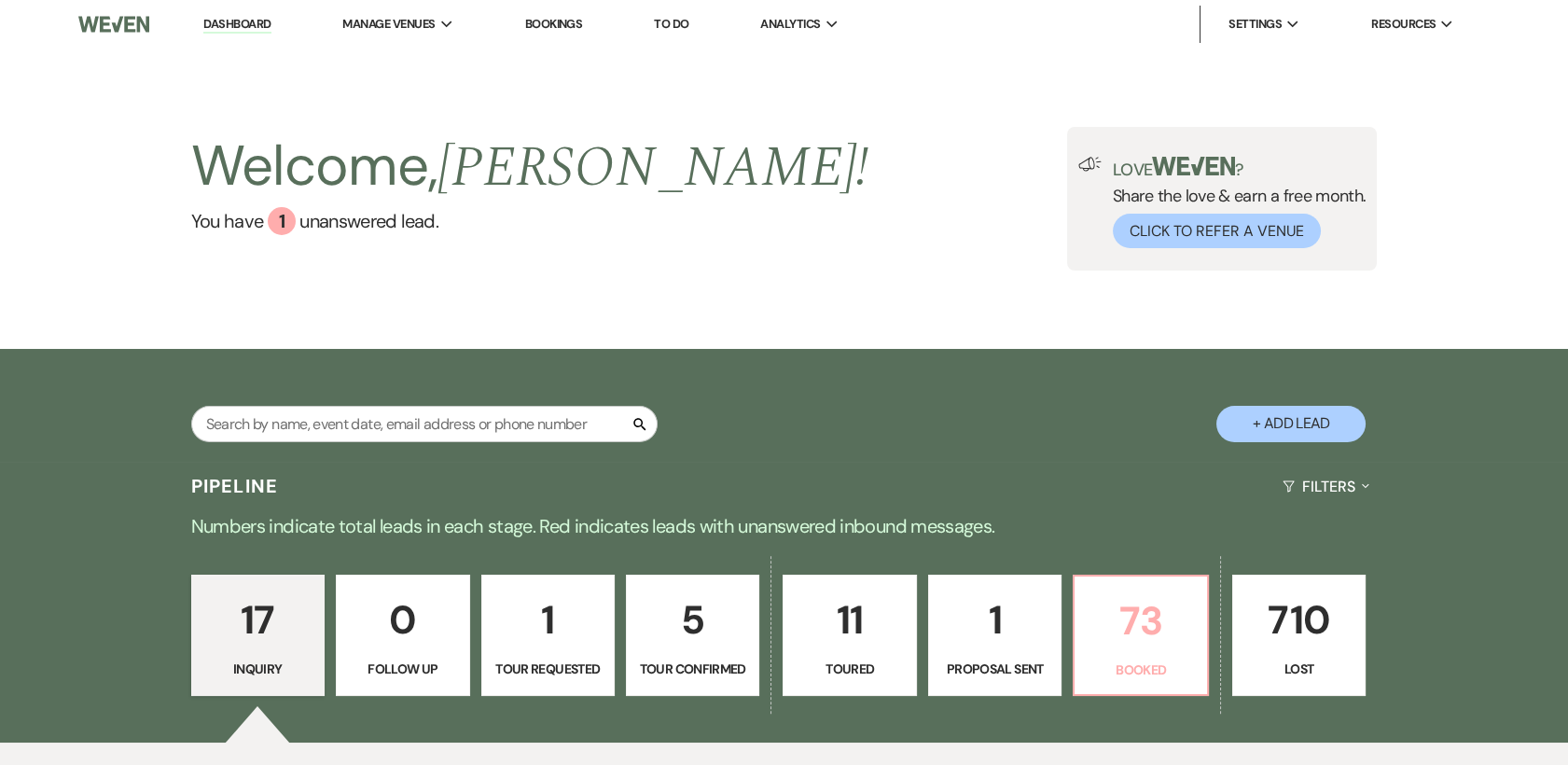
click at [1180, 646] on p "73" at bounding box center [1140, 620] width 109 height 63
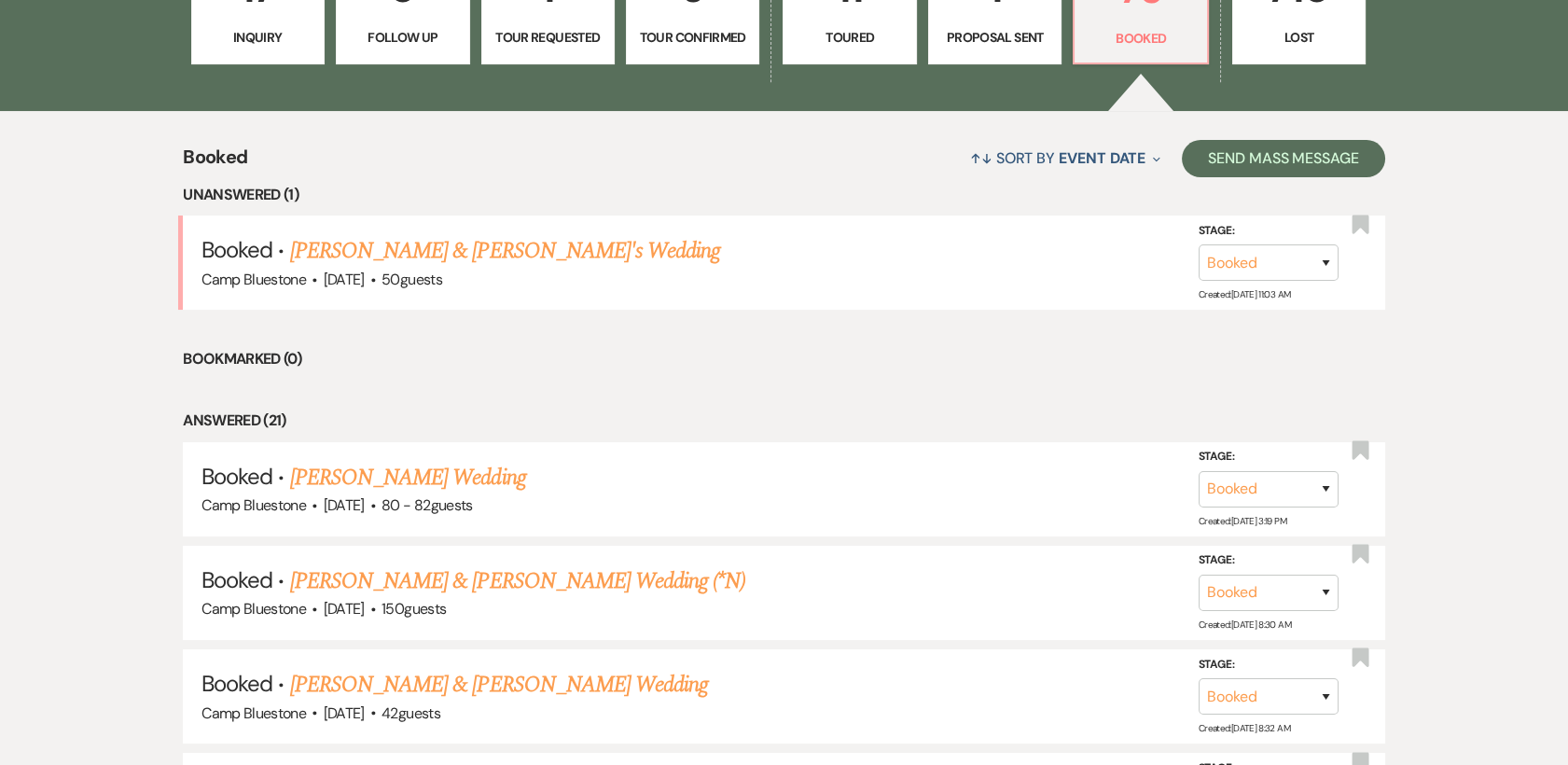
scroll to position [638, 0]
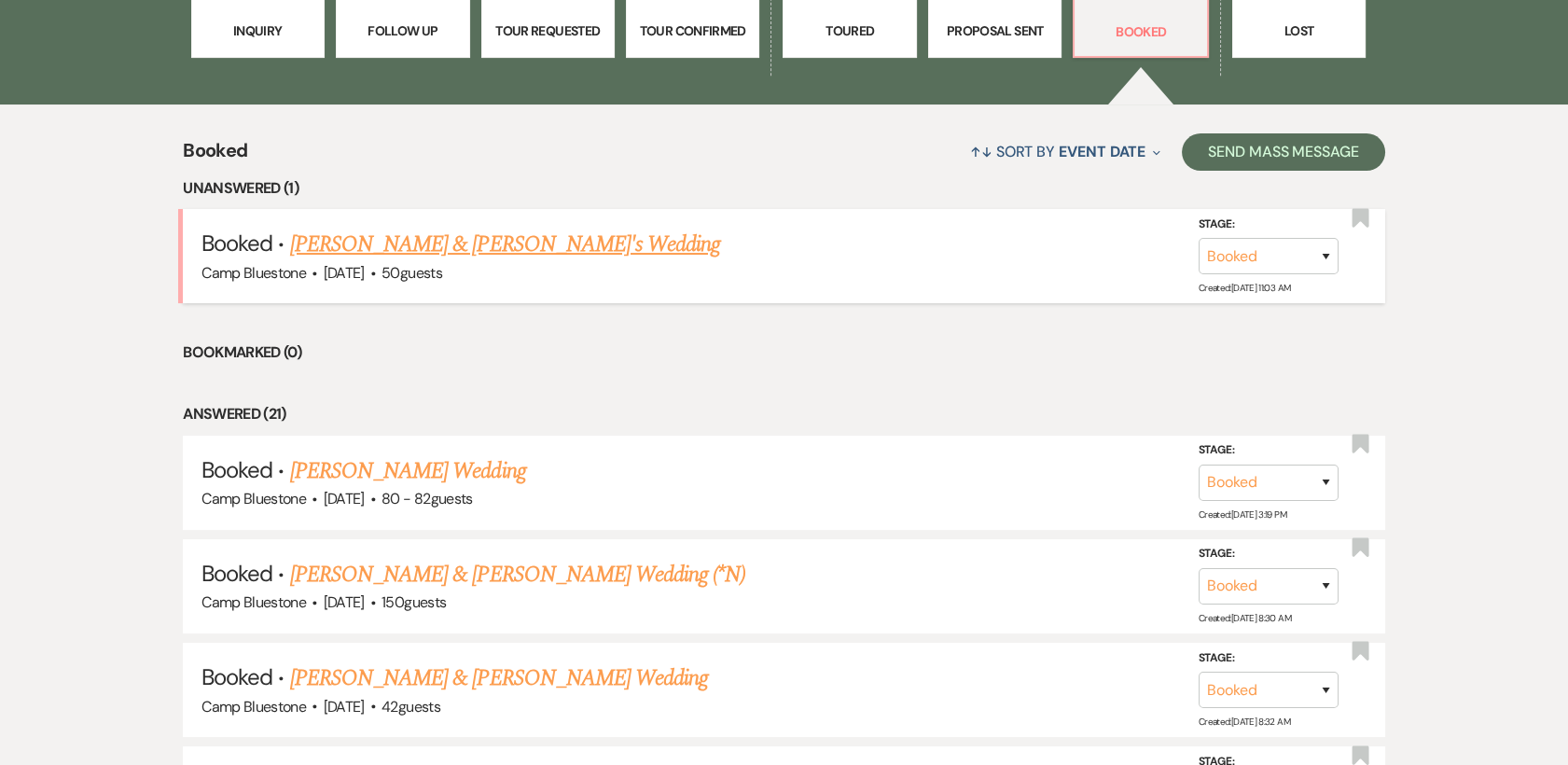
click at [428, 252] on link "Jourdan Powers & Fiancé's Wedding" at bounding box center [505, 244] width 430 height 34
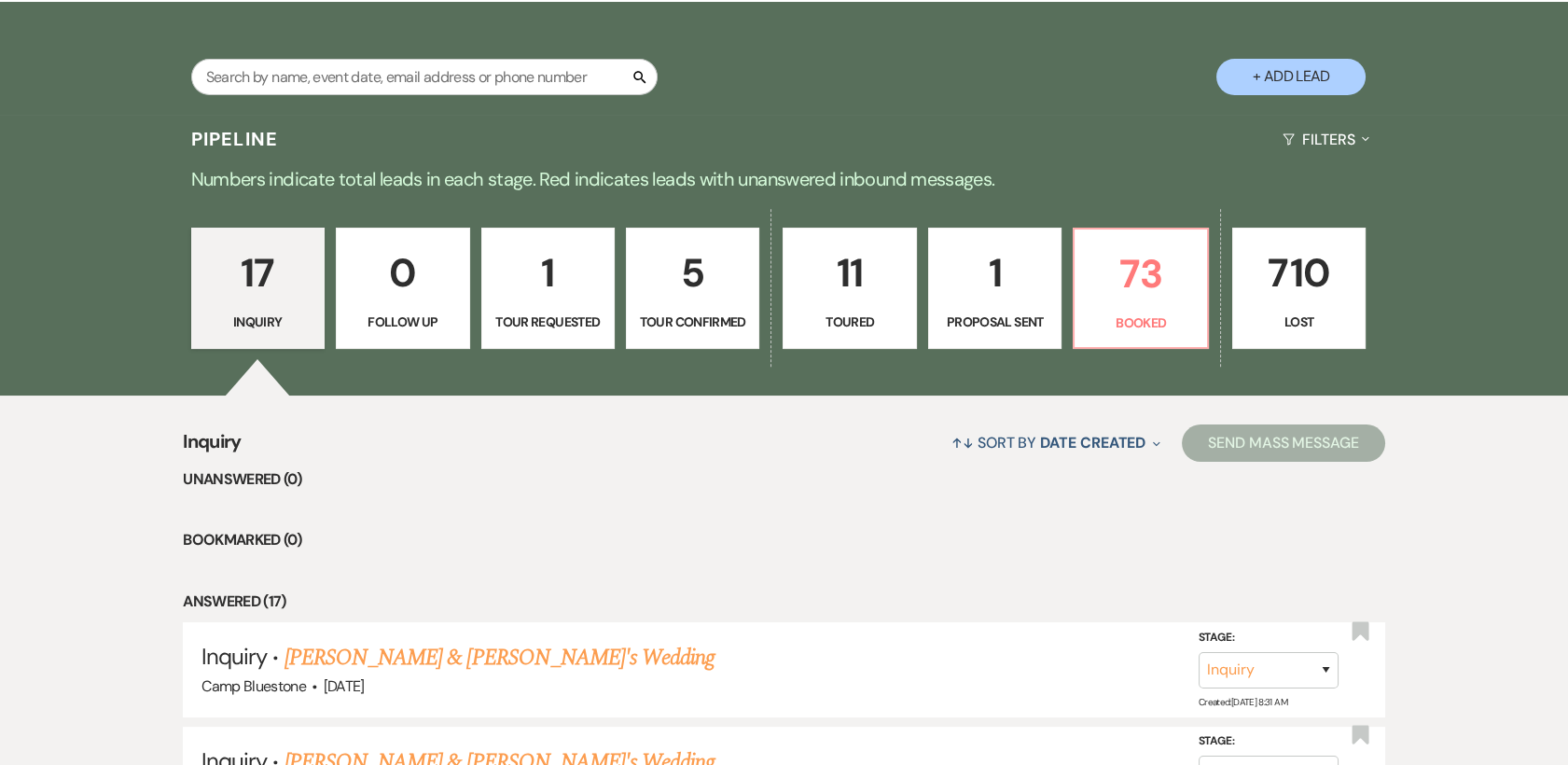
scroll to position [387, 0]
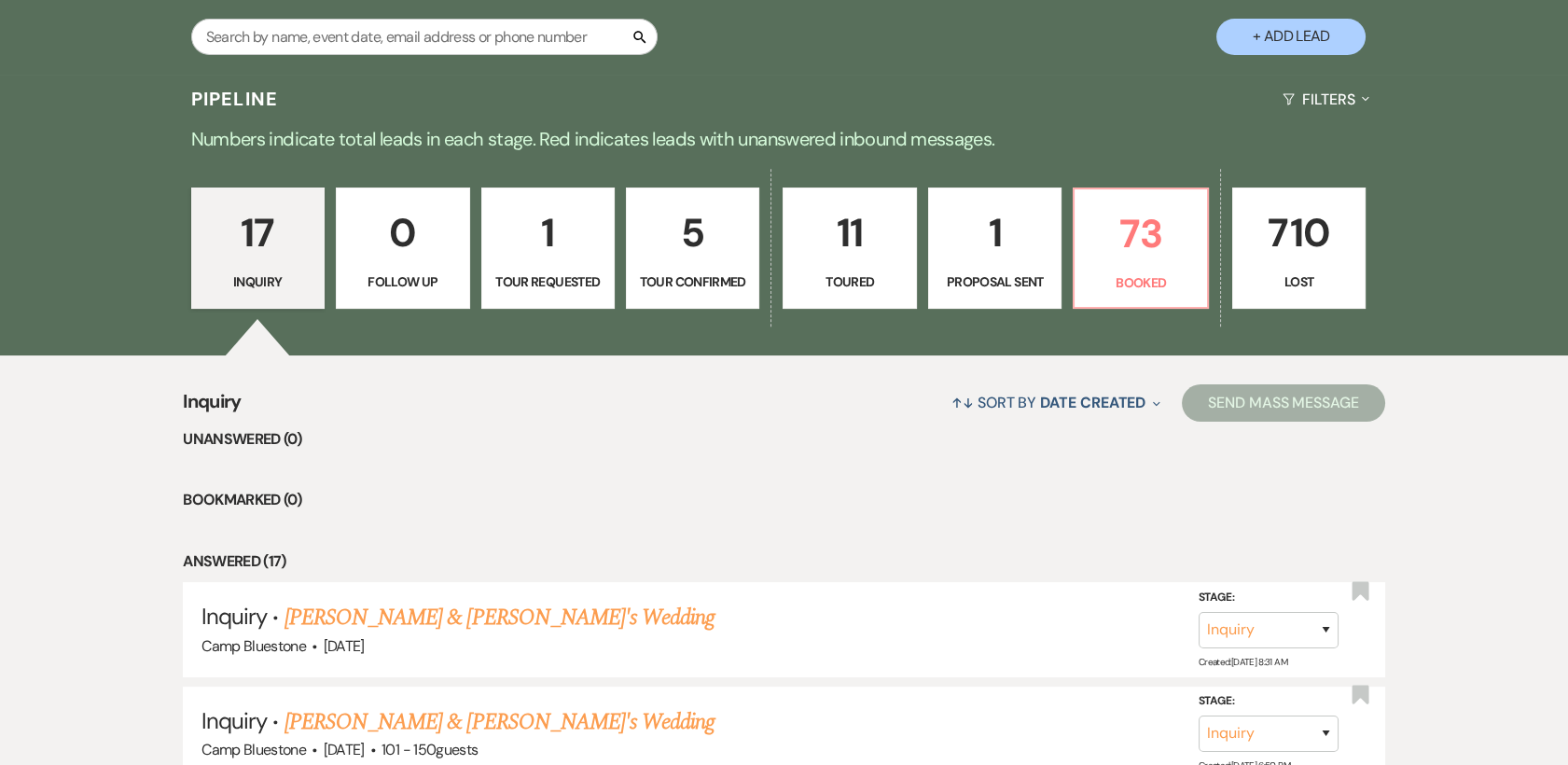
click at [551, 265] on link "1 Tour Requested" at bounding box center [547, 248] width 133 height 121
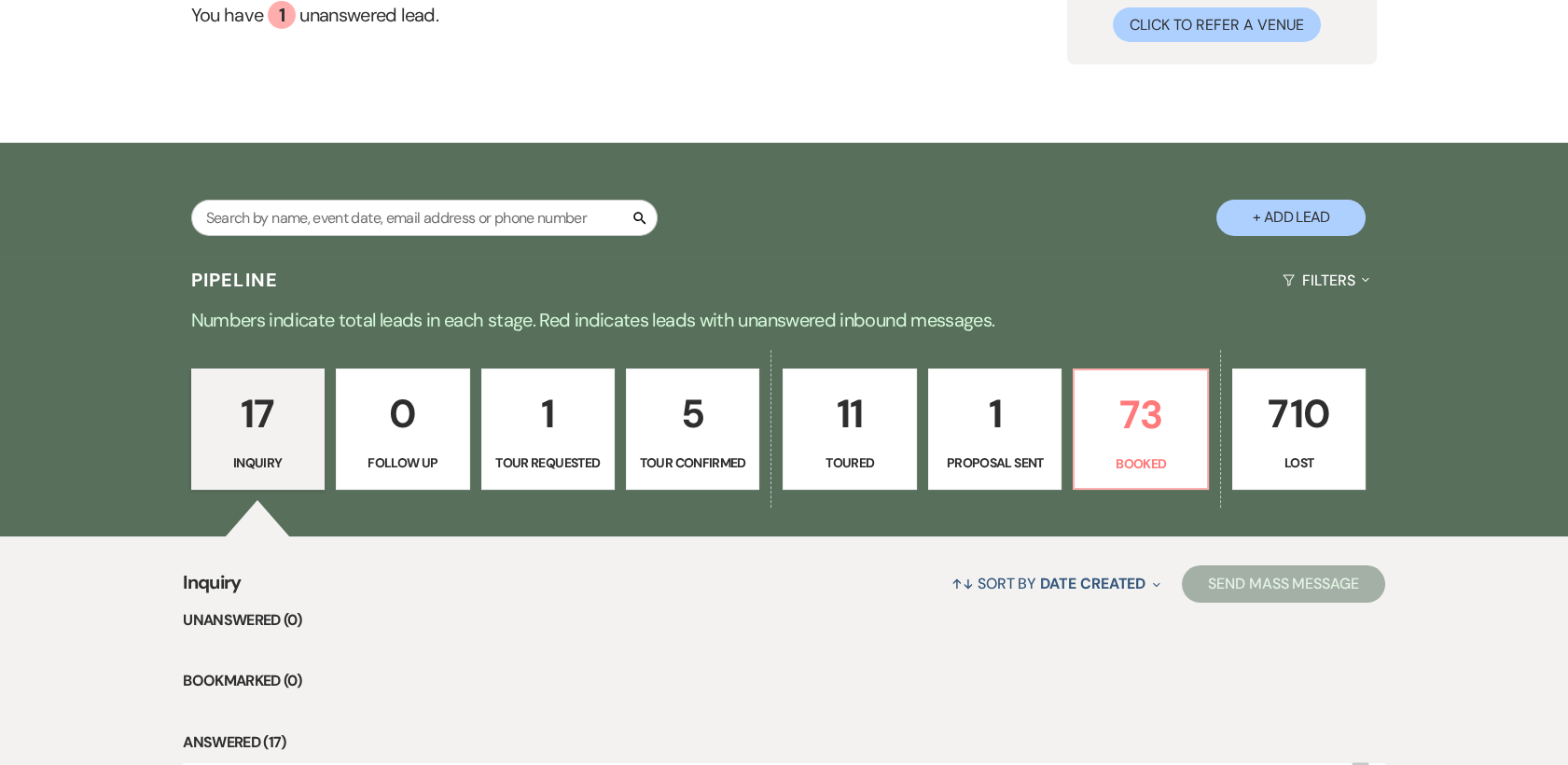
select select "2"
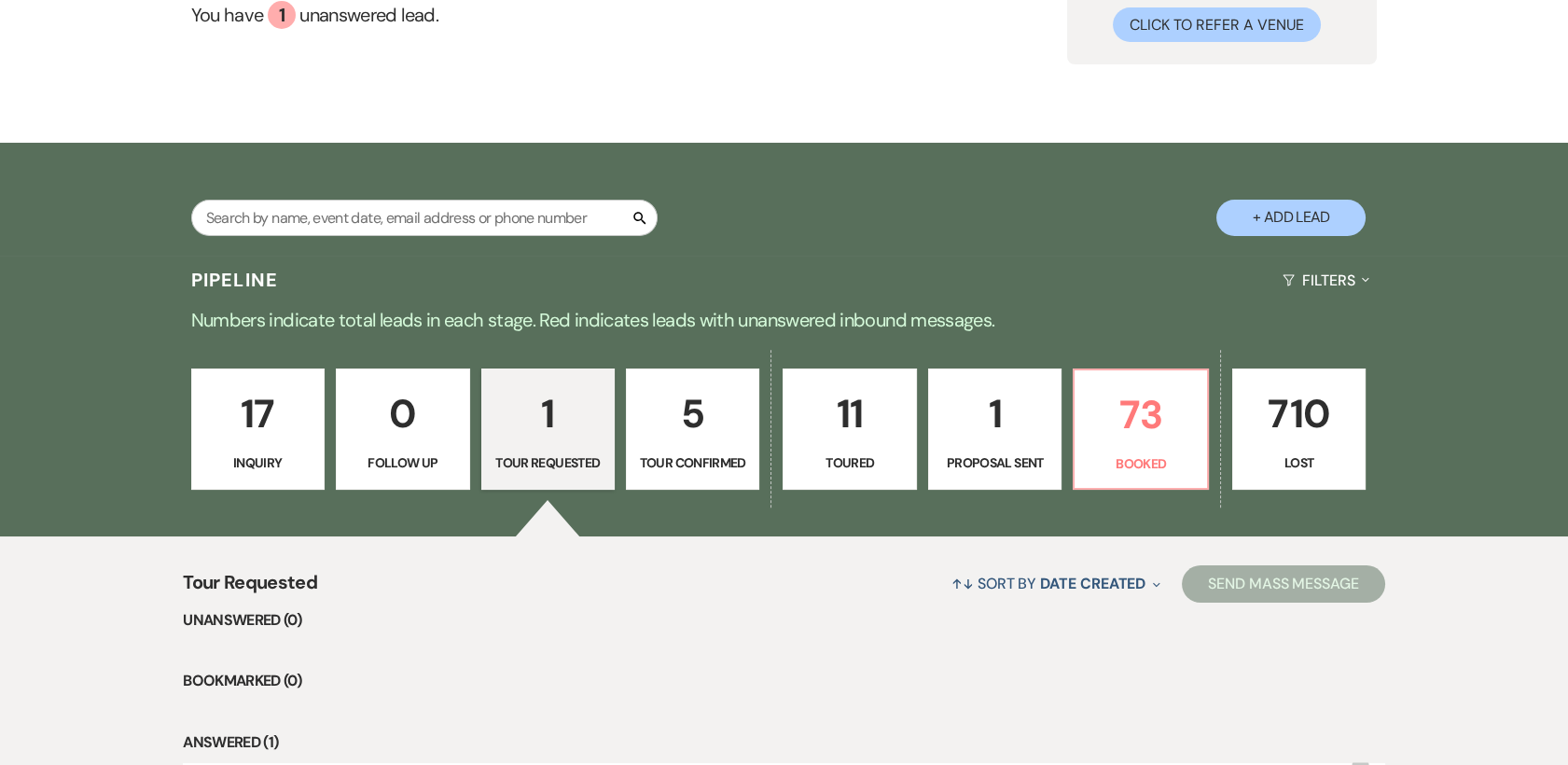
scroll to position [387, 0]
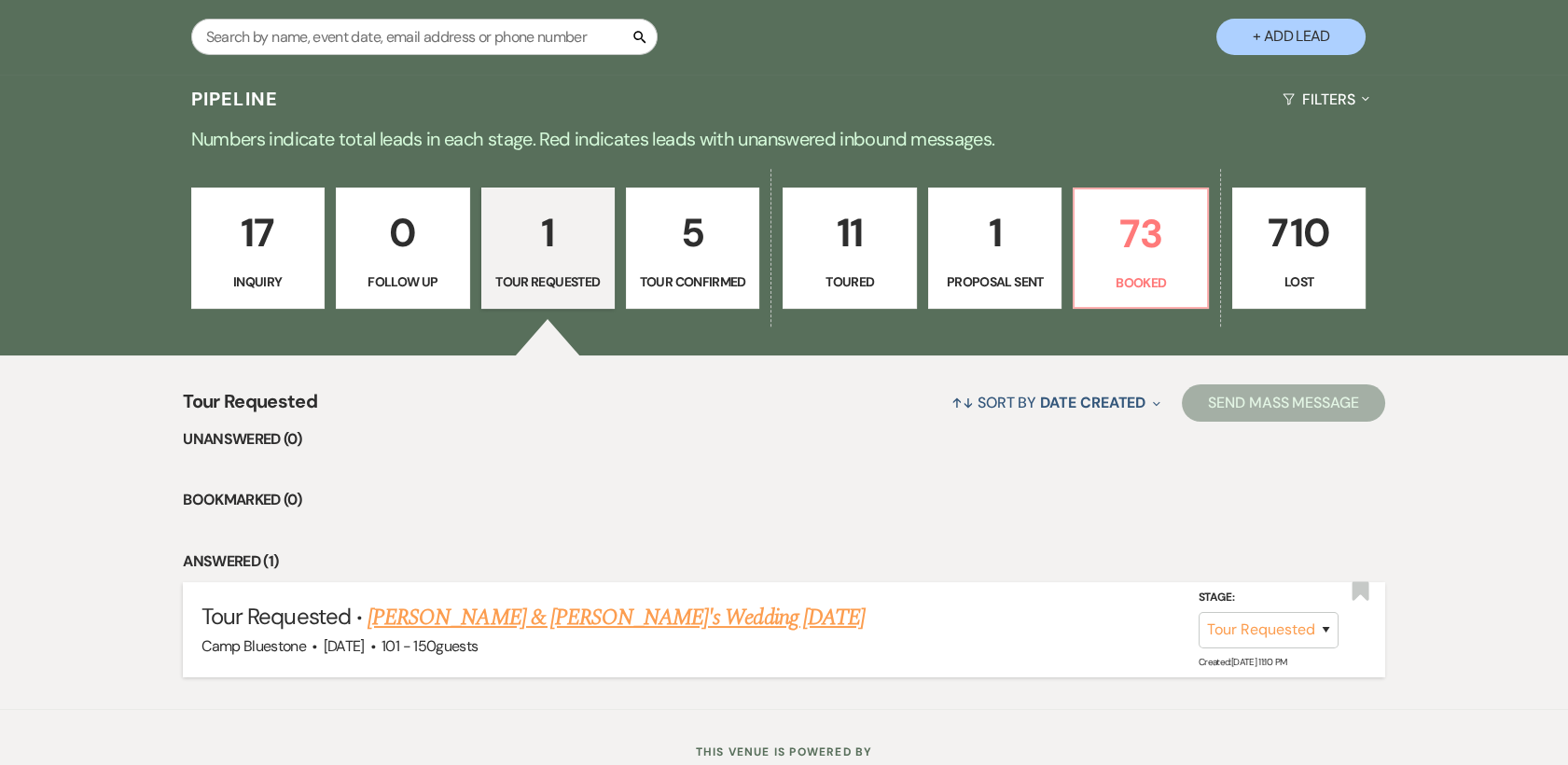
click at [570, 622] on link "[PERSON_NAME] & [PERSON_NAME]'s Wedding [DATE]" at bounding box center [615, 618] width 497 height 34
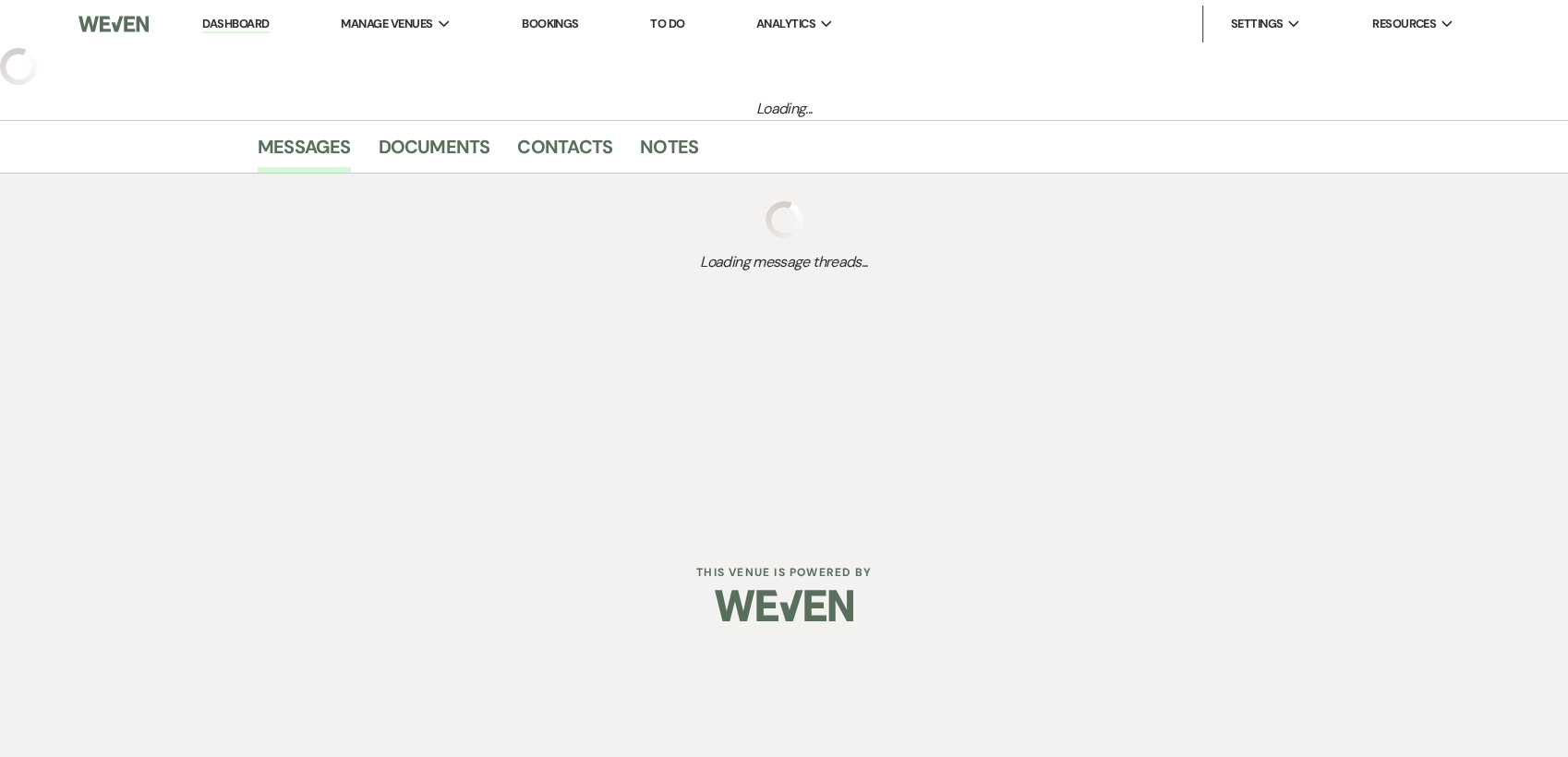
select select "2"
